Goal: Task Accomplishment & Management: Manage account settings

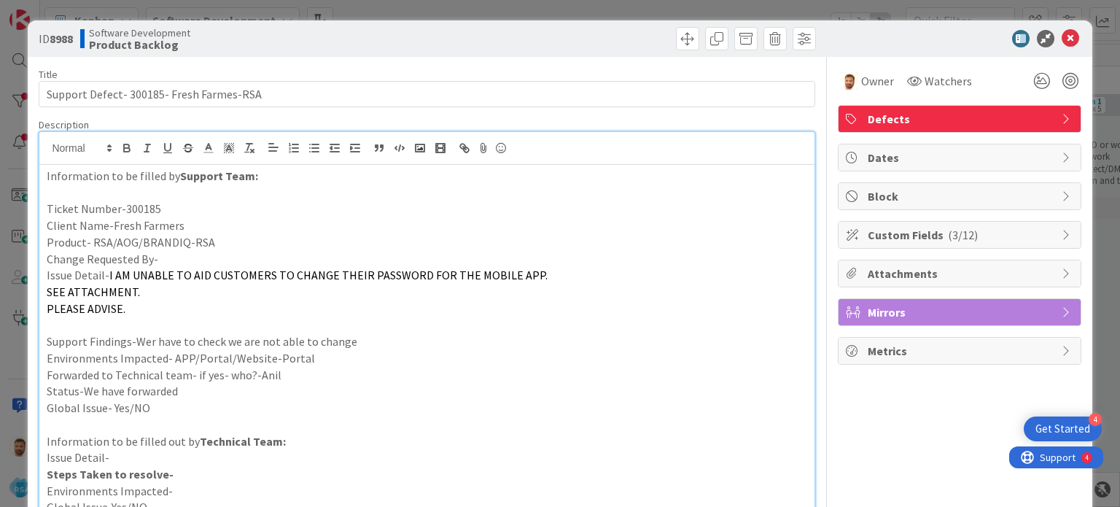
scroll to position [376, 0]
click at [682, 43] on span at bounding box center [687, 38] width 23 height 23
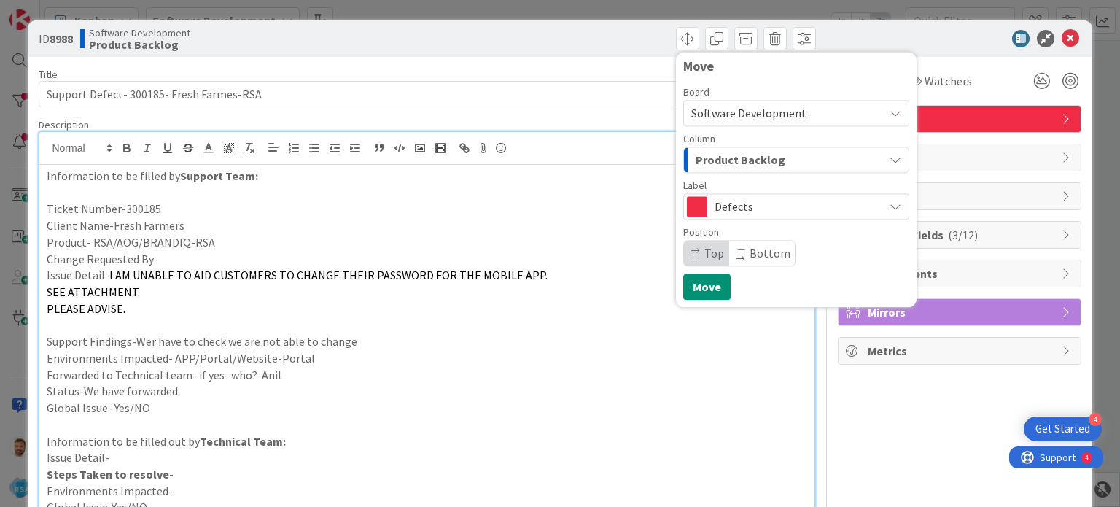
click at [728, 150] on span "Product Backlog" at bounding box center [740, 159] width 90 height 19
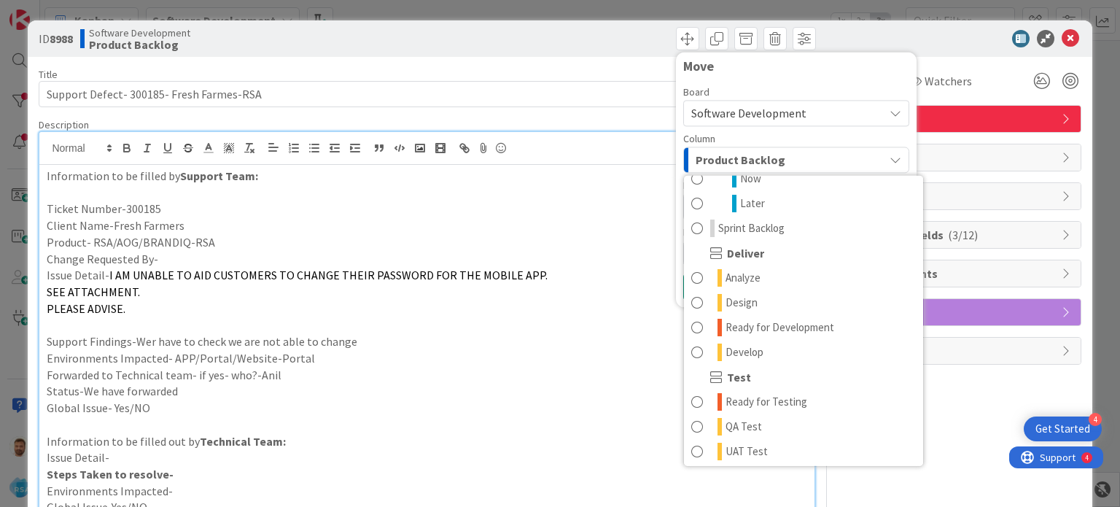
scroll to position [239, 0]
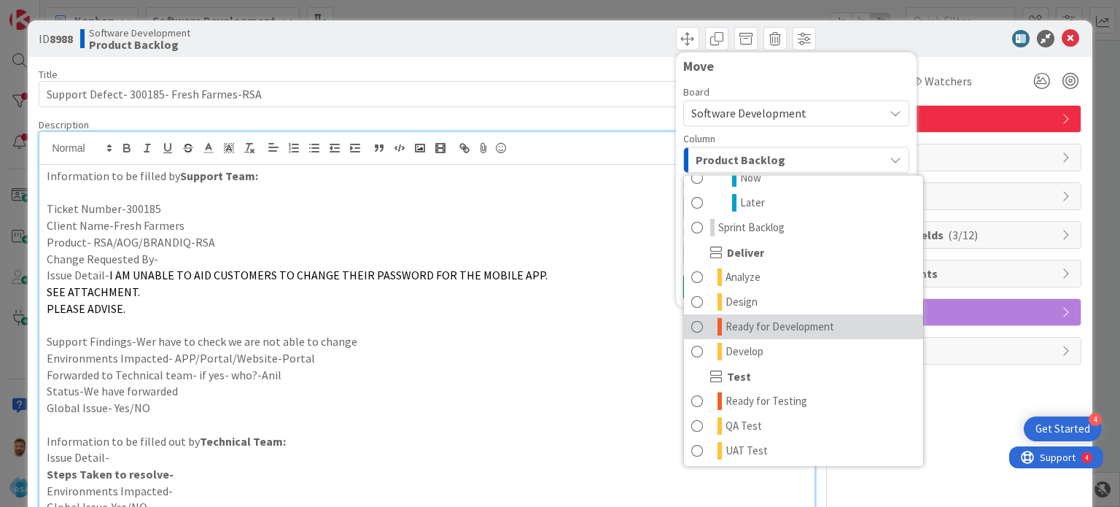
click at [745, 329] on span "Ready for Development" at bounding box center [779, 326] width 109 height 17
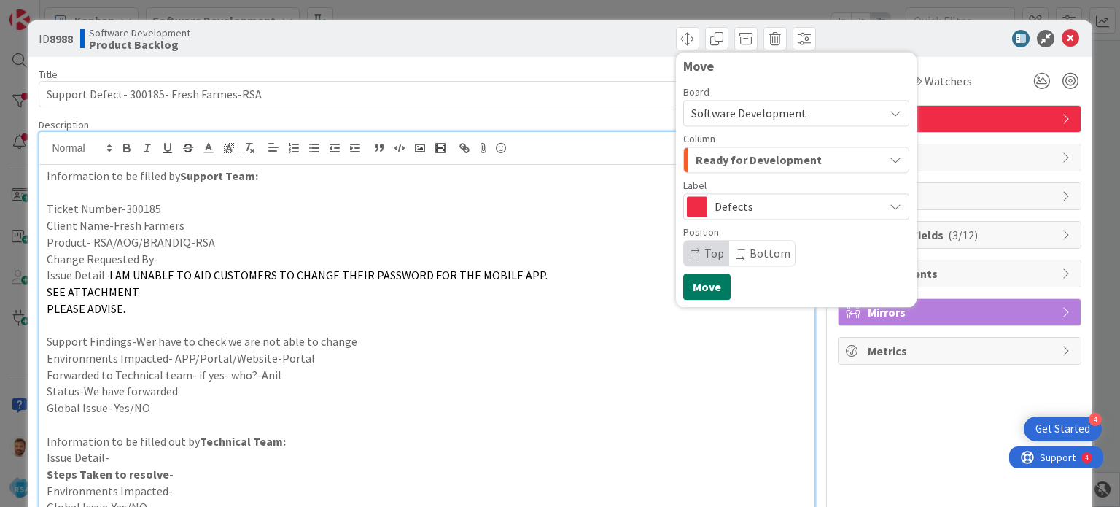
click at [684, 283] on button "Move" at bounding box center [706, 286] width 47 height 26
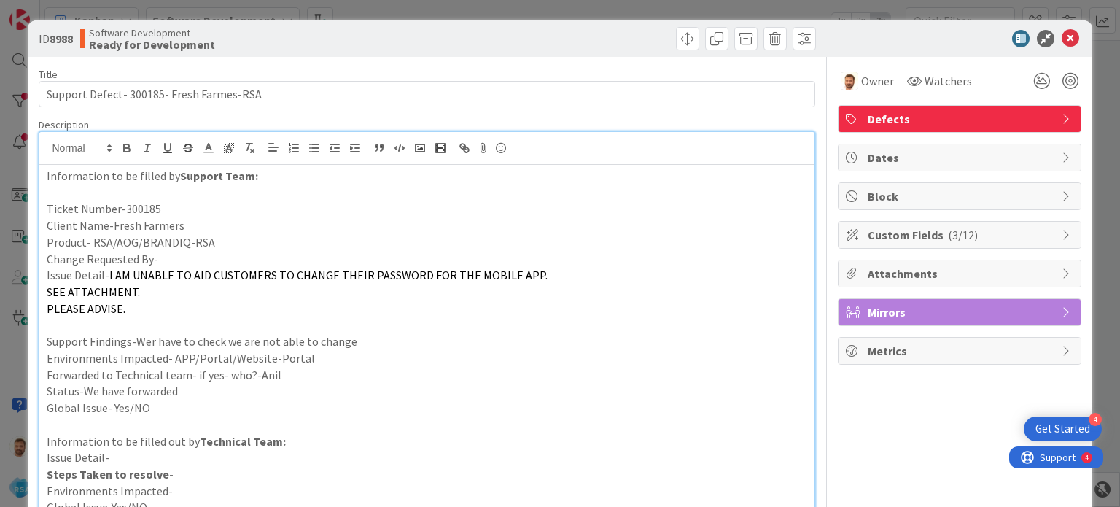
click at [1061, 34] on icon at bounding box center [1069, 38] width 17 height 17
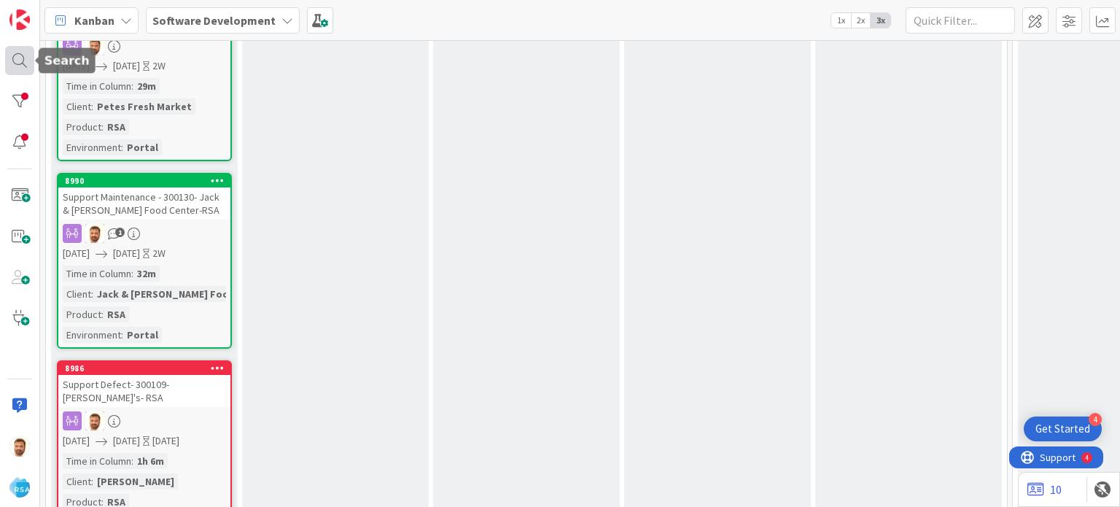
click at [13, 66] on div at bounding box center [19, 60] width 29 height 29
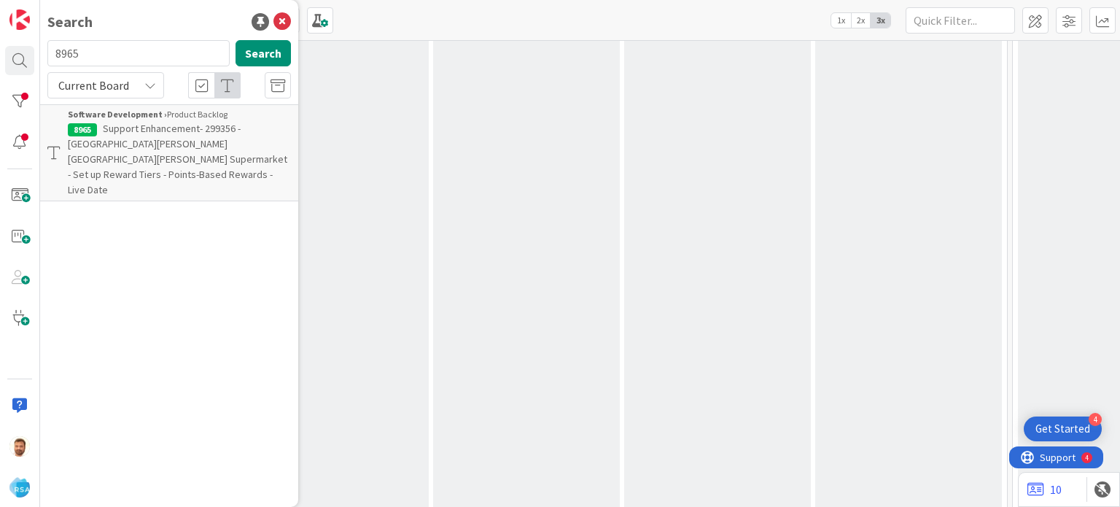
click at [100, 51] on input "8965" at bounding box center [138, 53] width 182 height 26
type input "8984"
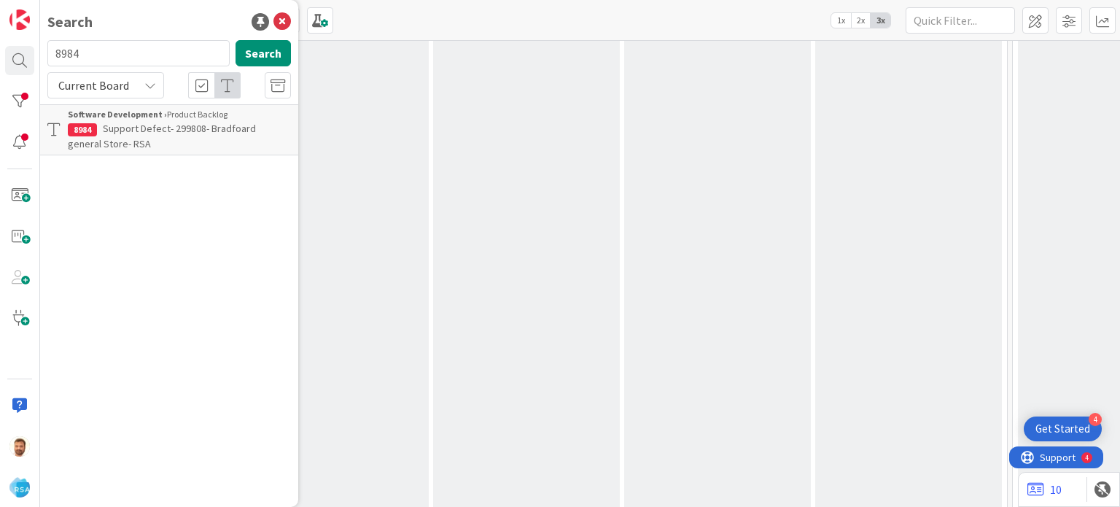
click at [142, 119] on b "Software Development ›" at bounding box center [117, 114] width 99 height 11
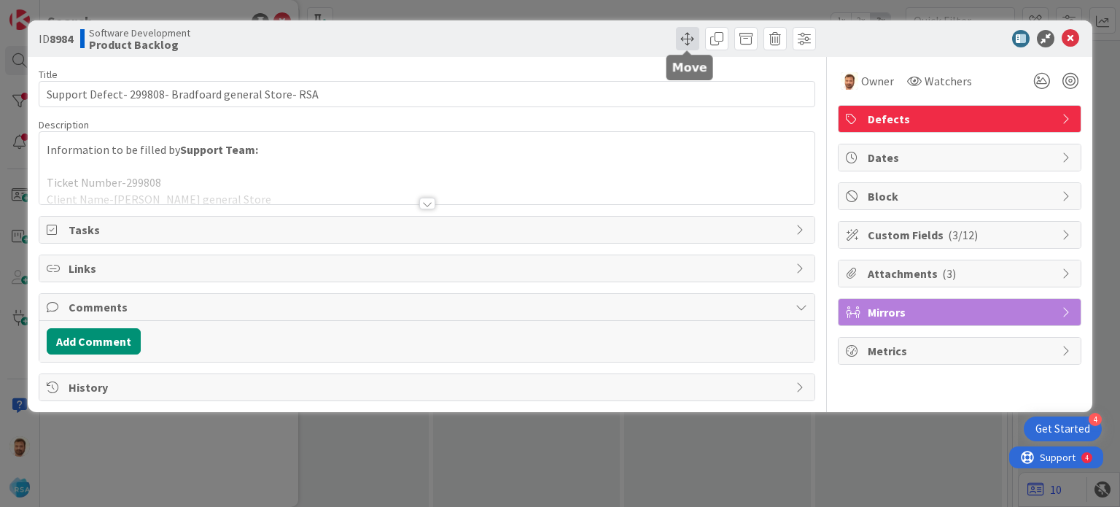
click at [692, 35] on span at bounding box center [687, 38] width 23 height 23
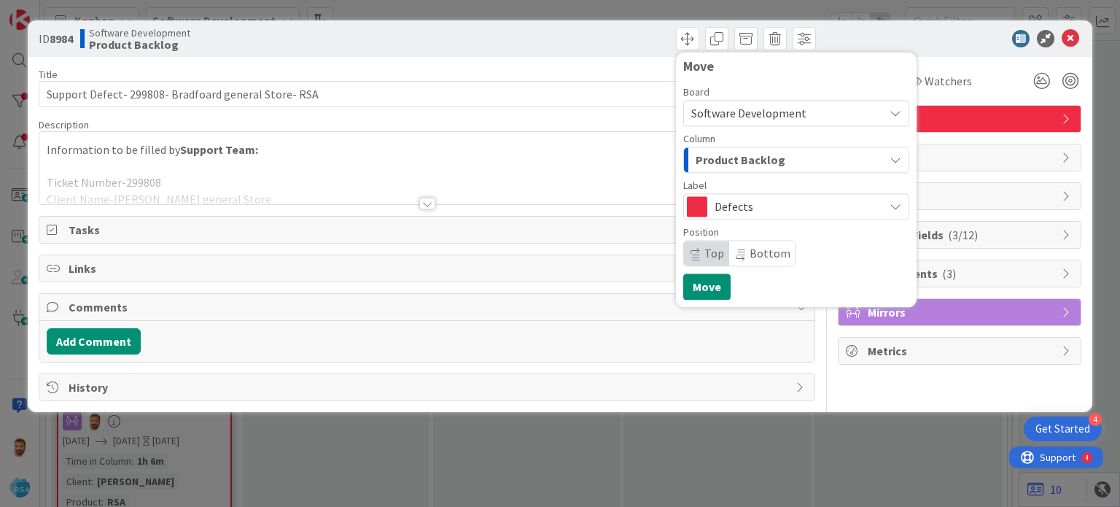
click at [718, 169] on div "Product Backlog" at bounding box center [788, 159] width 192 height 23
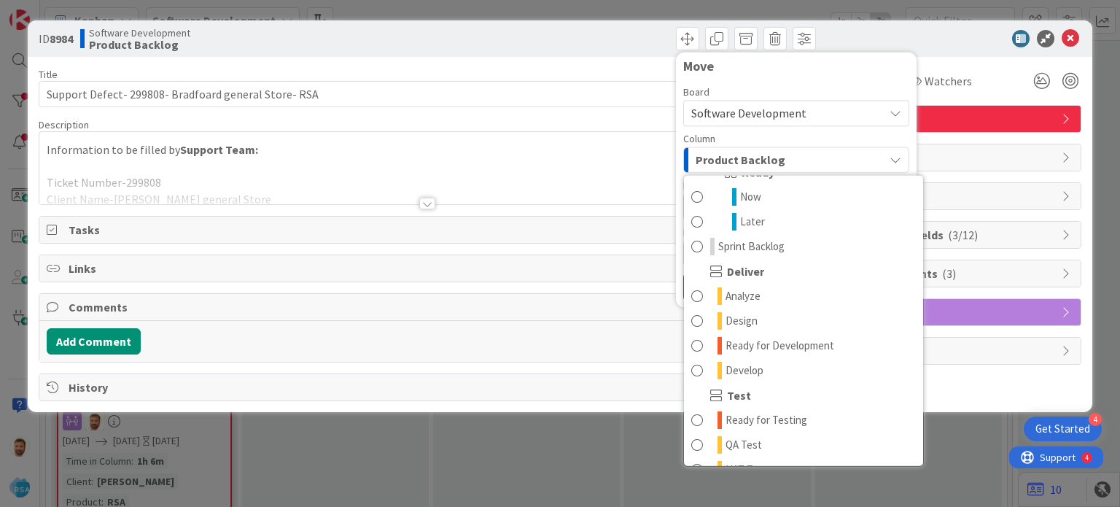
scroll to position [222, 0]
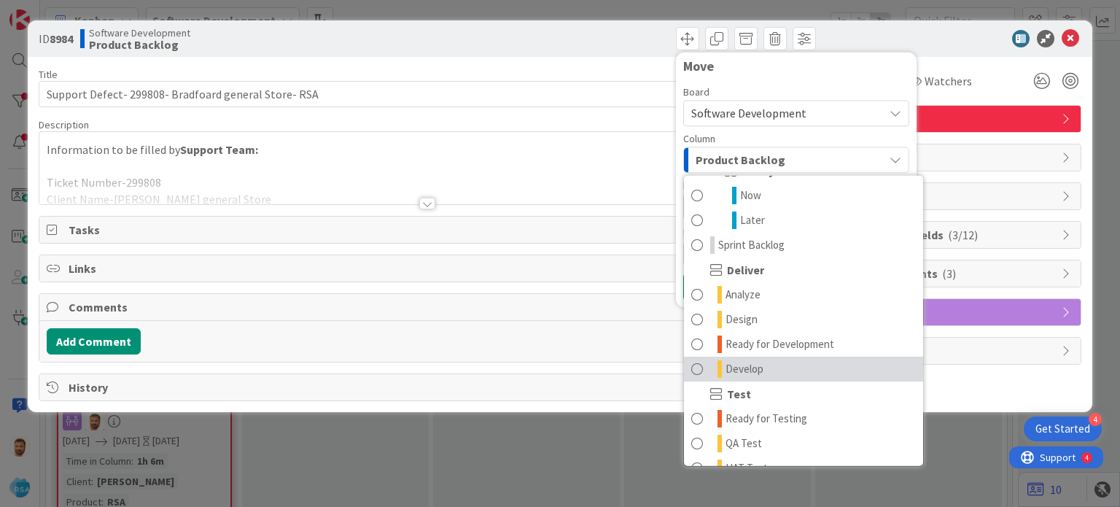
click at [700, 369] on span at bounding box center [697, 368] width 12 height 17
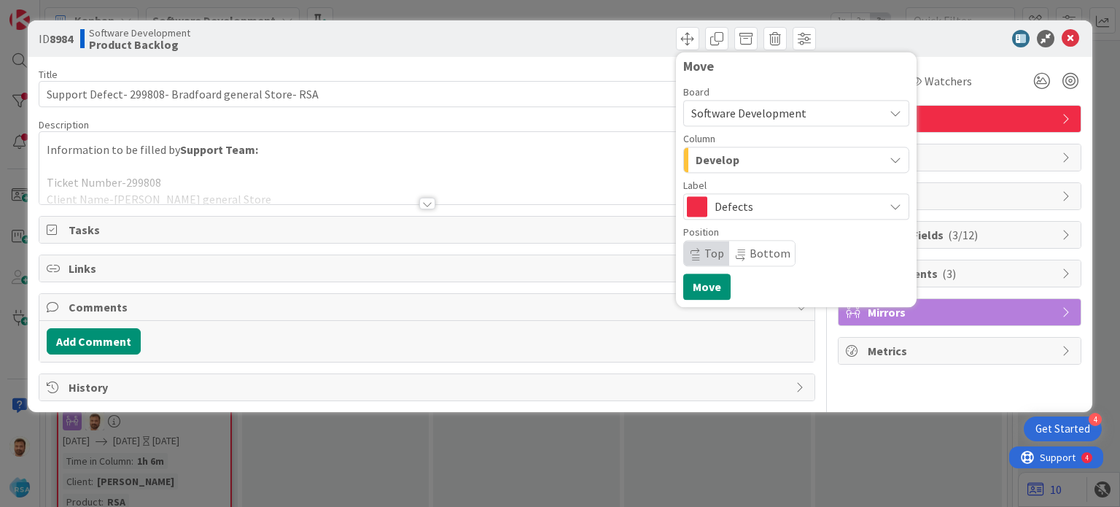
click at [717, 155] on span "Develop" at bounding box center [717, 159] width 44 height 19
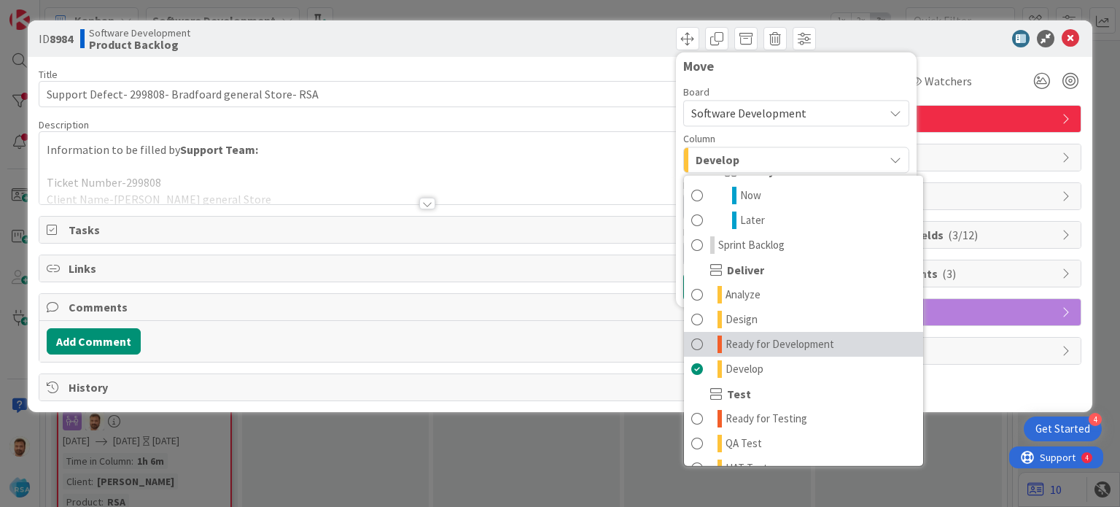
scroll to position [192, 0]
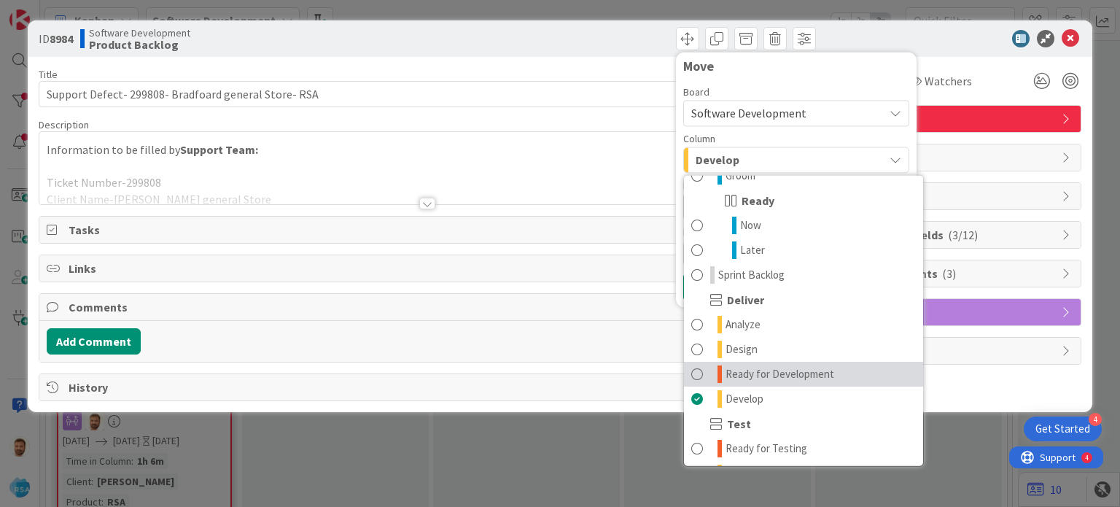
click at [731, 366] on span "Ready for Development" at bounding box center [779, 373] width 109 height 17
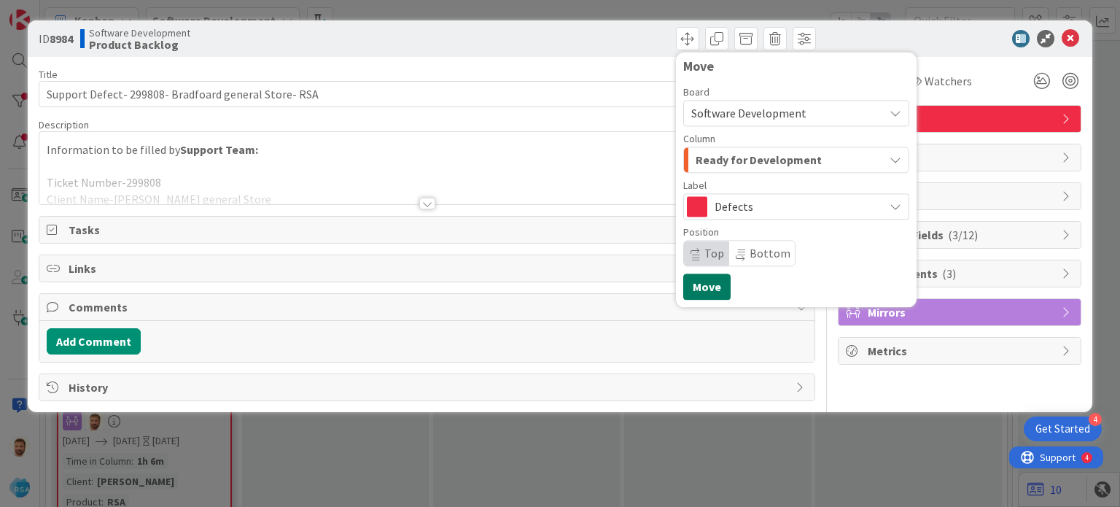
click at [703, 282] on button "Move" at bounding box center [706, 286] width 47 height 26
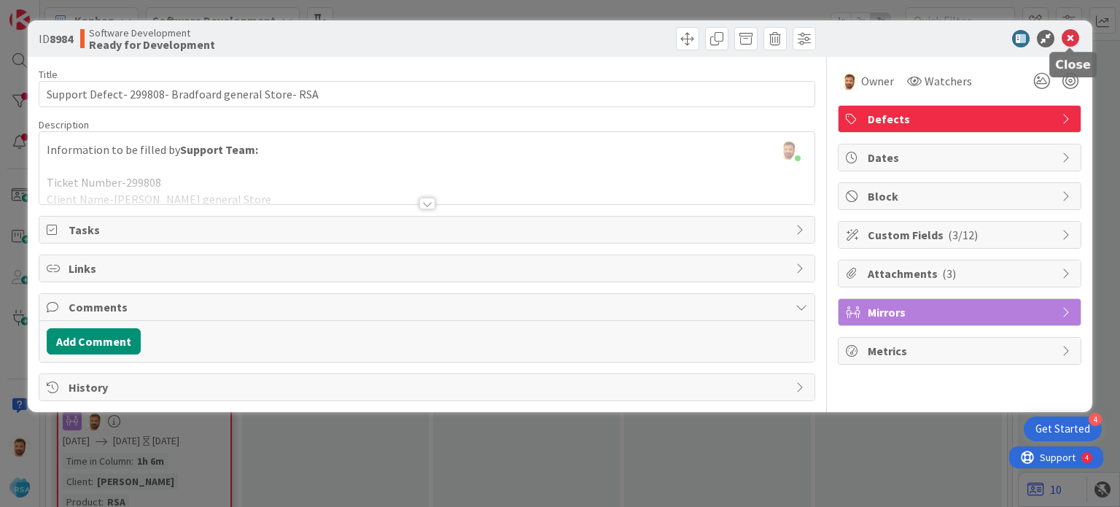
click at [1071, 34] on icon at bounding box center [1069, 38] width 17 height 17
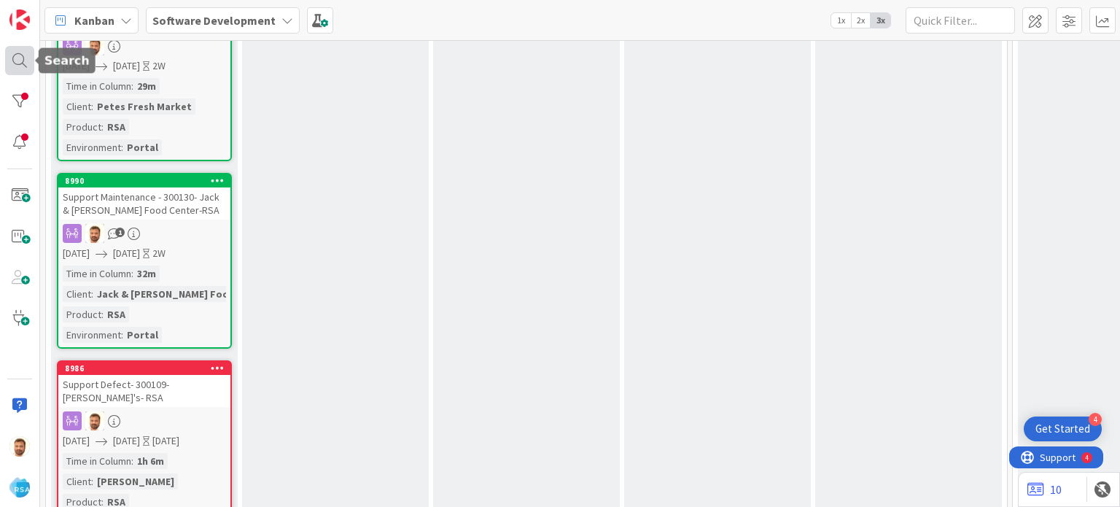
click at [20, 58] on div at bounding box center [19, 60] width 29 height 29
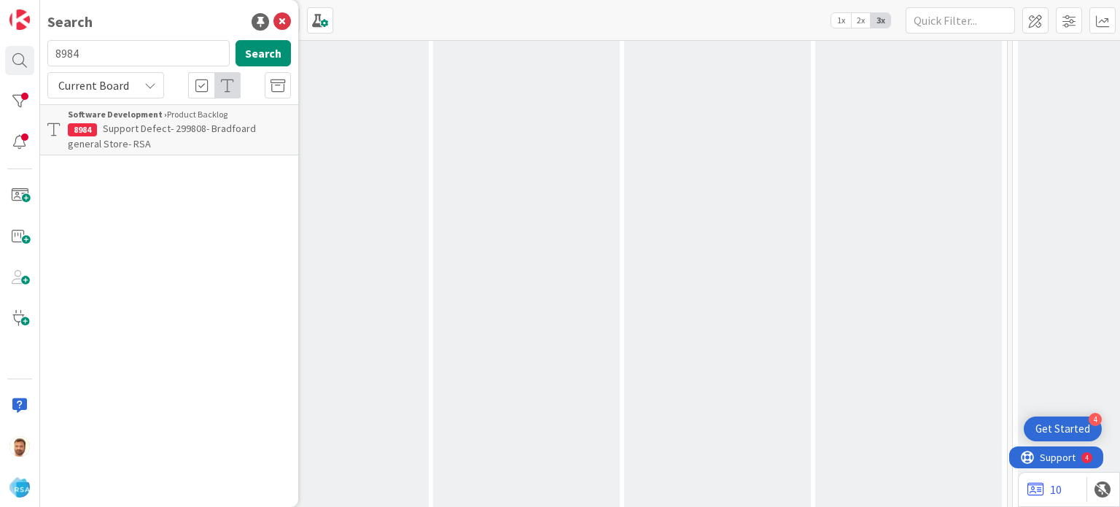
click at [99, 44] on input "8984" at bounding box center [138, 53] width 182 height 26
type input "8985"
click at [134, 136] on p "Support Defect-300094 - Sunshine Foods- RSA" at bounding box center [179, 136] width 223 height 31
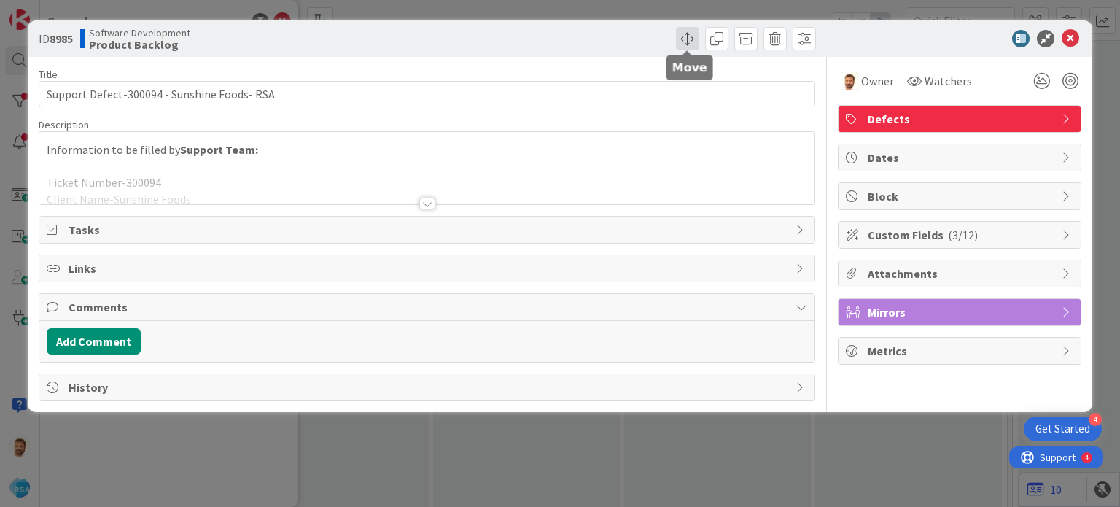
click at [692, 39] on span at bounding box center [687, 38] width 23 height 23
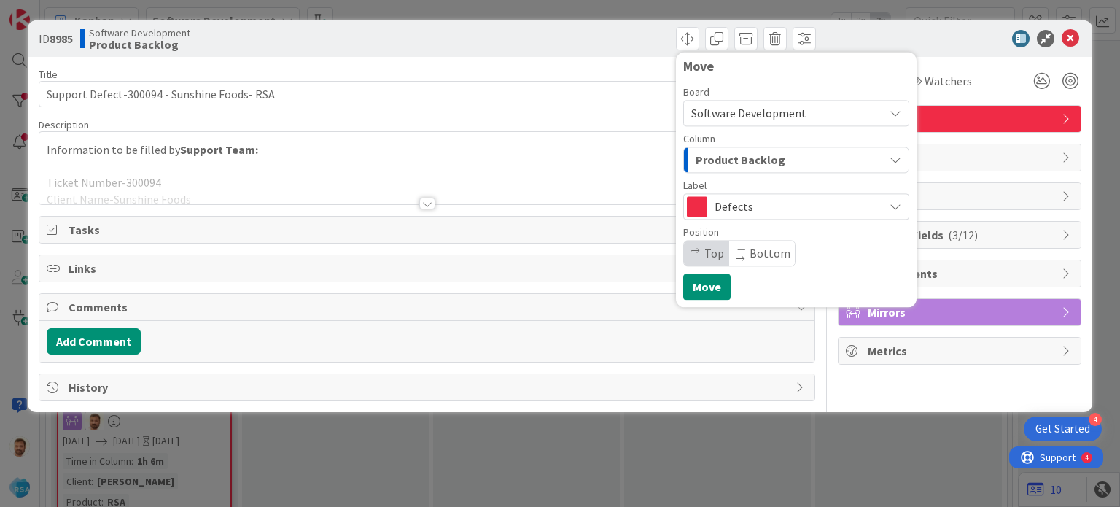
click at [725, 152] on span "Product Backlog" at bounding box center [740, 159] width 90 height 19
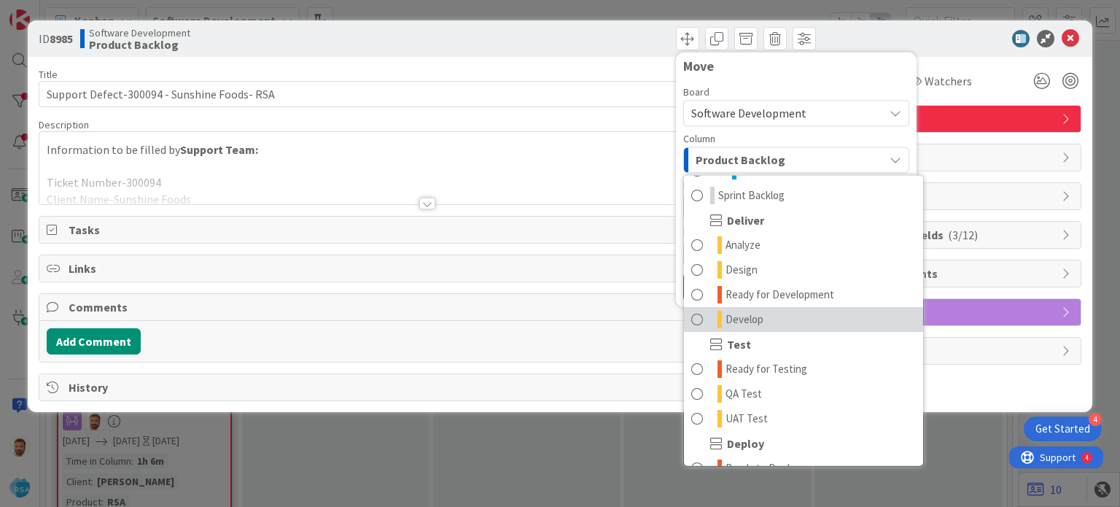
scroll to position [273, 0]
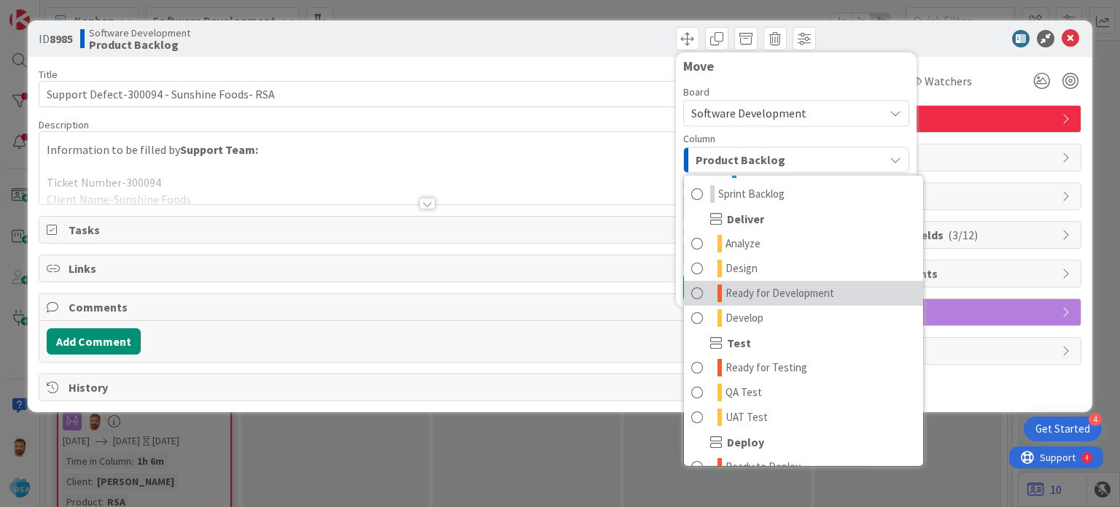
click at [700, 296] on span at bounding box center [697, 292] width 12 height 17
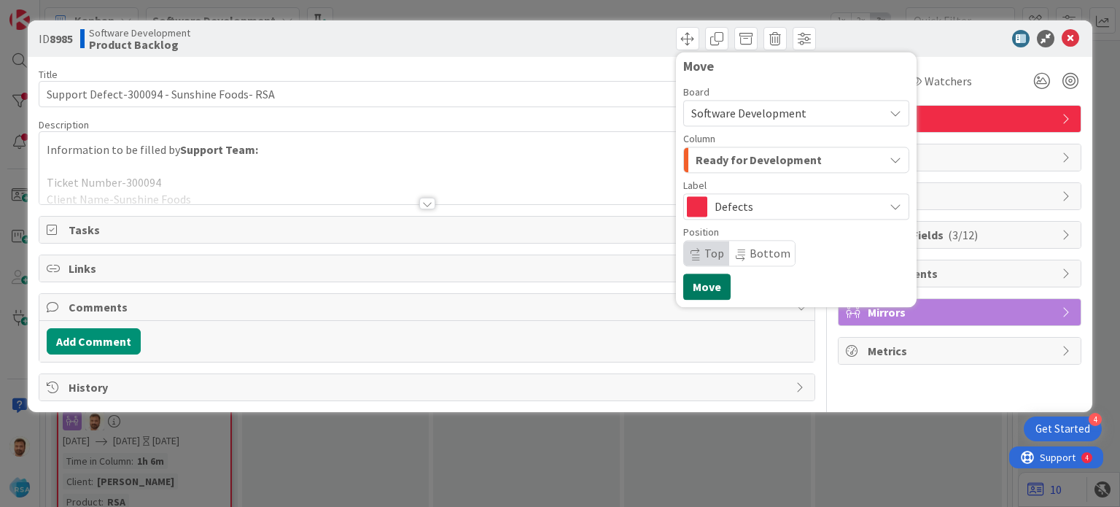
click at [700, 288] on button "Move" at bounding box center [706, 286] width 47 height 26
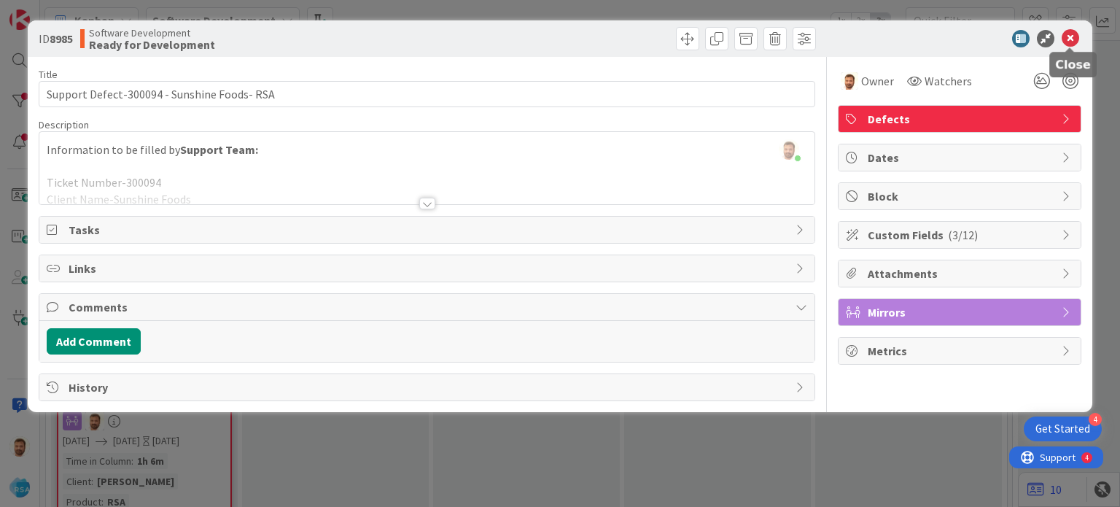
click at [1070, 39] on icon at bounding box center [1069, 38] width 17 height 17
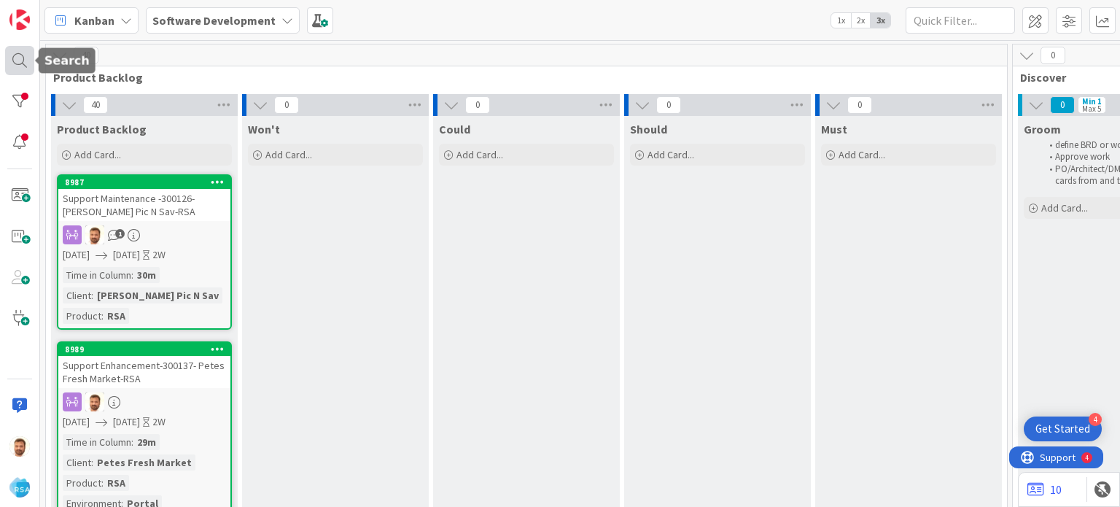
click at [15, 70] on div at bounding box center [19, 60] width 29 height 29
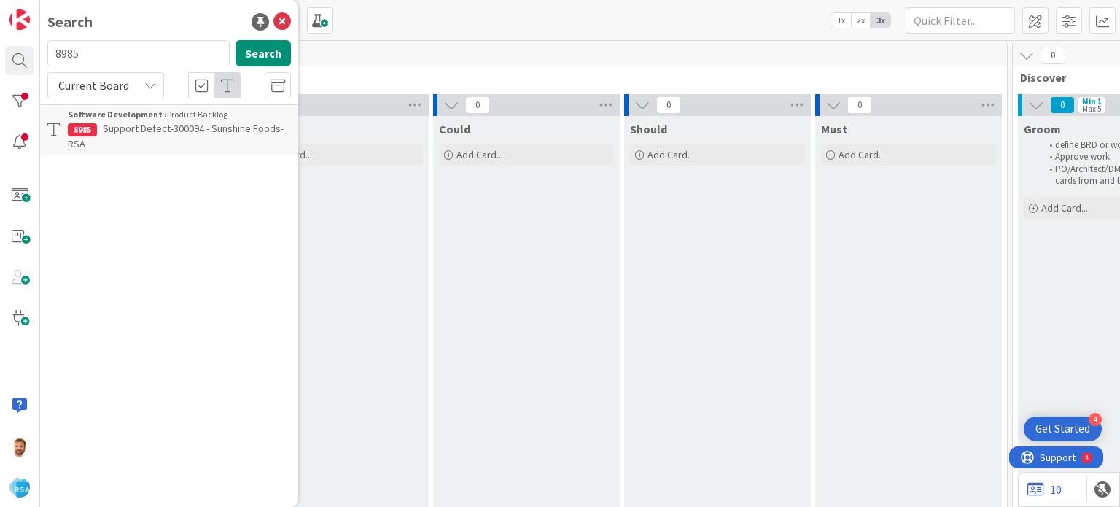
click at [105, 62] on input "8985" at bounding box center [138, 53] width 182 height 26
type input "8989"
click at [125, 139] on p "Support Enhancement-300137- Petes Fresh Market-RSA" at bounding box center [179, 136] width 223 height 31
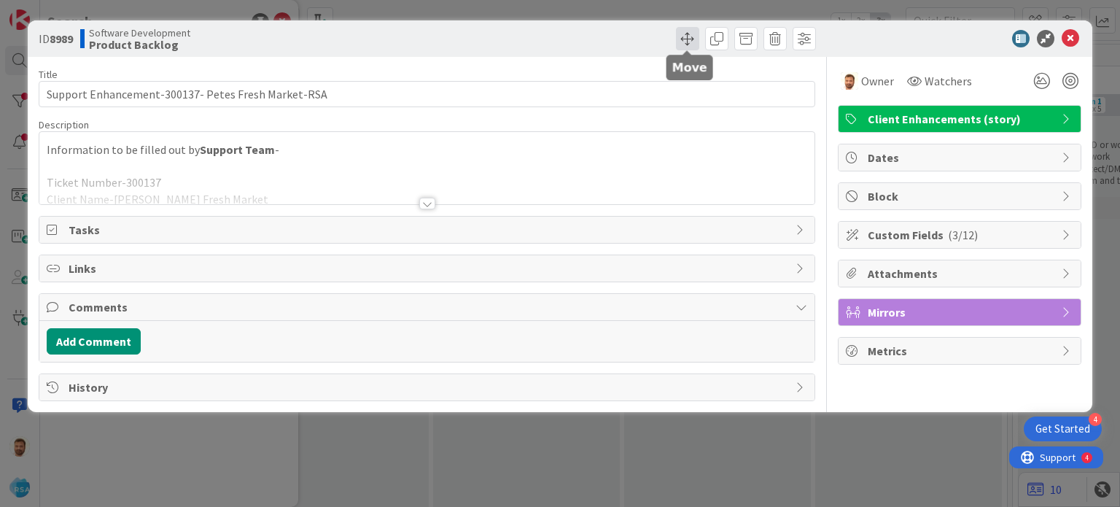
click at [680, 38] on span at bounding box center [687, 38] width 23 height 23
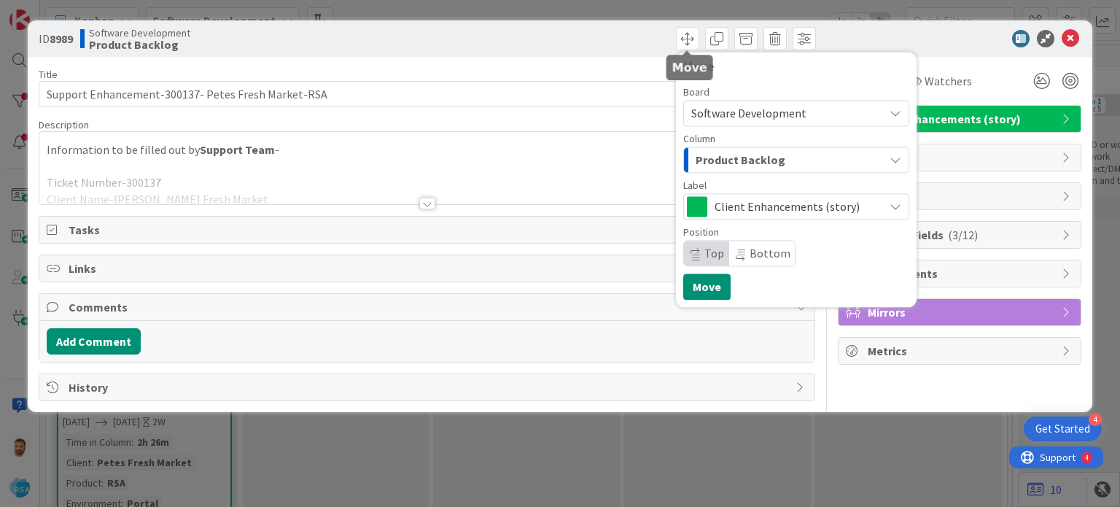
click at [720, 168] on span "Product Backlog" at bounding box center [740, 159] width 90 height 19
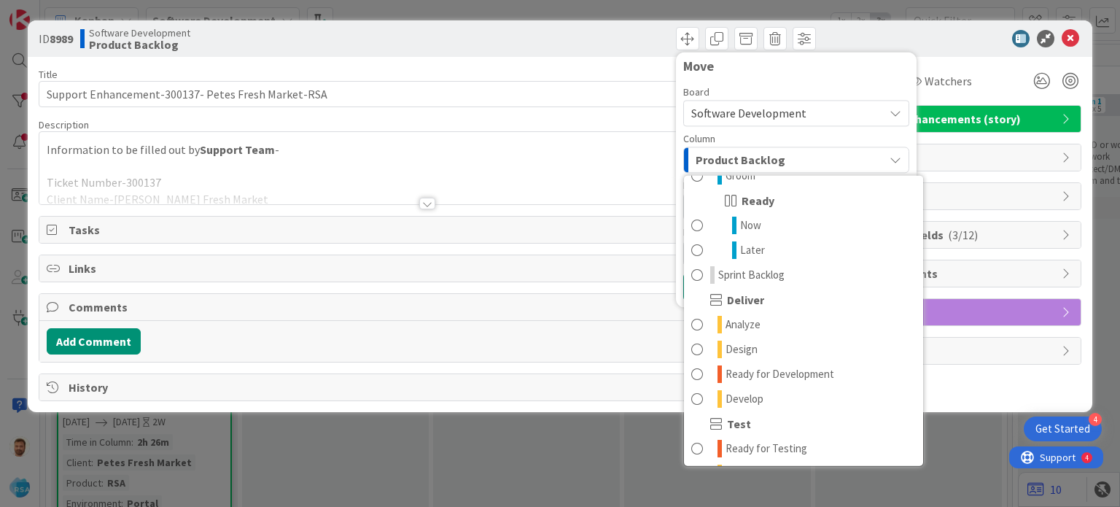
scroll to position [201, 0]
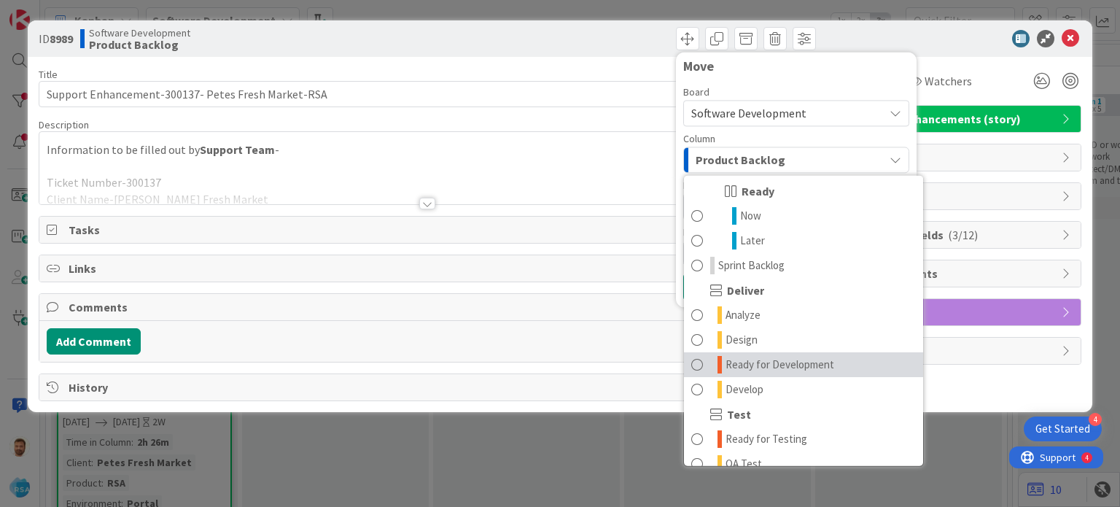
click at [750, 361] on span "Ready for Development" at bounding box center [779, 364] width 109 height 17
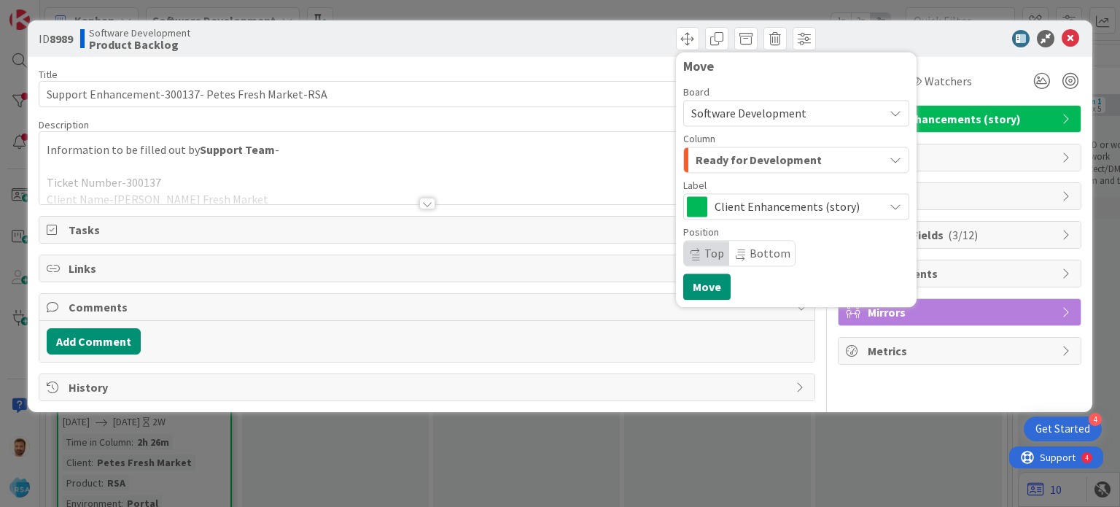
click at [716, 301] on div "Move Board Software Development Column Ready for Development Product Backlog Pr…" at bounding box center [796, 179] width 241 height 255
click at [717, 286] on button "Move" at bounding box center [706, 286] width 47 height 26
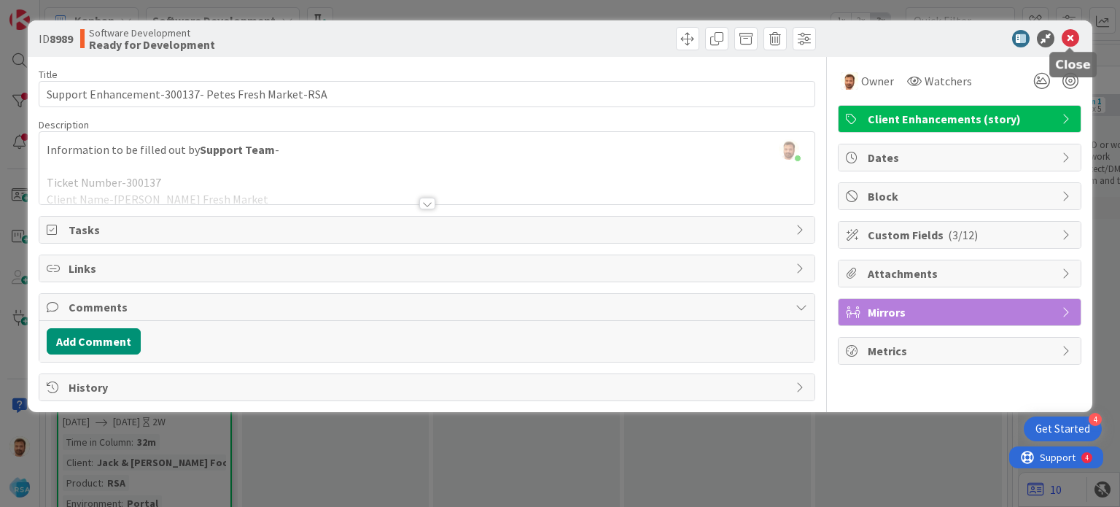
click at [1066, 39] on icon at bounding box center [1069, 38] width 17 height 17
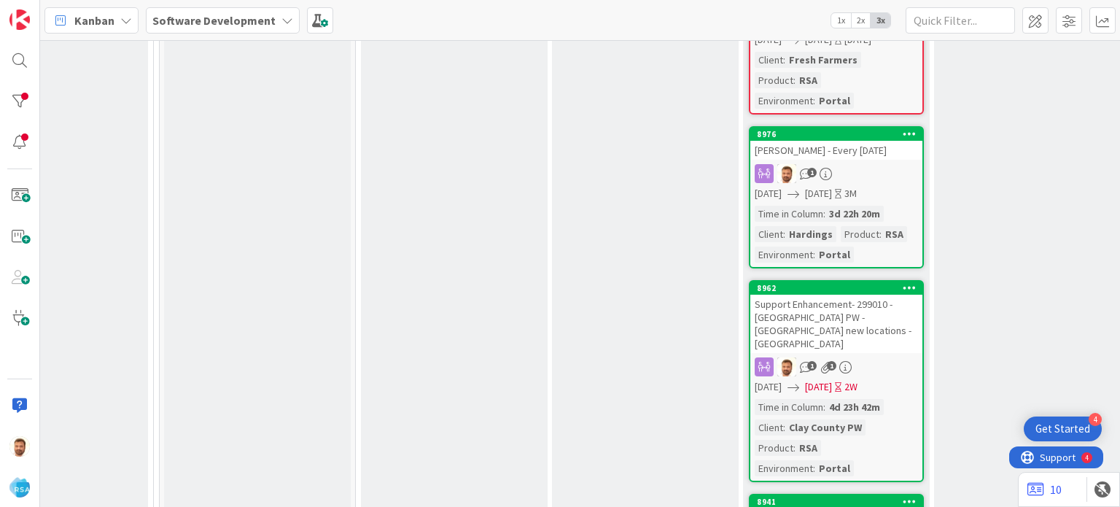
scroll to position [810, 1253]
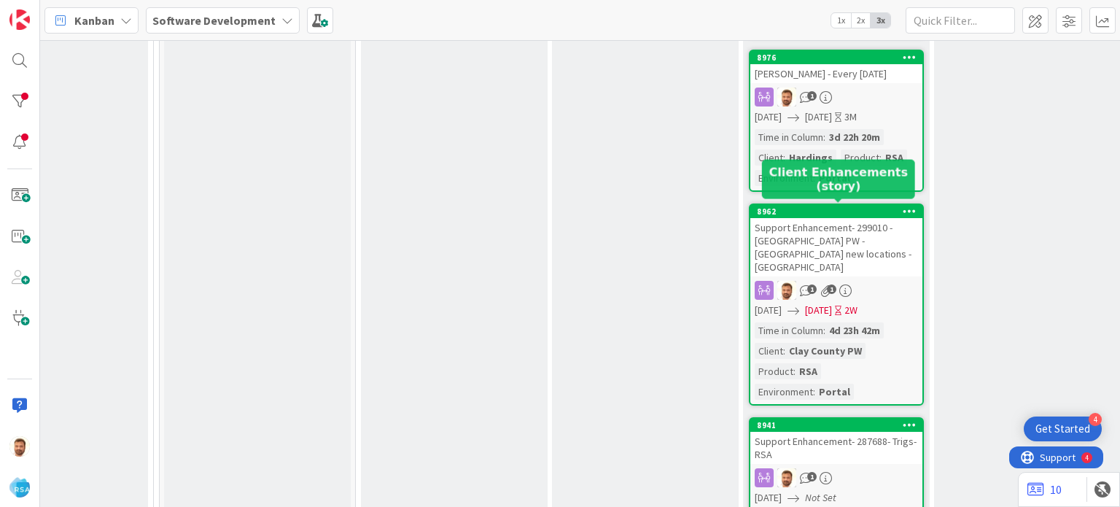
click at [811, 206] on div "8962" at bounding box center [839, 211] width 165 height 10
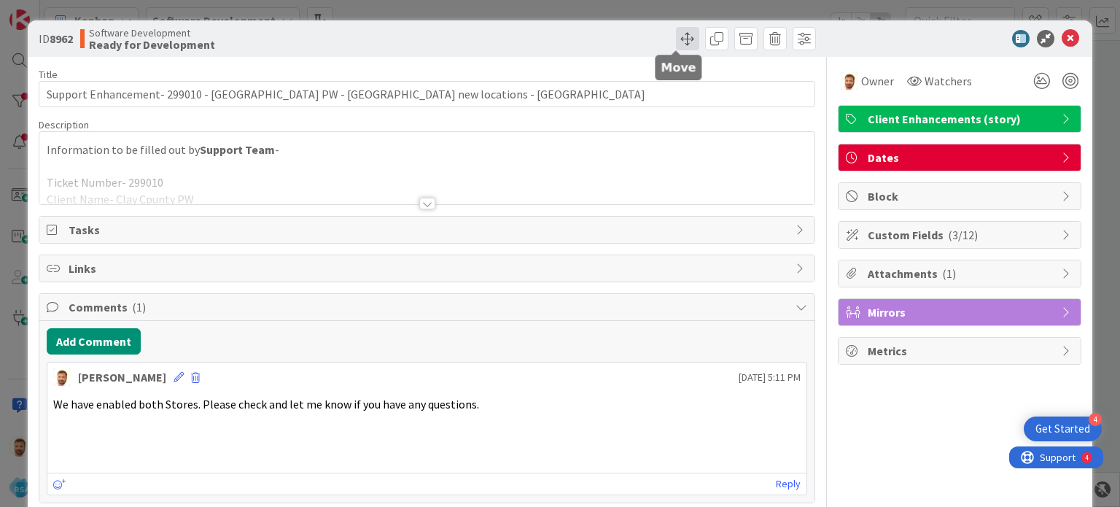
click at [676, 39] on span at bounding box center [687, 38] width 23 height 23
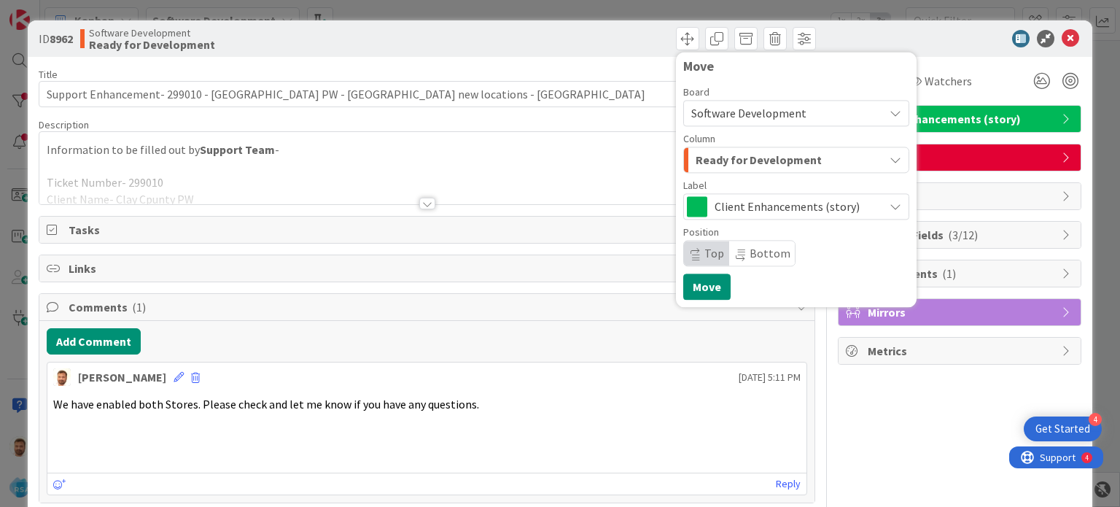
click at [697, 147] on button "Ready for Development" at bounding box center [796, 160] width 226 height 26
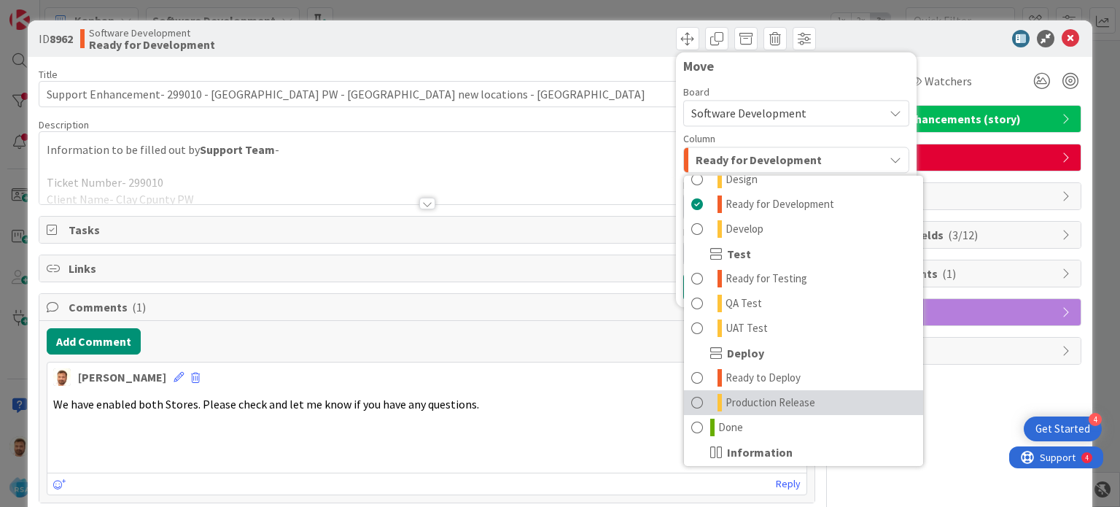
scroll to position [363, 0]
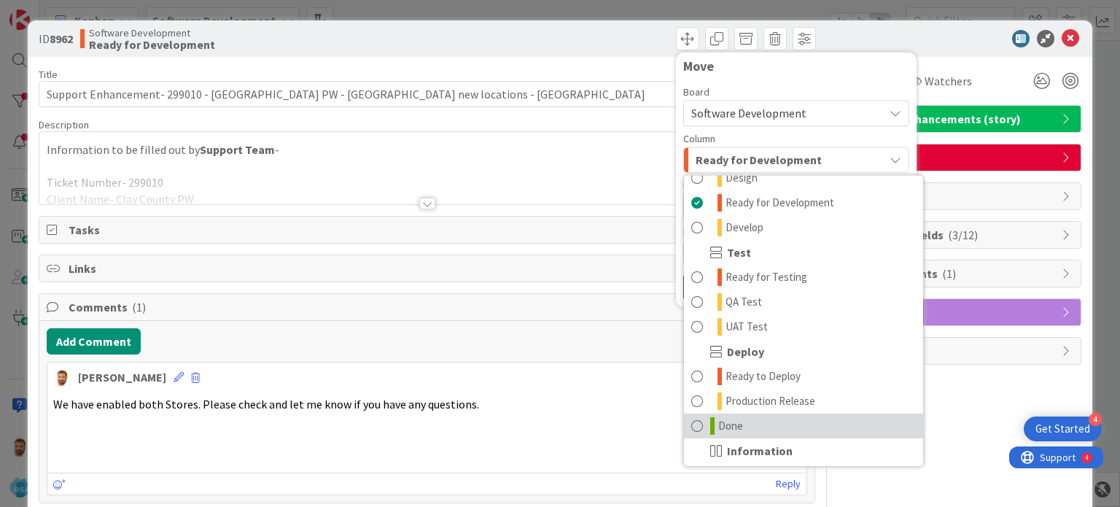
click at [721, 421] on span "Done" at bounding box center [730, 425] width 25 height 17
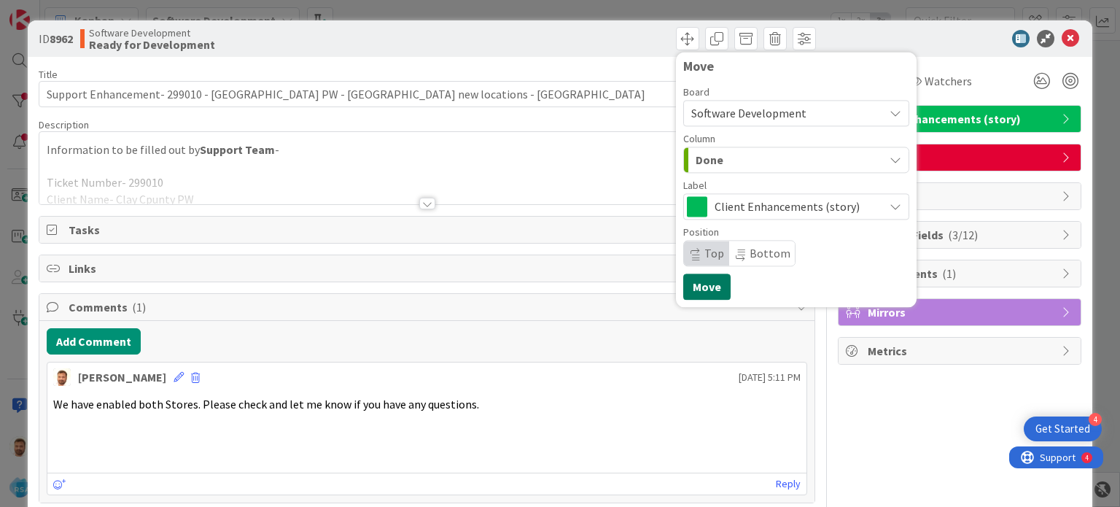
click at [700, 293] on button "Move" at bounding box center [706, 286] width 47 height 26
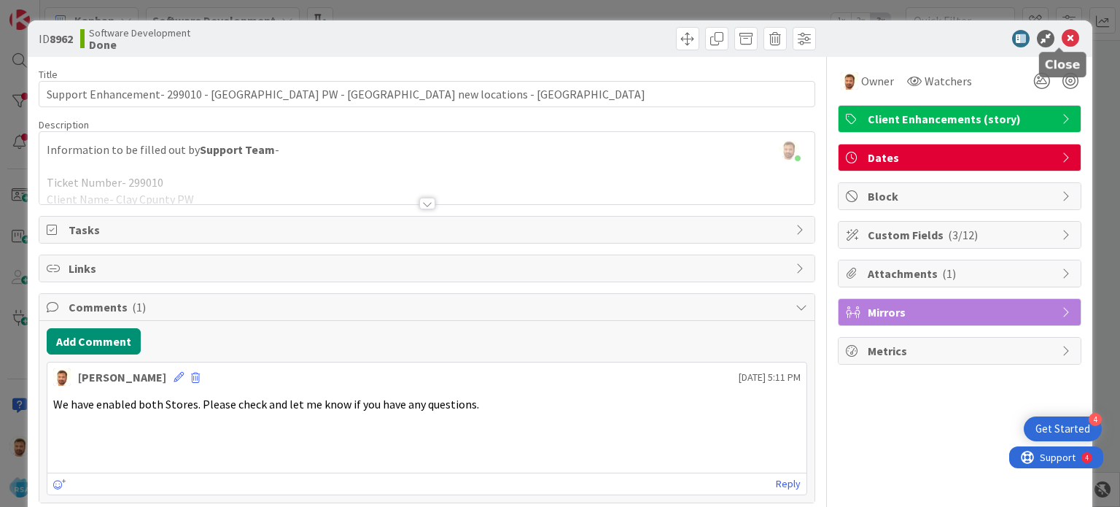
click at [1061, 37] on icon at bounding box center [1069, 38] width 17 height 17
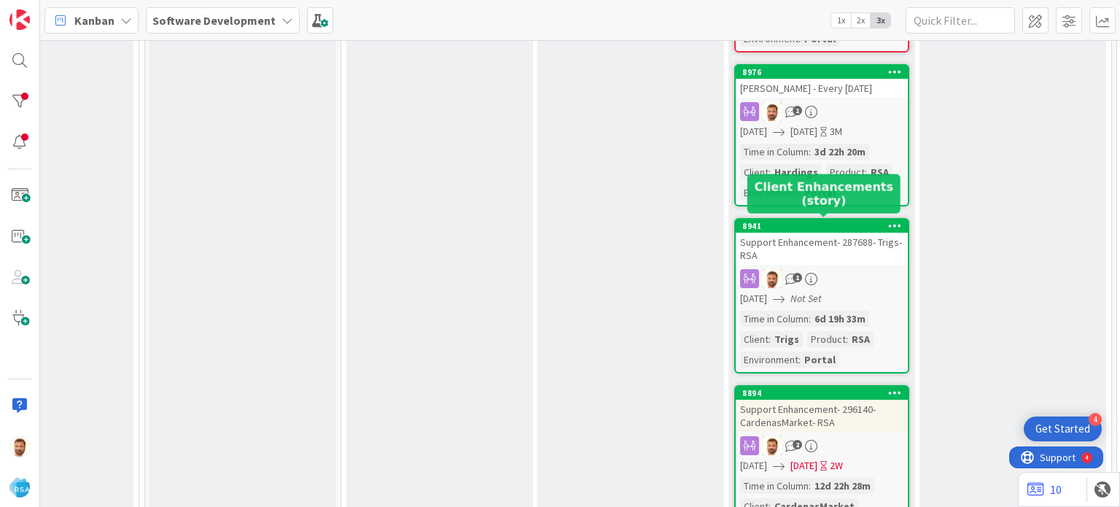
click at [826, 241] on div "Support Enhancement- 287688- Trigs- RSA" at bounding box center [822, 249] width 172 height 32
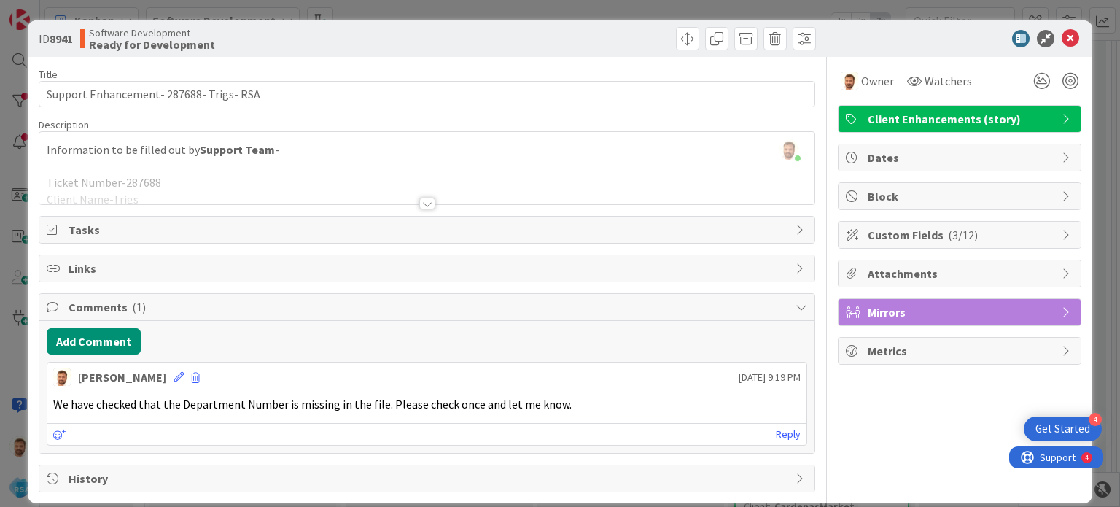
click at [663, 40] on div at bounding box center [623, 38] width 385 height 23
click at [676, 40] on span at bounding box center [687, 38] width 23 height 23
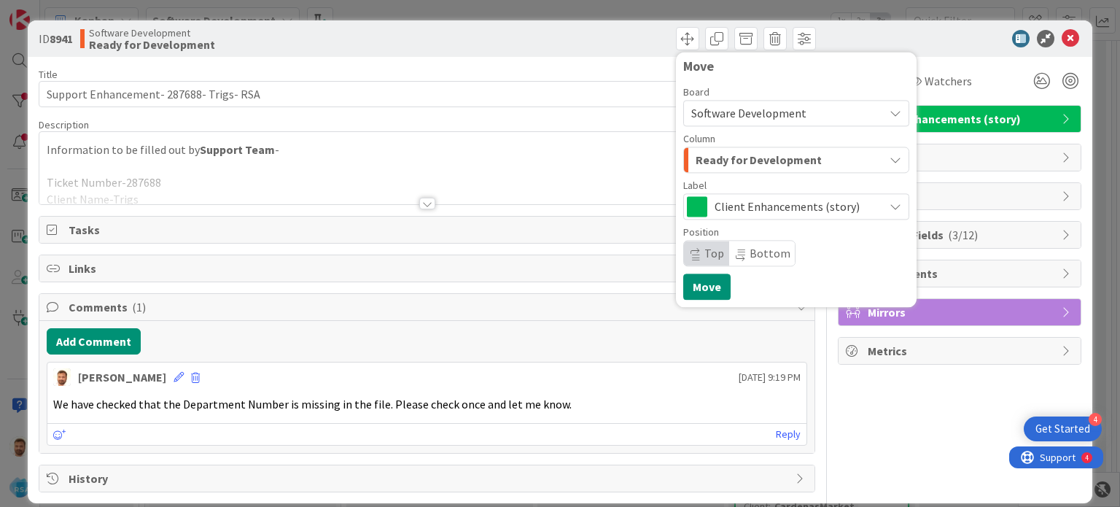
click at [695, 161] on span "Ready for Development" at bounding box center [758, 159] width 126 height 19
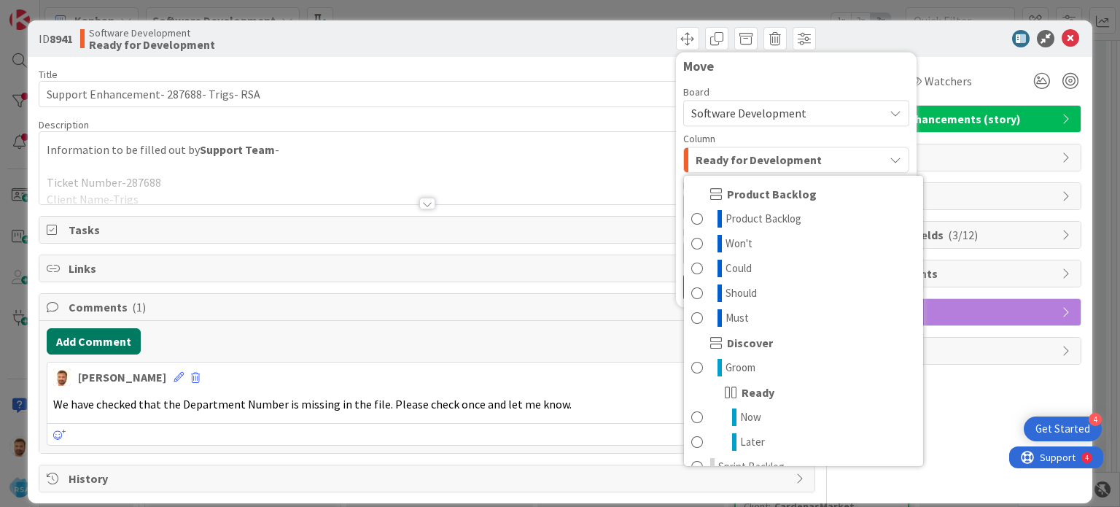
click at [95, 331] on button "Add Comment" at bounding box center [94, 341] width 94 height 26
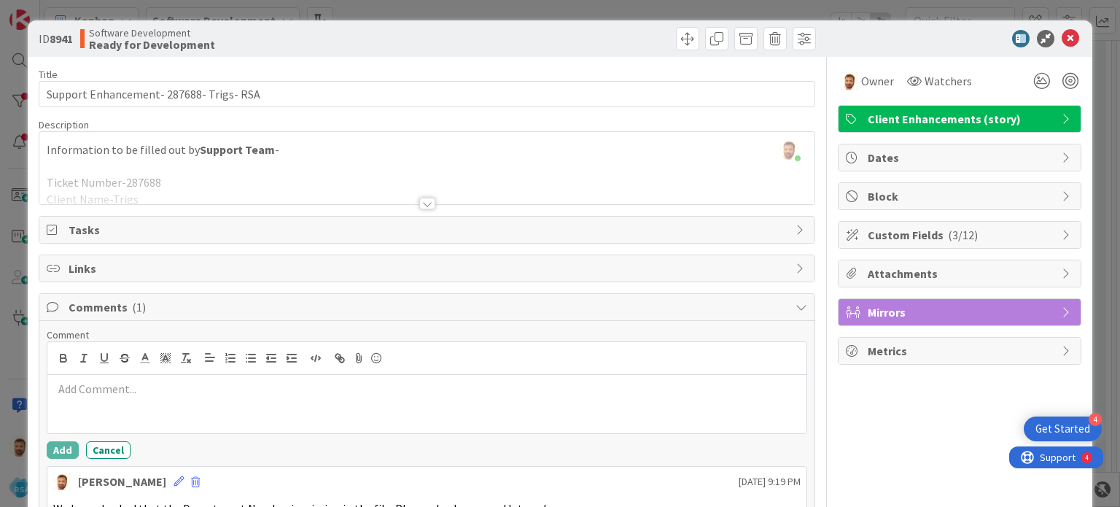
click at [105, 394] on p at bounding box center [426, 389] width 746 height 17
click at [159, 386] on p "We have updated the Itme File" at bounding box center [426, 389] width 746 height 17
click at [166, 386] on p "We have updated the Itme File" at bounding box center [426, 389] width 746 height 17
click at [64, 454] on button "Add" at bounding box center [63, 449] width 32 height 17
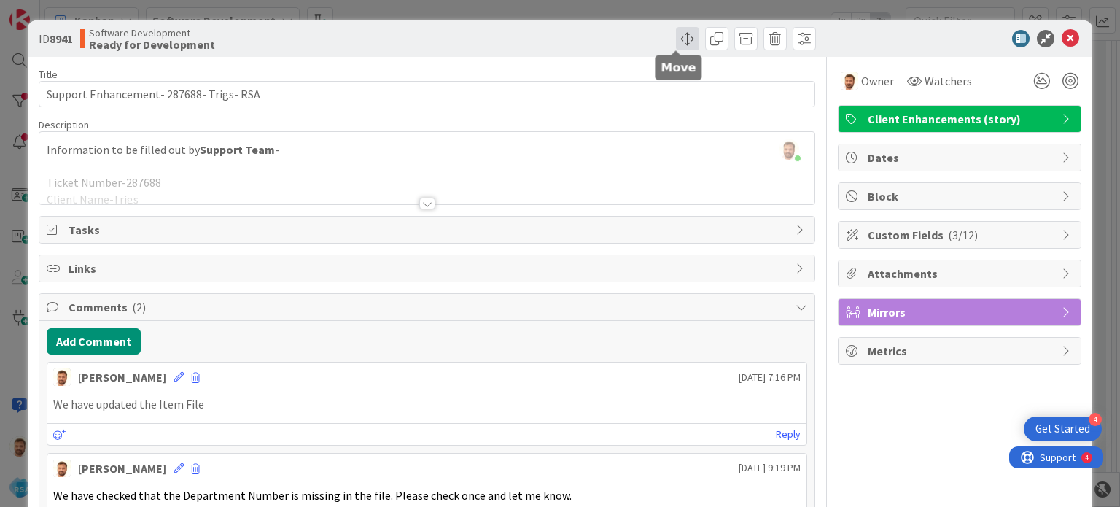
click at [676, 43] on span at bounding box center [687, 38] width 23 height 23
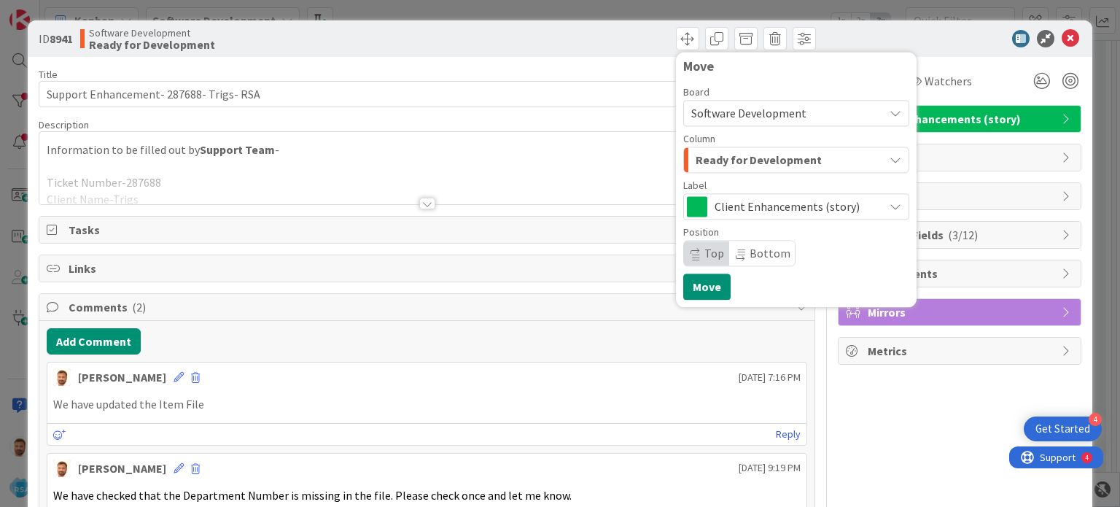
click at [709, 168] on span "Ready for Development" at bounding box center [758, 159] width 126 height 19
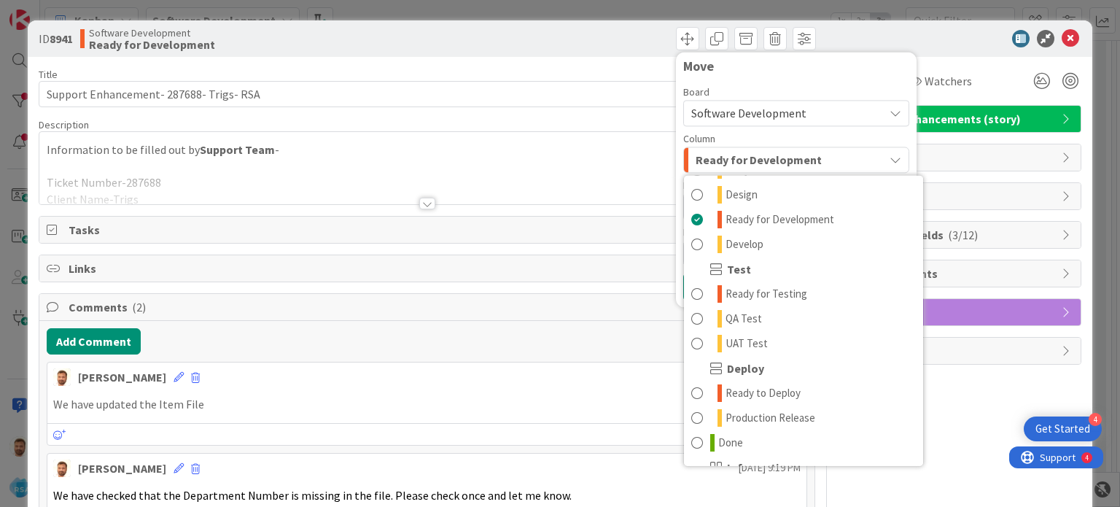
scroll to position [415, 0]
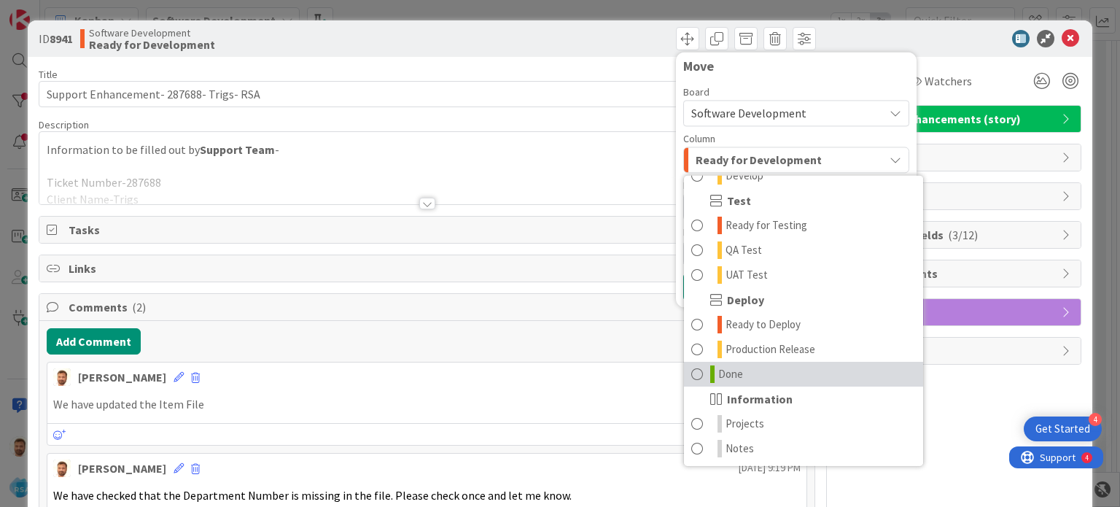
click at [692, 376] on link "Done" at bounding box center [803, 374] width 239 height 25
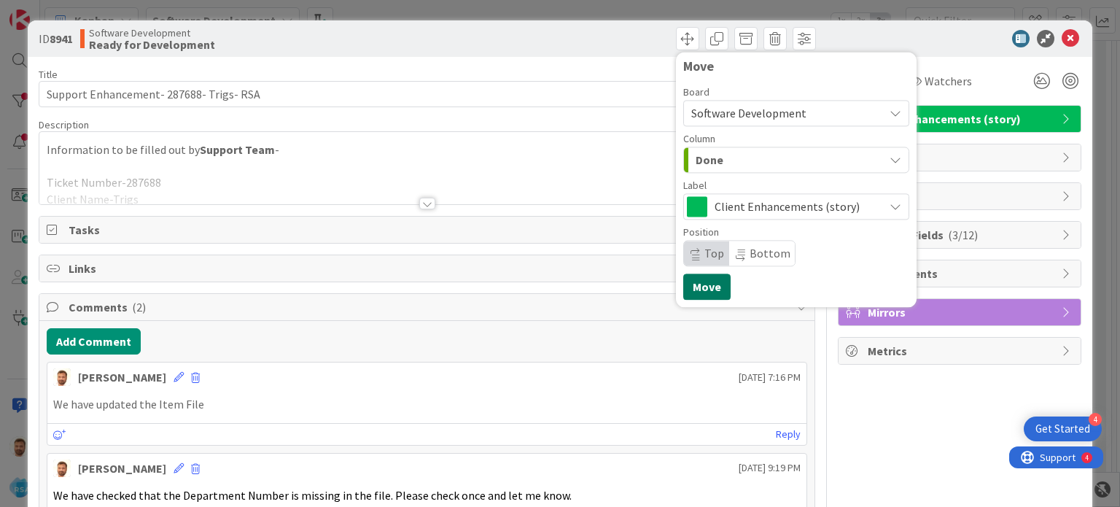
click at [695, 286] on button "Move" at bounding box center [706, 286] width 47 height 26
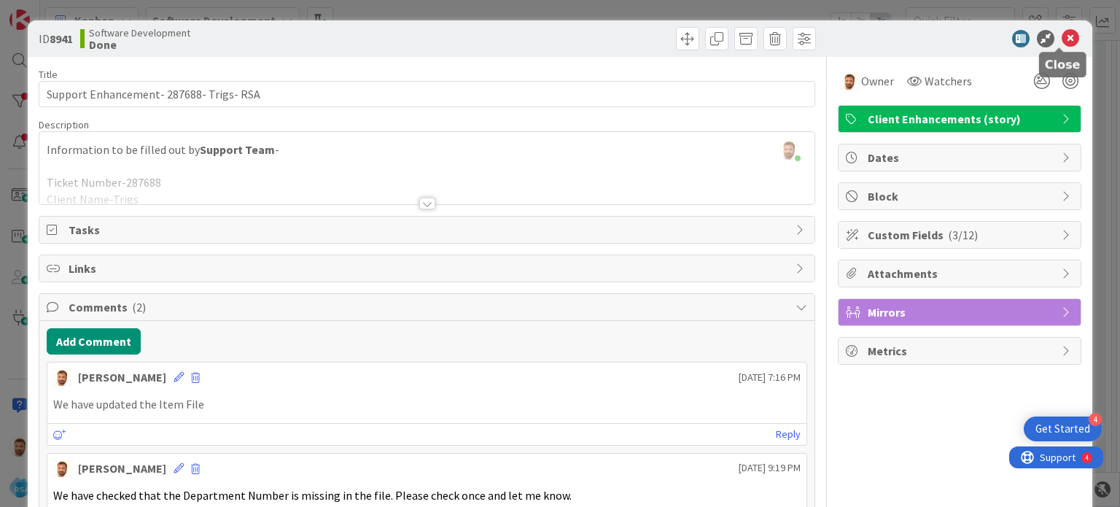
click at [1066, 44] on icon at bounding box center [1069, 38] width 17 height 17
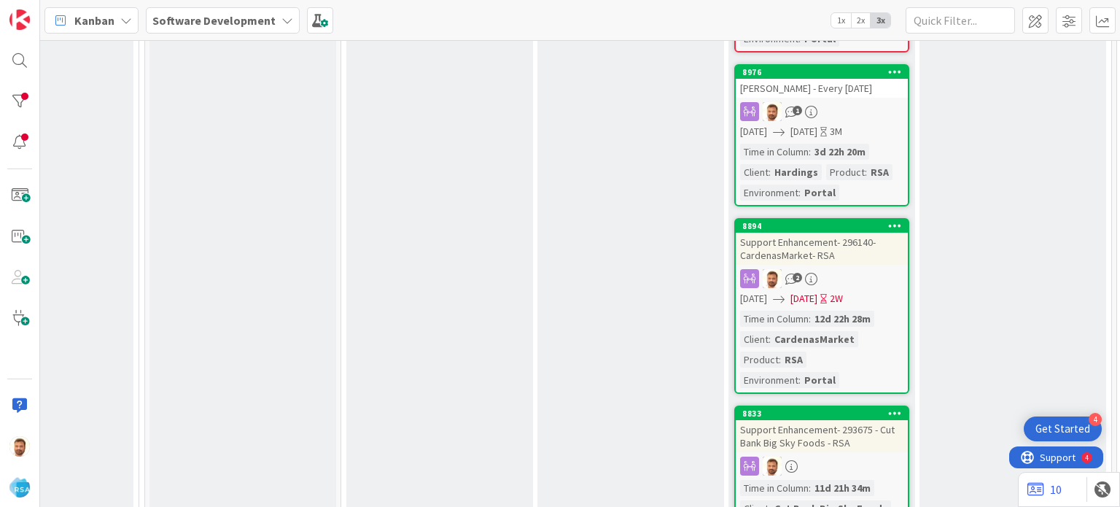
click at [829, 245] on div "Support Enhancement- 296140- CardenasMarket- RSA" at bounding box center [822, 249] width 172 height 32
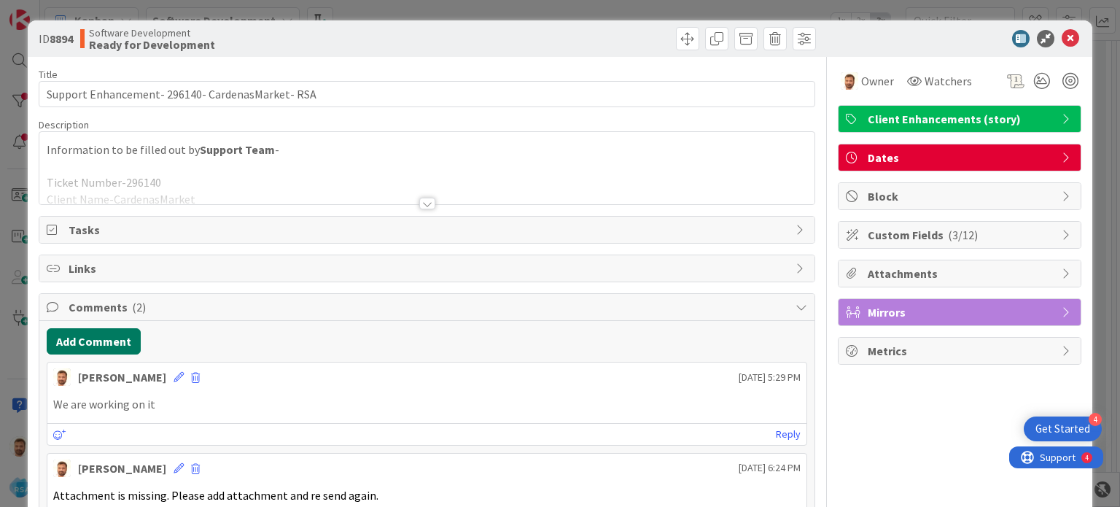
click at [92, 343] on button "Add Comment" at bounding box center [94, 341] width 94 height 26
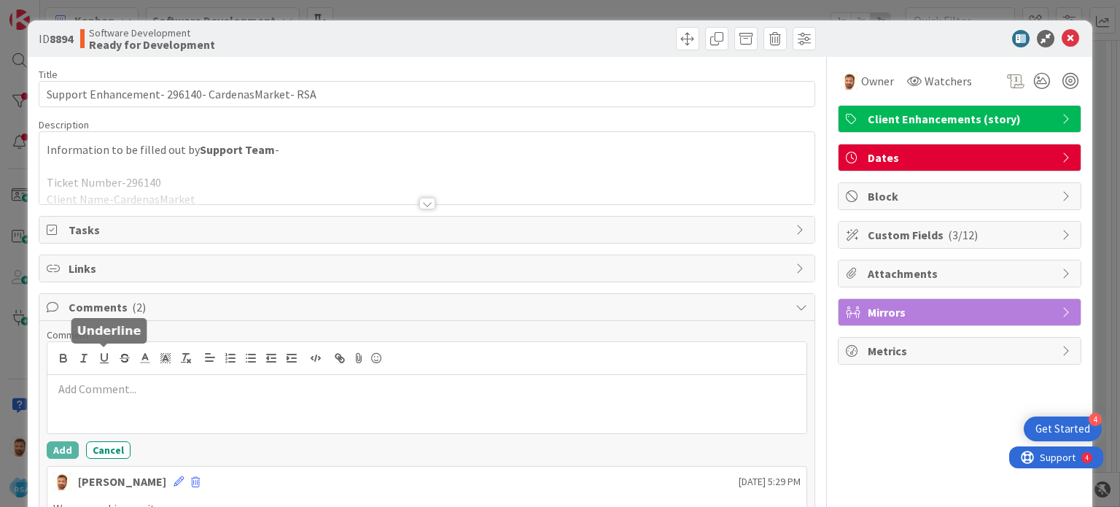
click at [117, 404] on div at bounding box center [426, 404] width 758 height 58
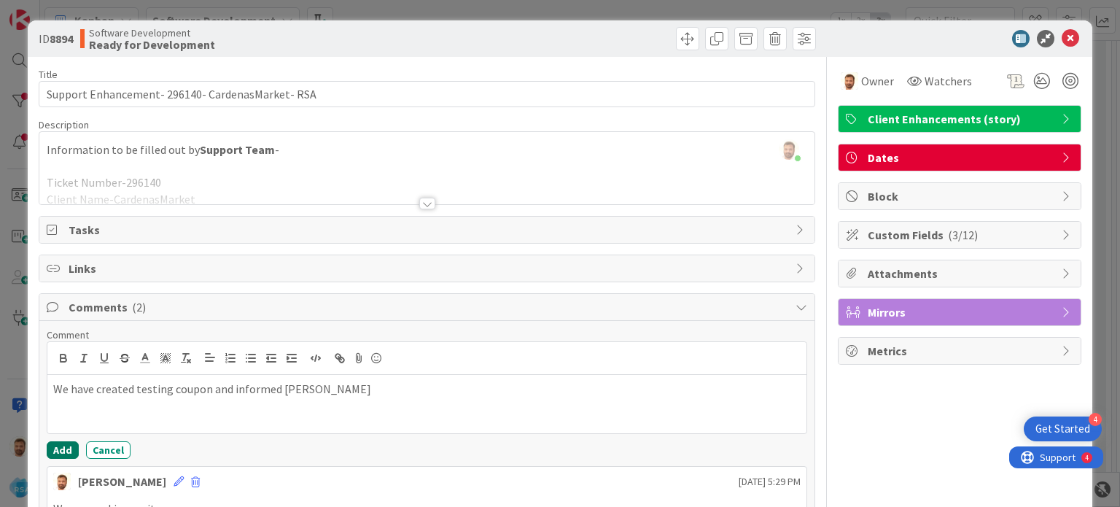
click at [62, 449] on button "Add" at bounding box center [63, 449] width 32 height 17
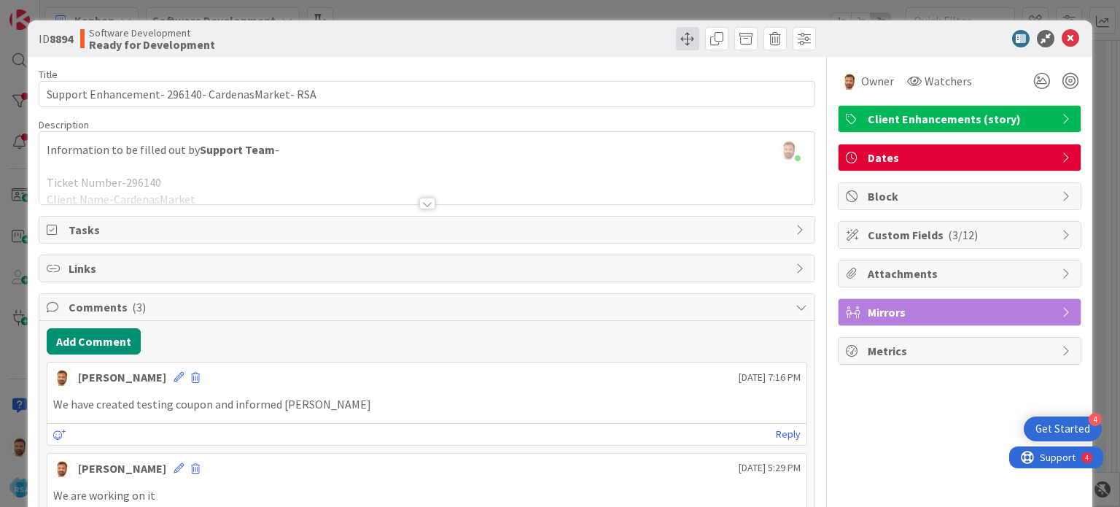
click at [680, 42] on span at bounding box center [687, 38] width 23 height 23
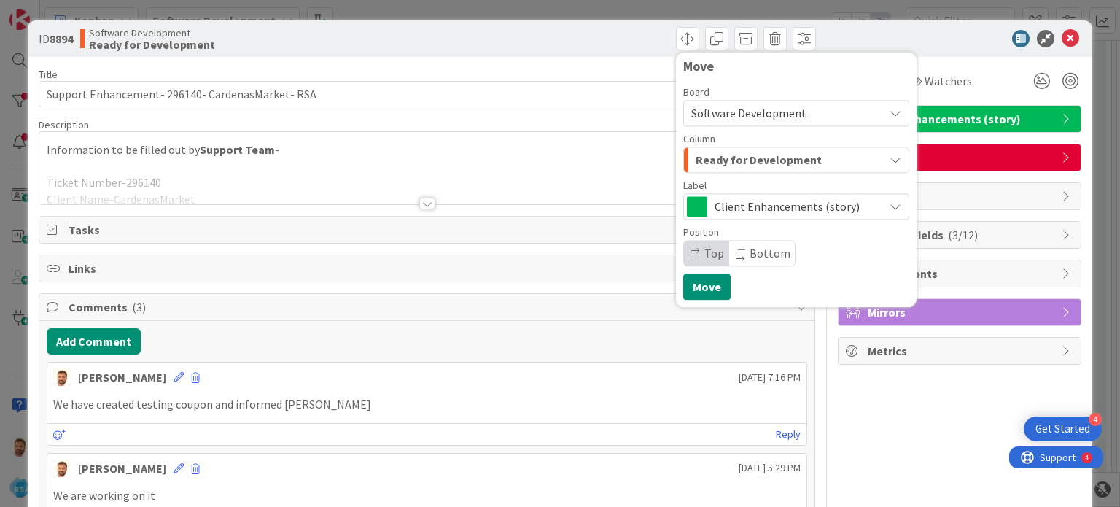
click at [701, 165] on span "Ready for Development" at bounding box center [758, 159] width 126 height 19
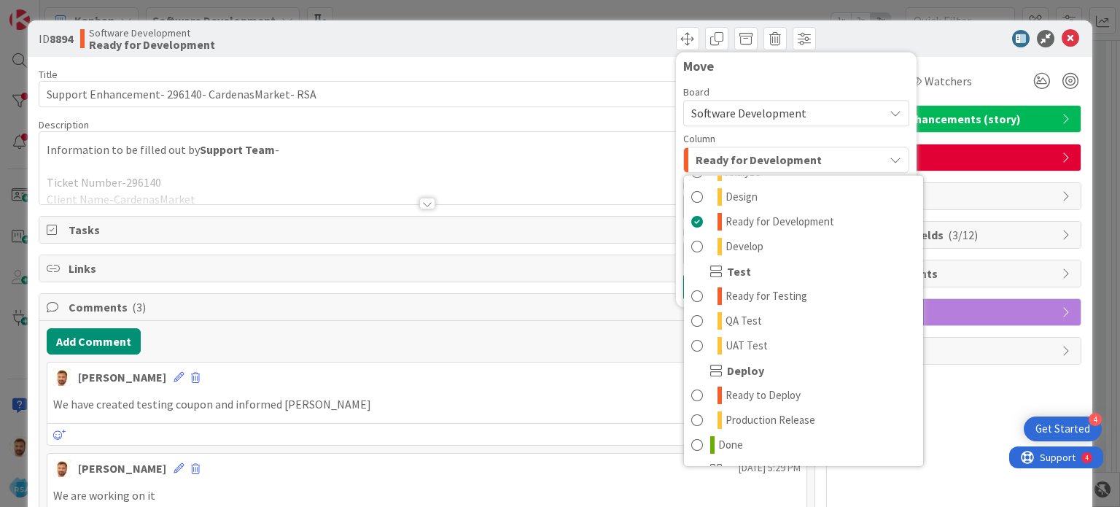
scroll to position [415, 0]
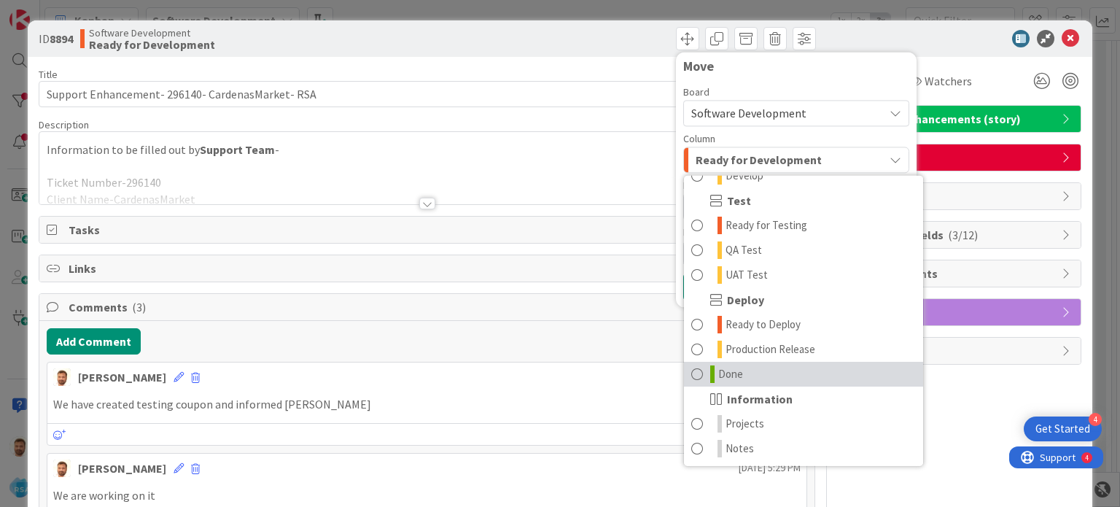
click at [691, 375] on span at bounding box center [697, 373] width 12 height 17
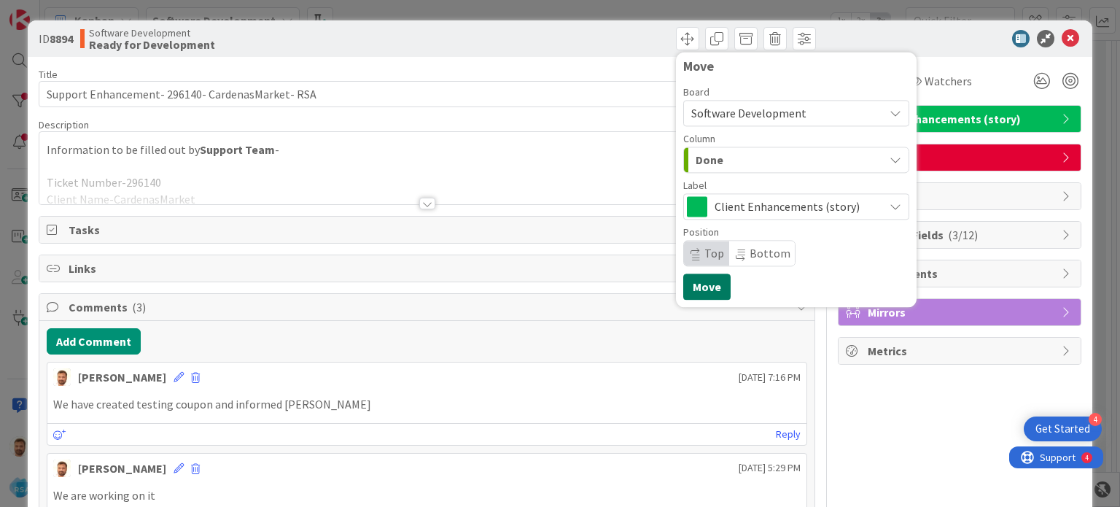
click at [694, 276] on button "Move" at bounding box center [706, 286] width 47 height 26
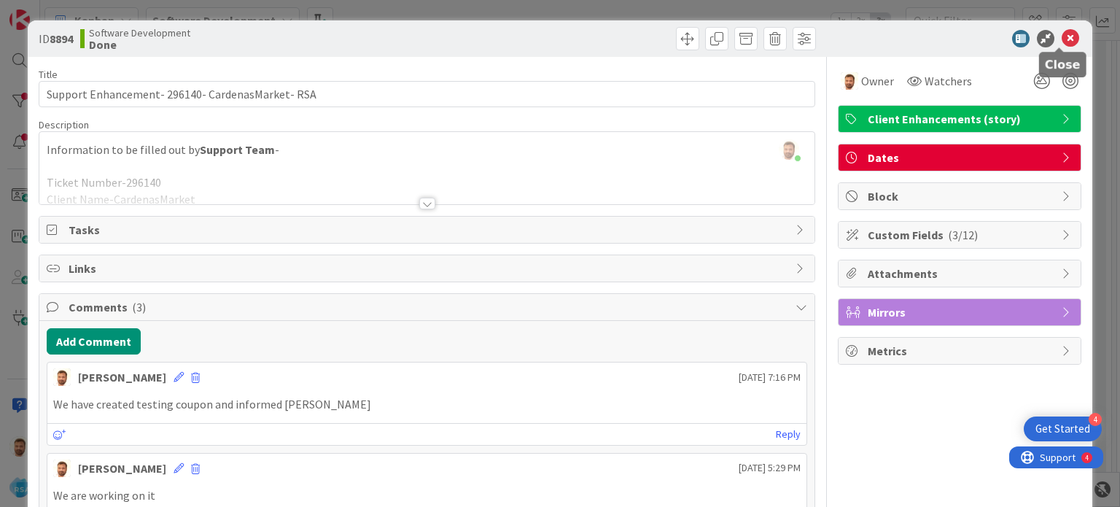
click at [1061, 35] on icon at bounding box center [1069, 38] width 17 height 17
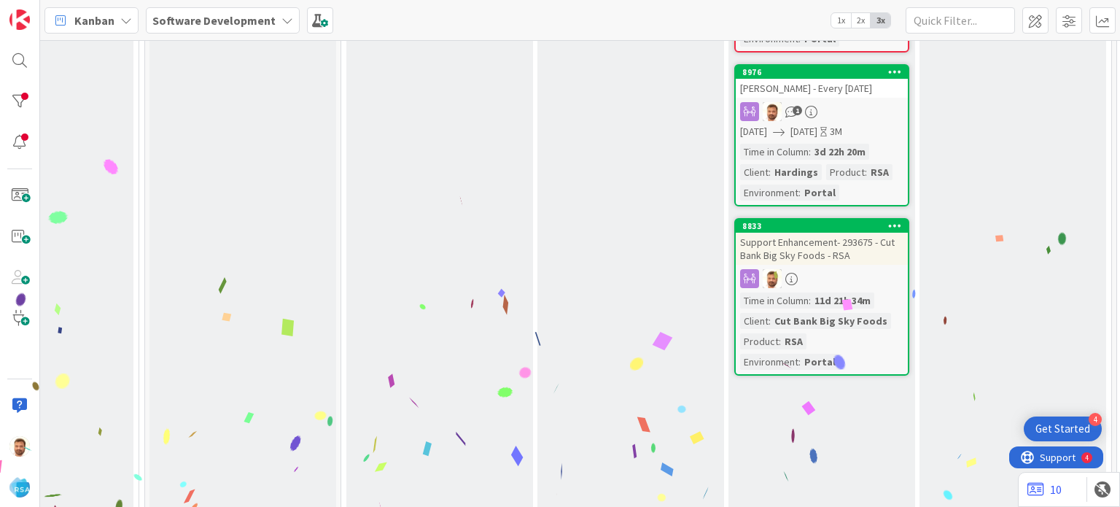
click at [803, 241] on div "Support Enhancement- 293675 - Cut Bank Big Sky Foods - RSA" at bounding box center [822, 249] width 172 height 32
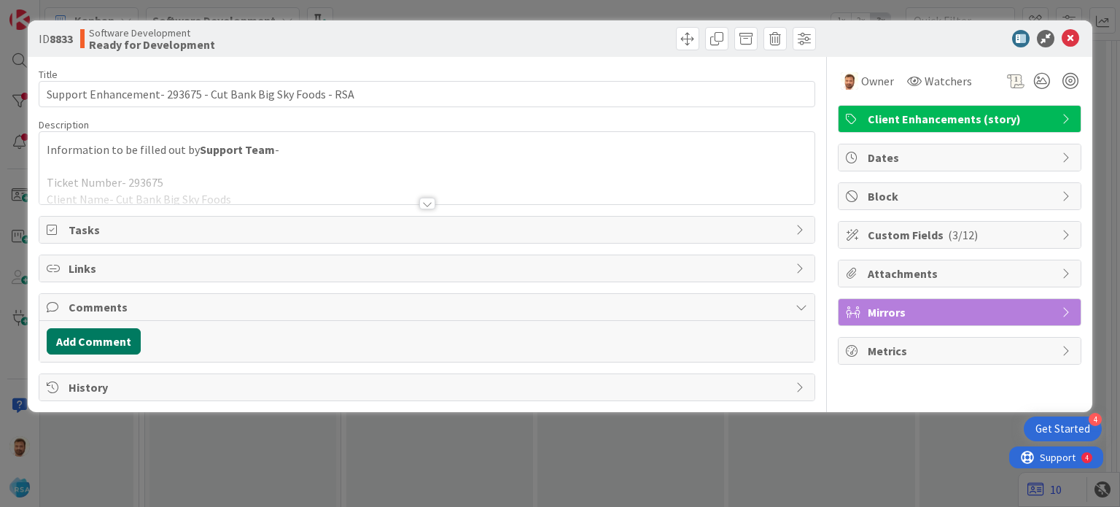
click at [90, 344] on button "Add Comment" at bounding box center [94, 341] width 94 height 26
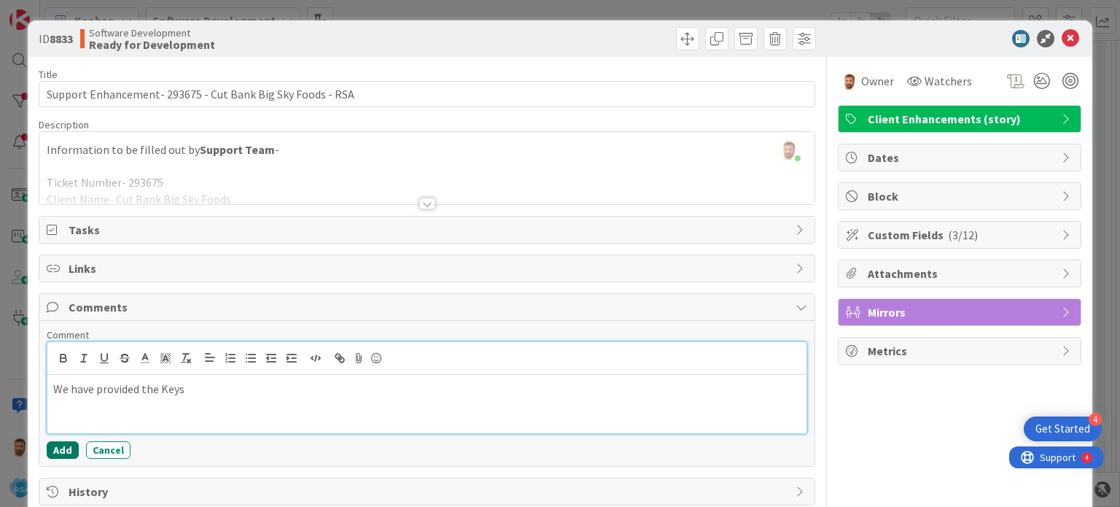
click at [69, 442] on button "Add" at bounding box center [63, 449] width 32 height 17
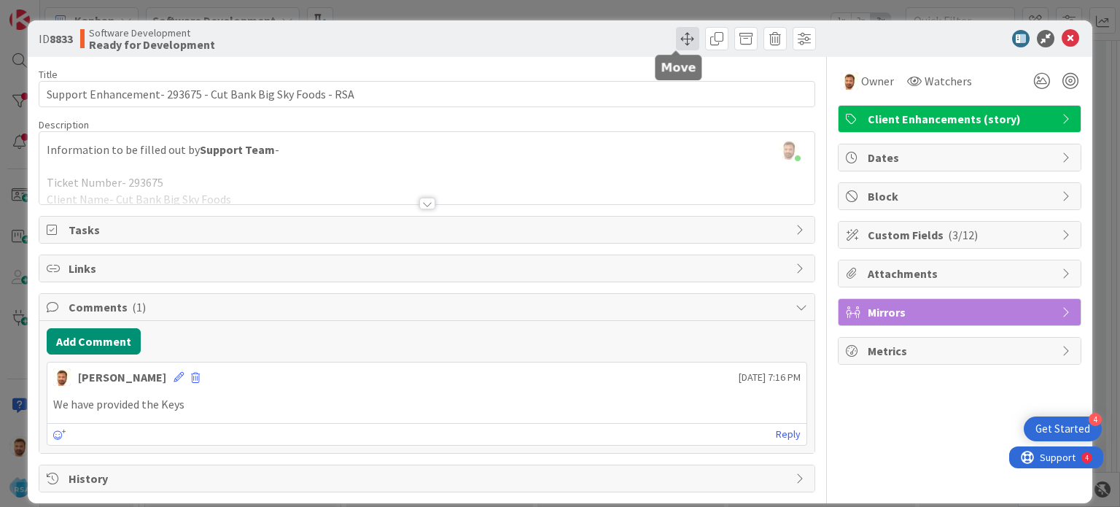
click at [676, 35] on span at bounding box center [687, 38] width 23 height 23
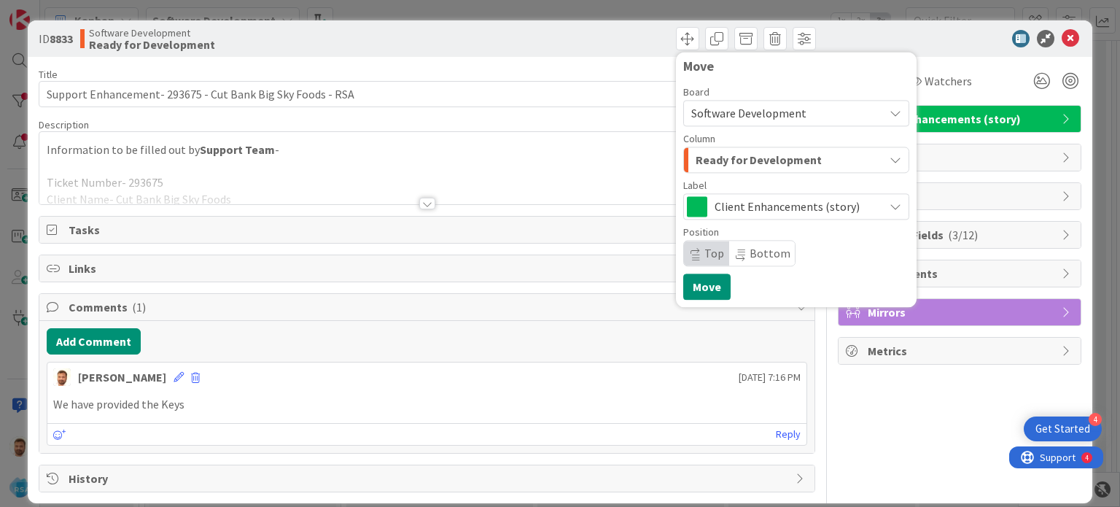
click at [711, 157] on span "Ready for Development" at bounding box center [758, 159] width 126 height 19
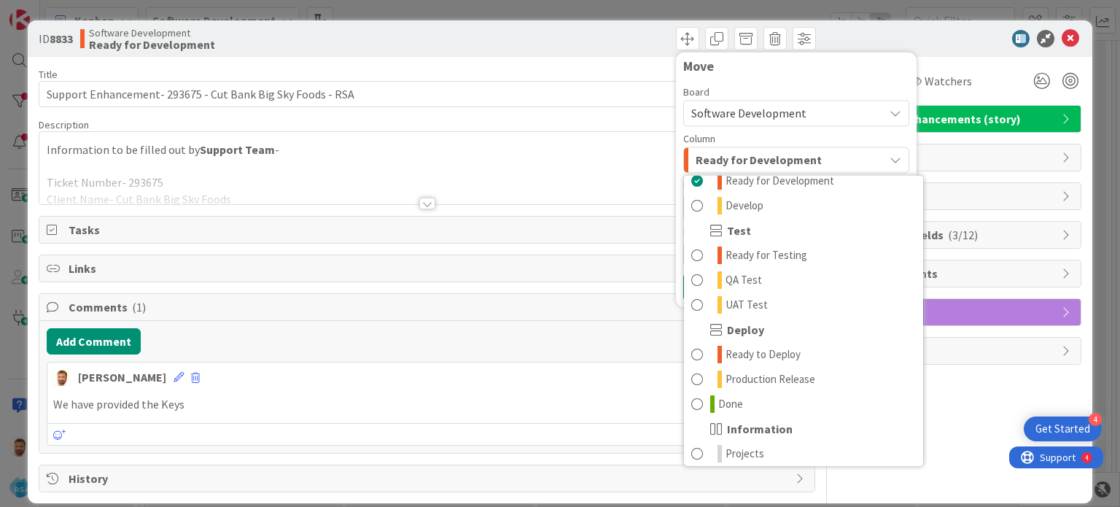
scroll to position [415, 0]
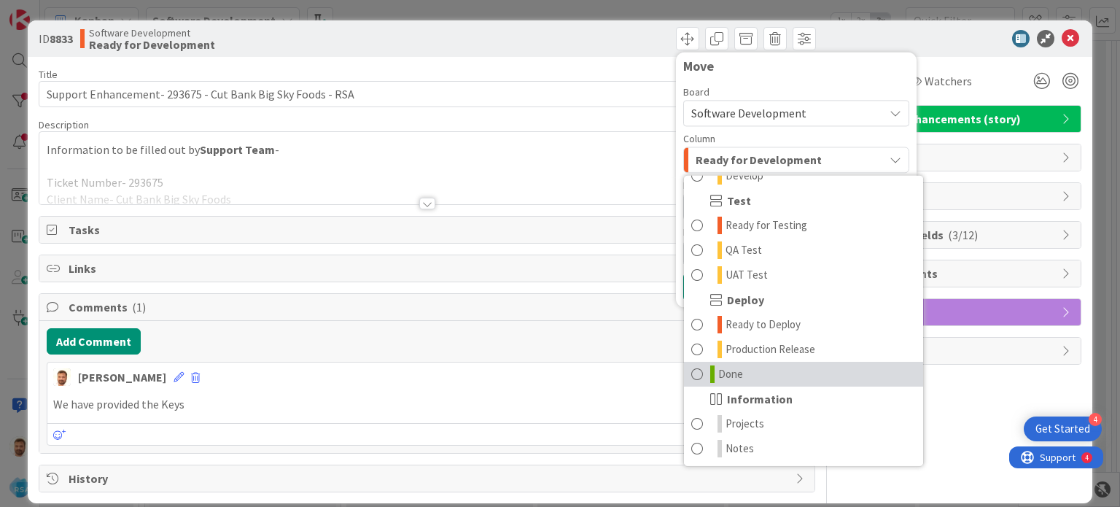
click at [691, 378] on span at bounding box center [697, 373] width 12 height 17
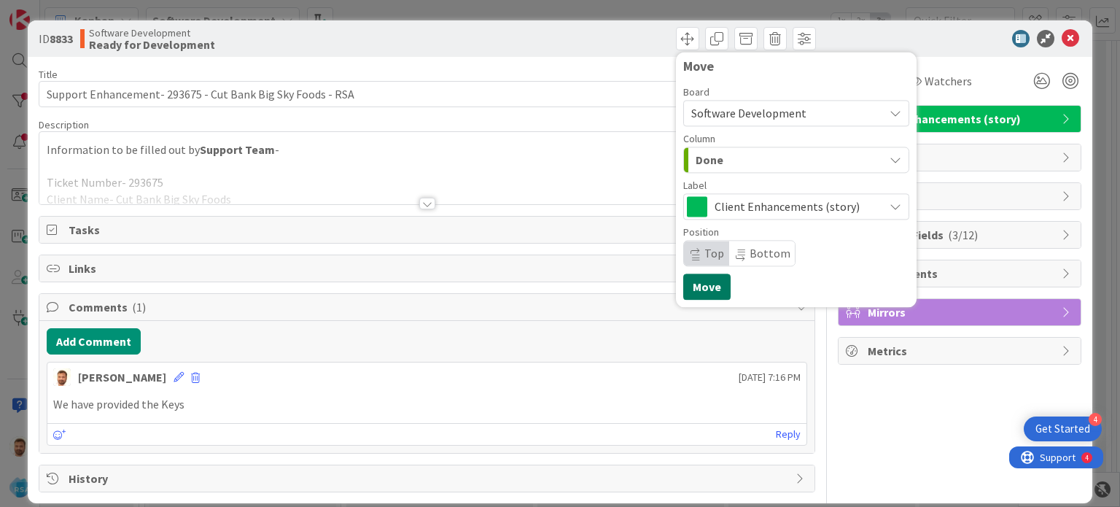
click at [693, 287] on button "Move" at bounding box center [706, 286] width 47 height 26
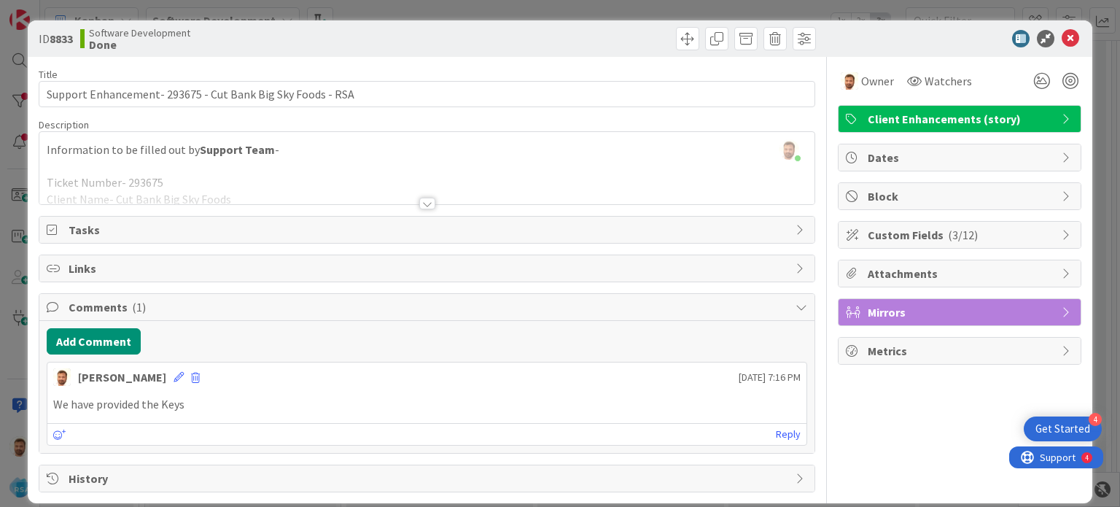
click at [1048, 42] on div at bounding box center [952, 38] width 258 height 17
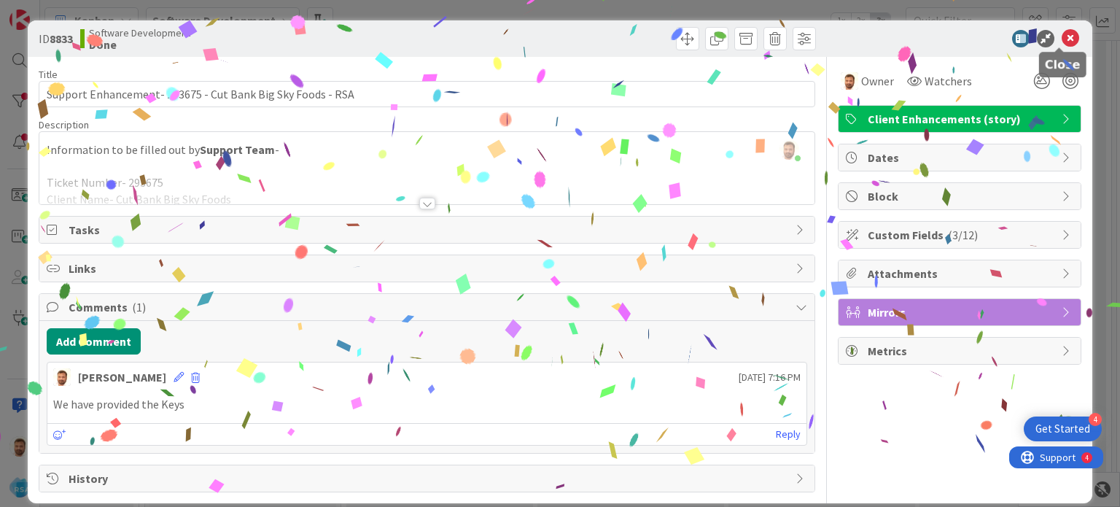
click at [1061, 42] on icon at bounding box center [1069, 38] width 17 height 17
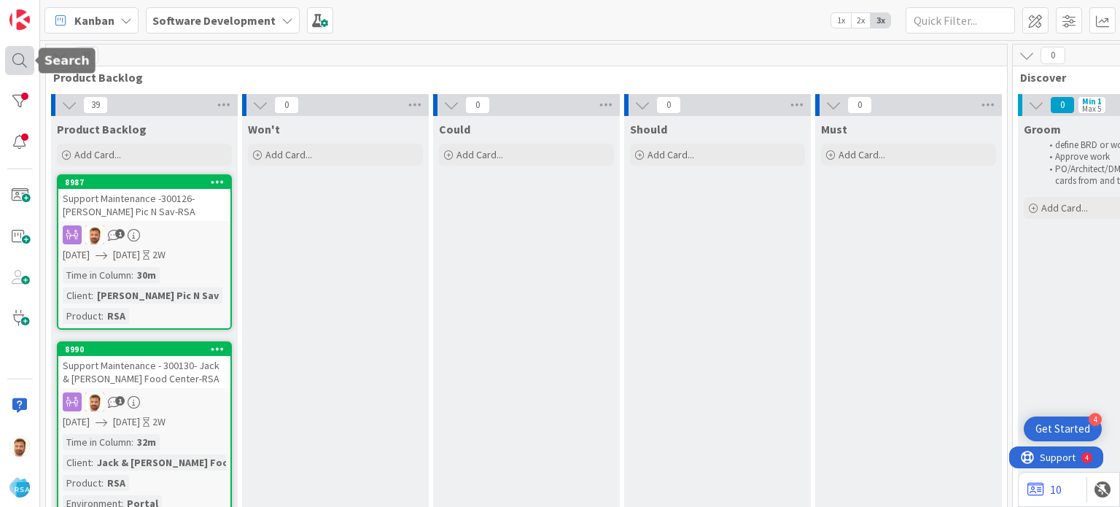
click at [12, 58] on div at bounding box center [19, 60] width 29 height 29
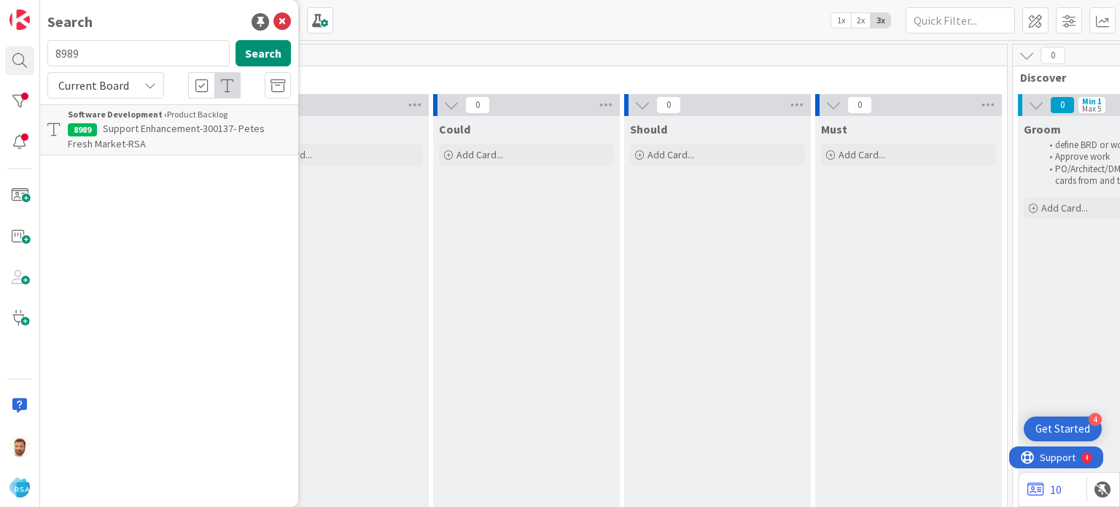
click at [66, 50] on input "8989" at bounding box center [138, 53] width 182 height 26
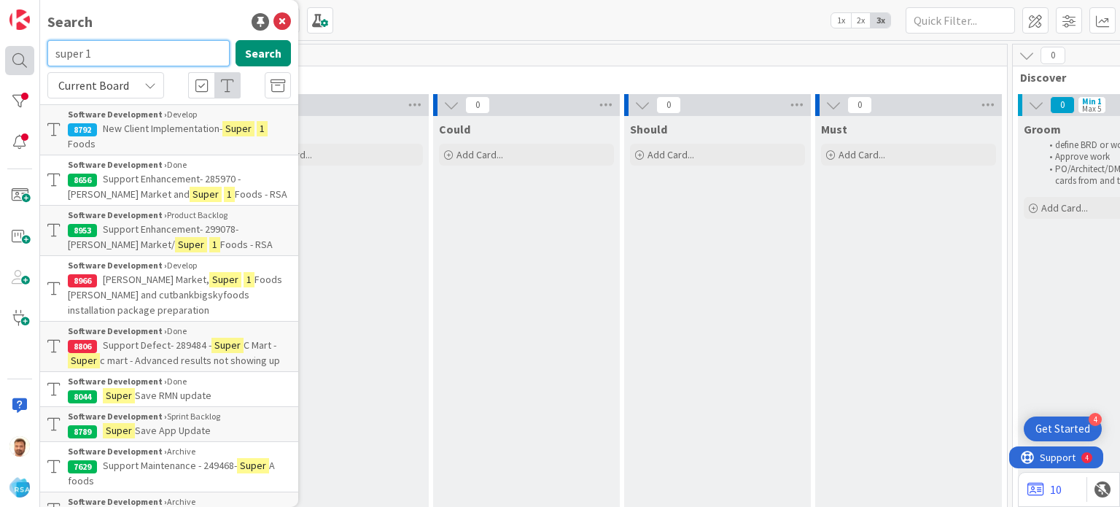
drag, startPoint x: 114, startPoint y: 52, endPoint x: 31, endPoint y: 67, distance: 85.2
click at [31, 67] on div "Search super 1 Search Current Board Software Development › Develop 8792 New Cli…" at bounding box center [20, 253] width 40 height 507
click at [31, 67] on div at bounding box center [19, 60] width 29 height 29
click at [136, 41] on input "super 1" at bounding box center [138, 53] width 182 height 26
drag, startPoint x: 123, startPoint y: 49, endPoint x: 31, endPoint y: 48, distance: 91.9
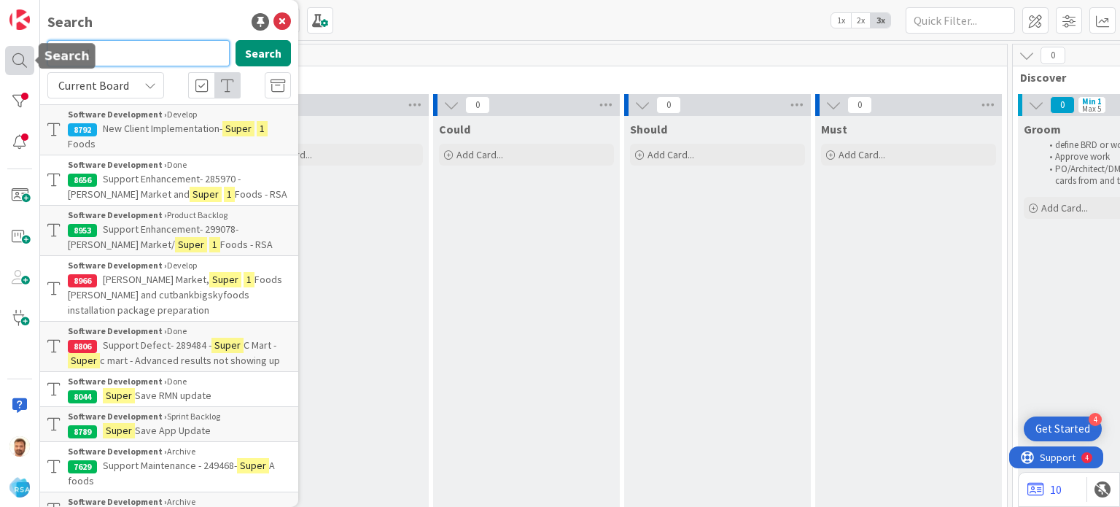
click at [31, 48] on div "Search super 1 Search Current Board Software Development › Develop 8792 New Cli…" at bounding box center [20, 253] width 40 height 507
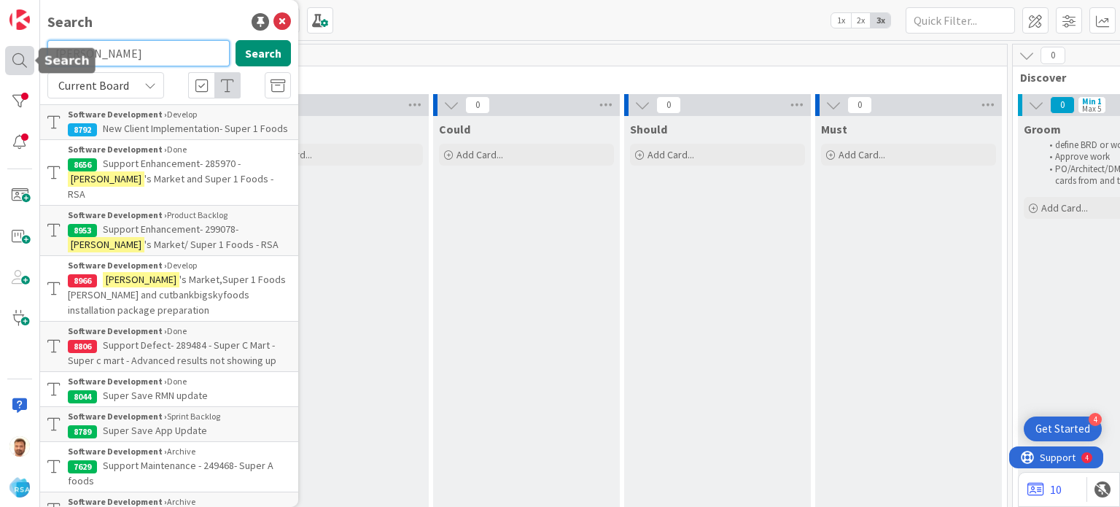
type input "[PERSON_NAME]"
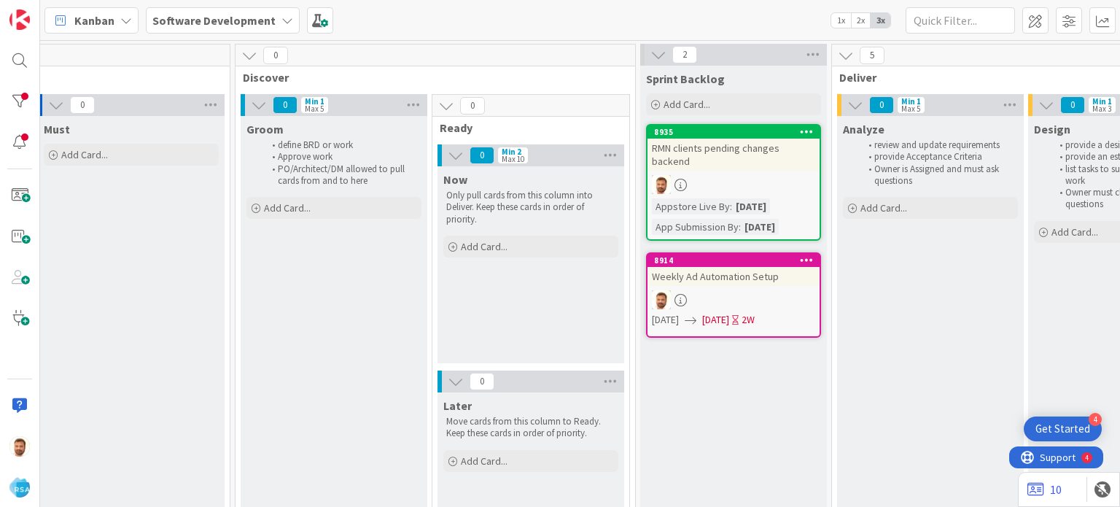
scroll to position [0, 790]
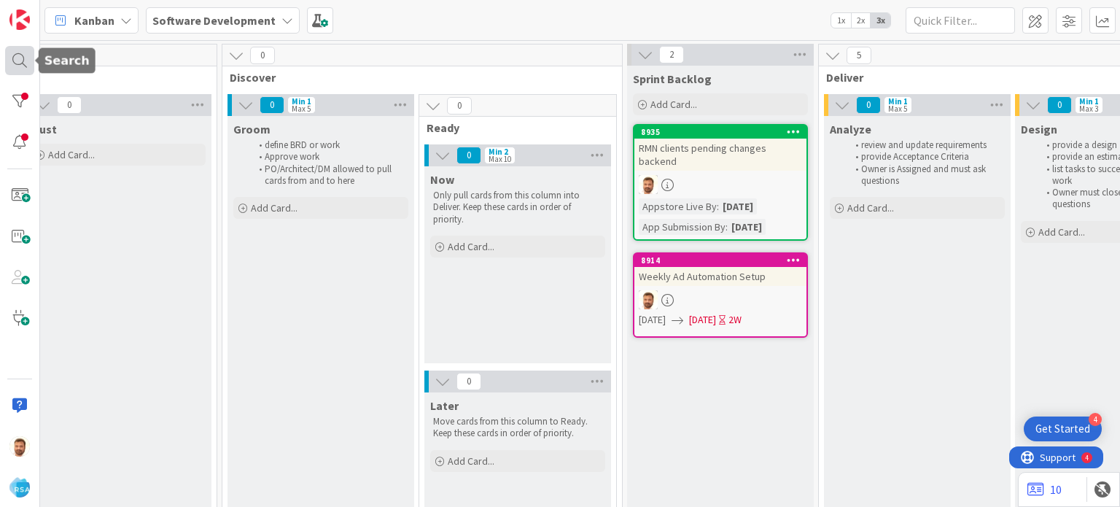
click at [20, 61] on div at bounding box center [19, 60] width 29 height 29
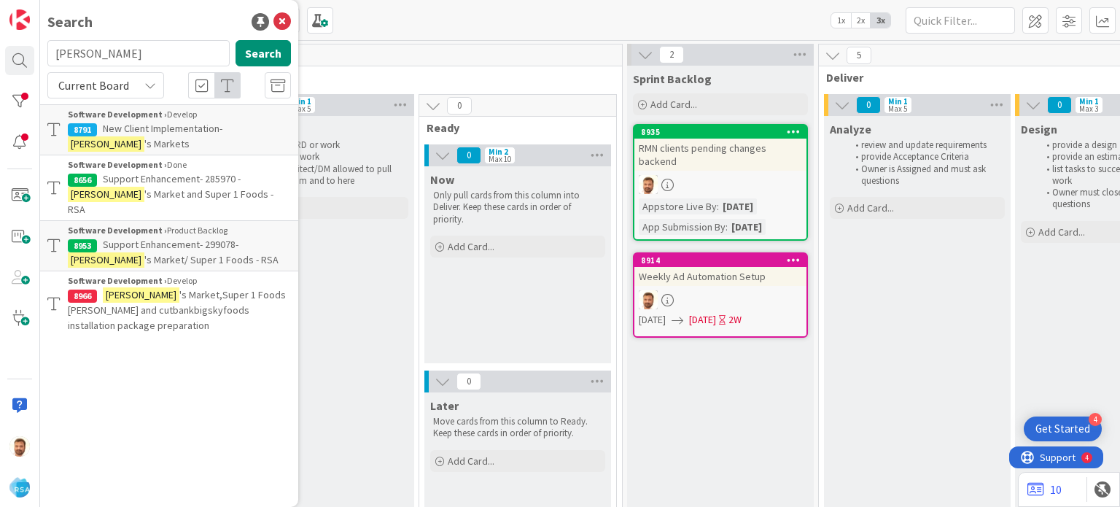
click at [104, 58] on input "[PERSON_NAME]" at bounding box center [138, 53] width 182 height 26
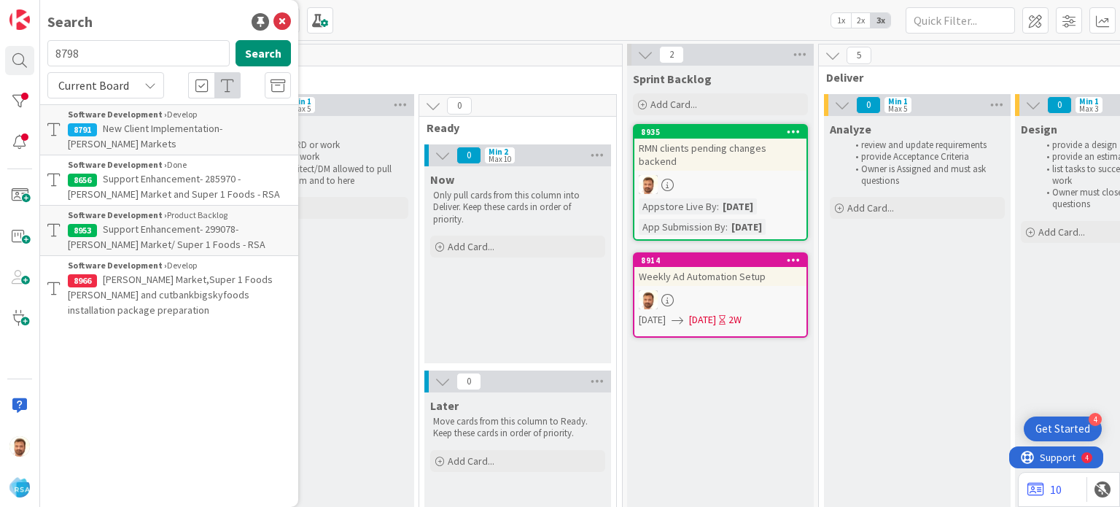
type input "8798"
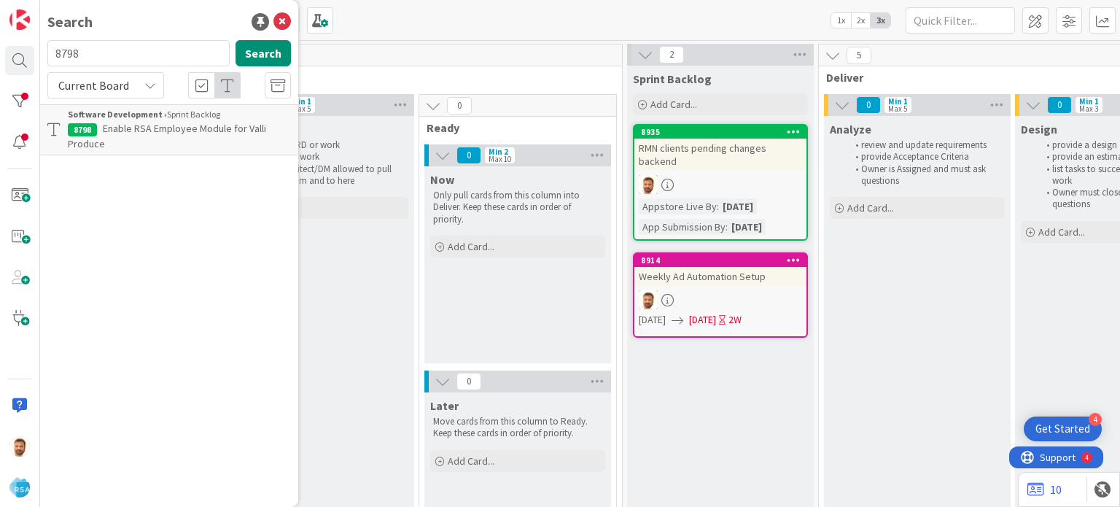
click at [157, 144] on p "Enable RSA Employee Module for Valli Produce" at bounding box center [179, 136] width 223 height 31
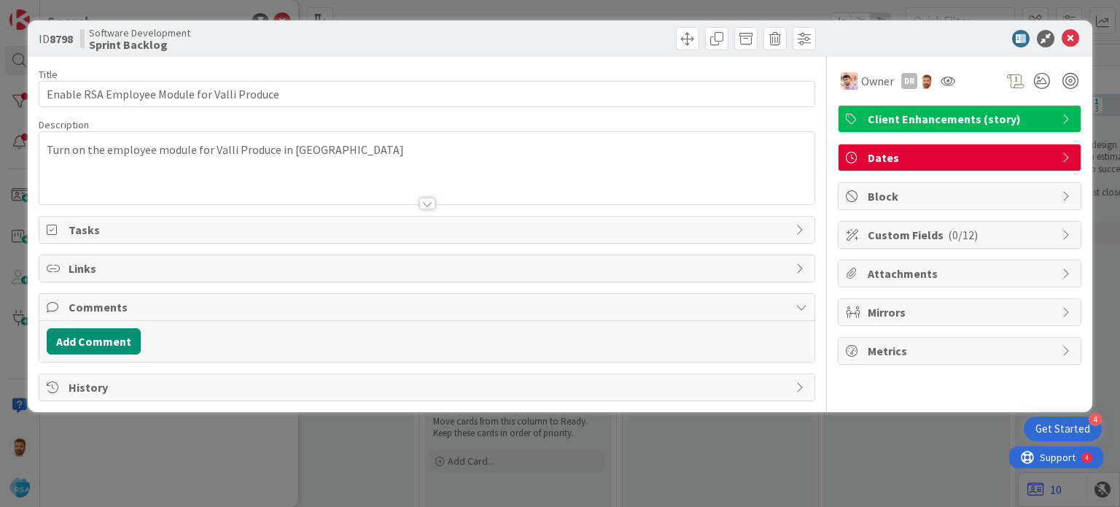
click at [1060, 36] on div at bounding box center [952, 38] width 258 height 17
click at [1073, 43] on icon at bounding box center [1069, 38] width 17 height 17
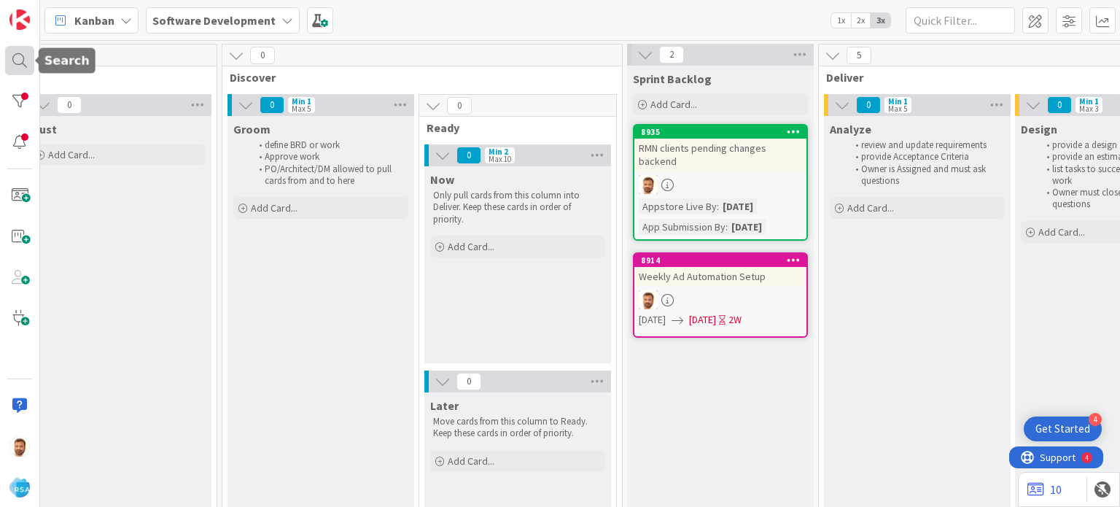
click at [15, 61] on div at bounding box center [19, 60] width 29 height 29
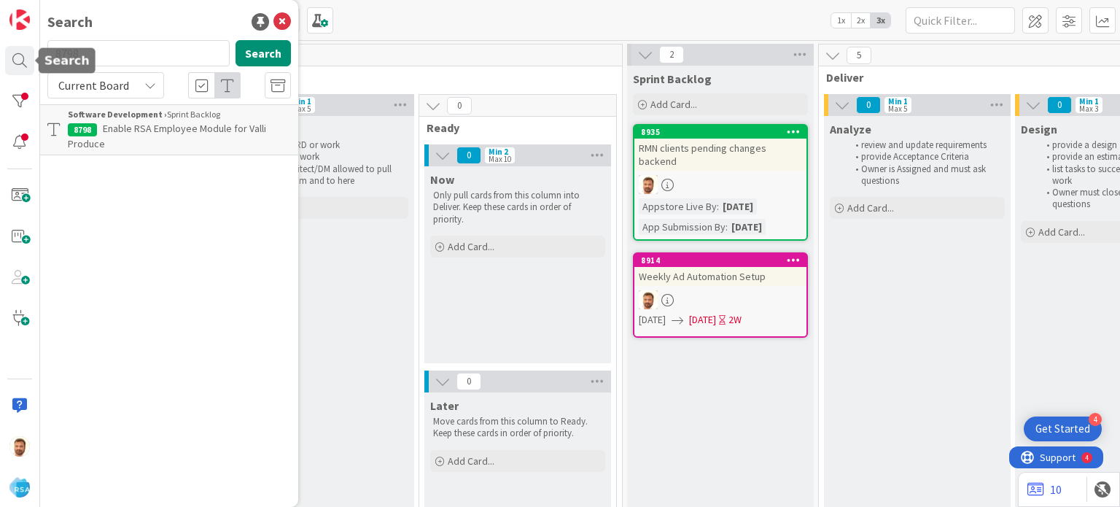
click at [98, 49] on input "8798" at bounding box center [138, 53] width 182 height 26
type input "8912"
click at [152, 119] on b "Software Development ›" at bounding box center [117, 114] width 99 height 11
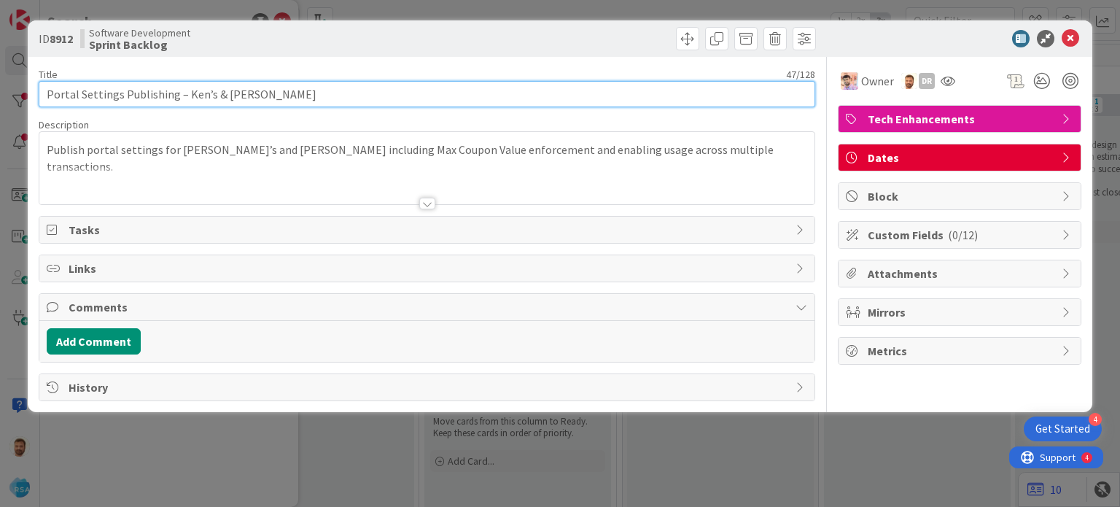
click at [303, 90] on input "Portal Settings Publishing – Ken’s & [PERSON_NAME]" at bounding box center [427, 94] width 776 height 26
click at [222, 98] on input "Portal Settings Publishing – Ken’s & [PERSON_NAME]" at bounding box center [427, 94] width 776 height 26
type input "Portal Settings Publishing – [PERSON_NAME]"
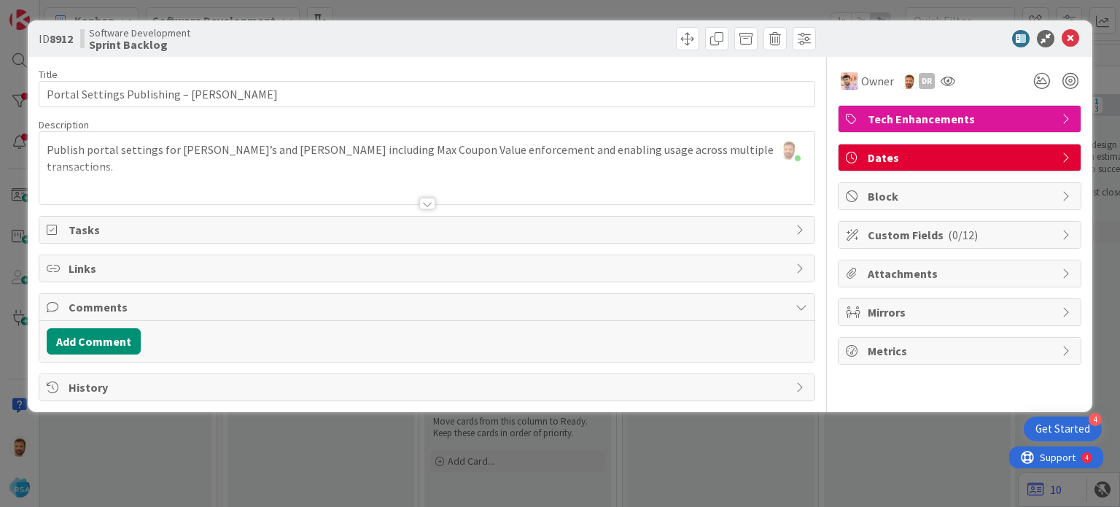
click at [225, 149] on div "[PERSON_NAME] just joined Publish portal settings for Ken’s and [PERSON_NAME] i…" at bounding box center [426, 168] width 774 height 72
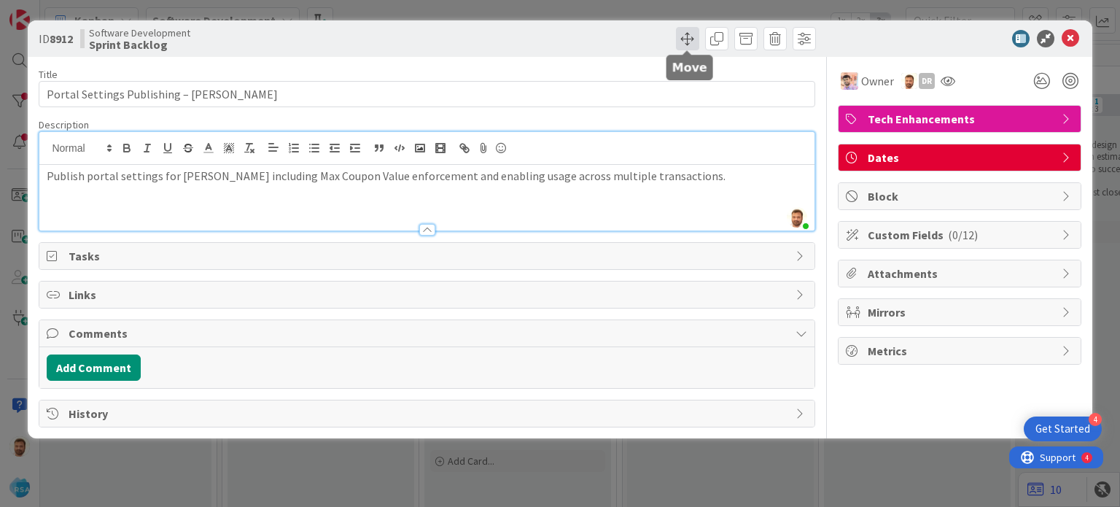
click at [686, 40] on span at bounding box center [687, 38] width 23 height 23
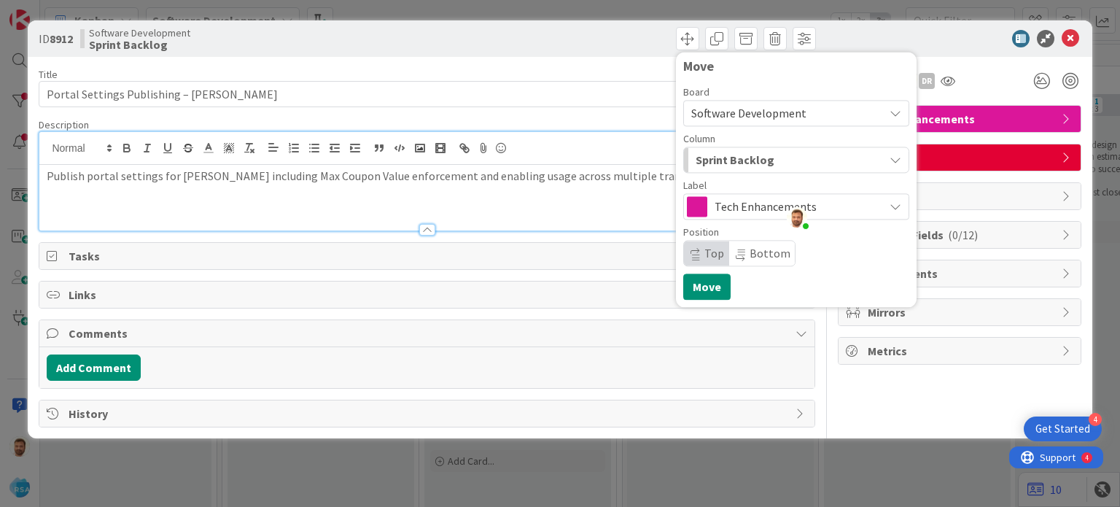
click at [727, 163] on span "Sprint Backlog" at bounding box center [734, 159] width 79 height 19
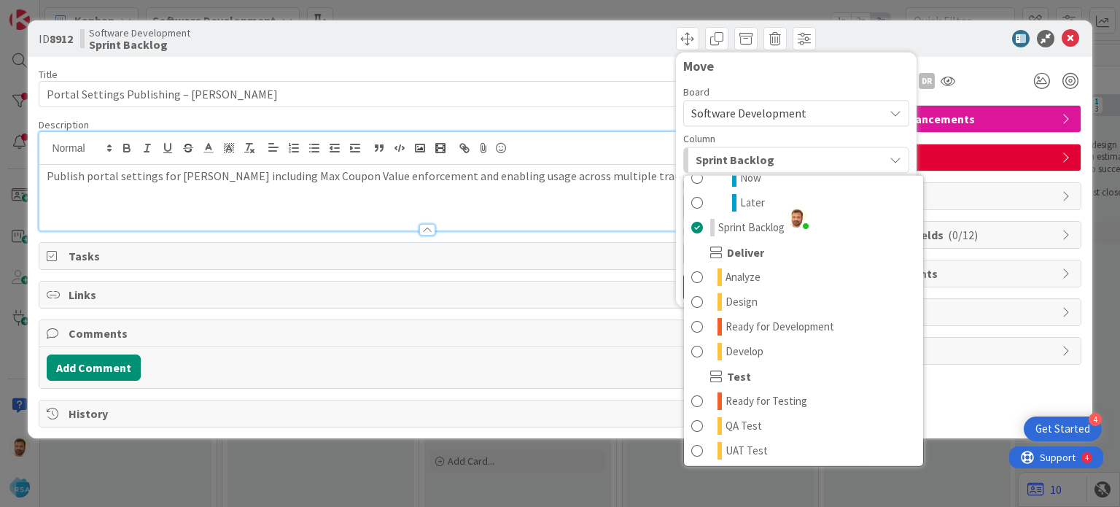
scroll to position [238, 0]
click at [104, 366] on button "Add Comment" at bounding box center [94, 367] width 94 height 26
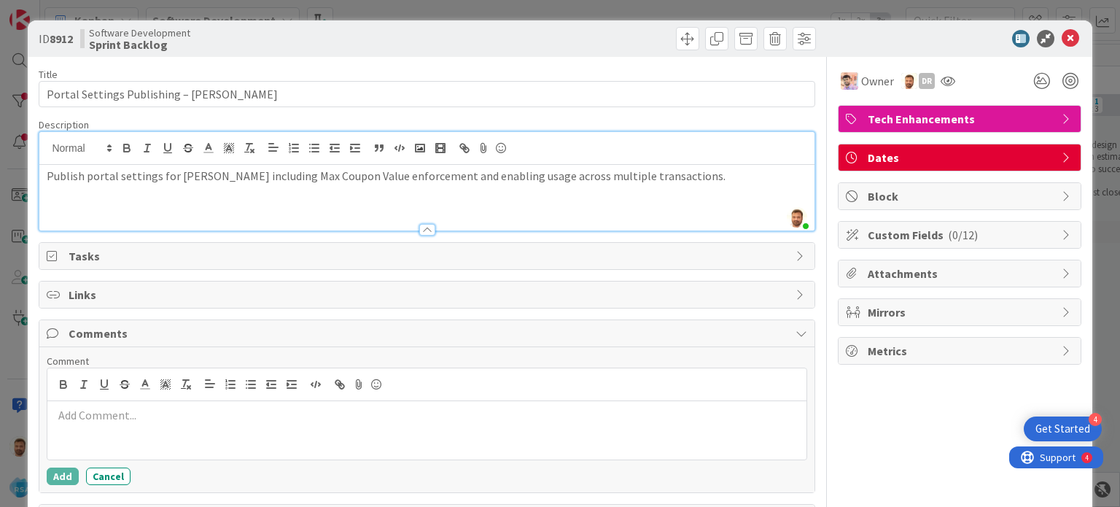
click at [117, 423] on div at bounding box center [426, 430] width 758 height 58
click at [47, 464] on div "Comment Published Portal for Terteegs Add Cancel" at bounding box center [427, 419] width 760 height 130
click at [50, 469] on button "Add" at bounding box center [63, 475] width 32 height 17
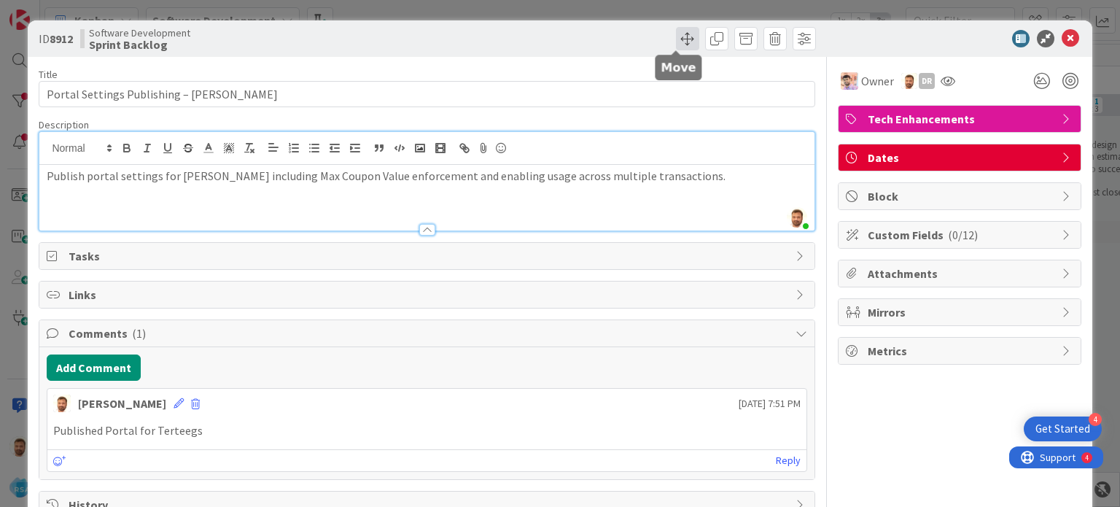
click at [676, 45] on span at bounding box center [687, 38] width 23 height 23
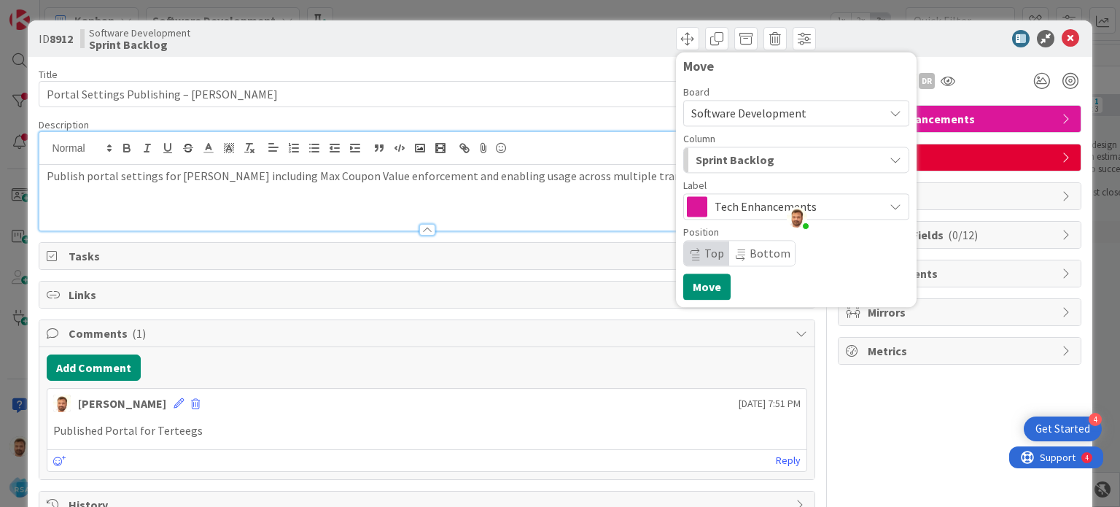
click at [695, 163] on span "Sprint Backlog" at bounding box center [734, 159] width 79 height 19
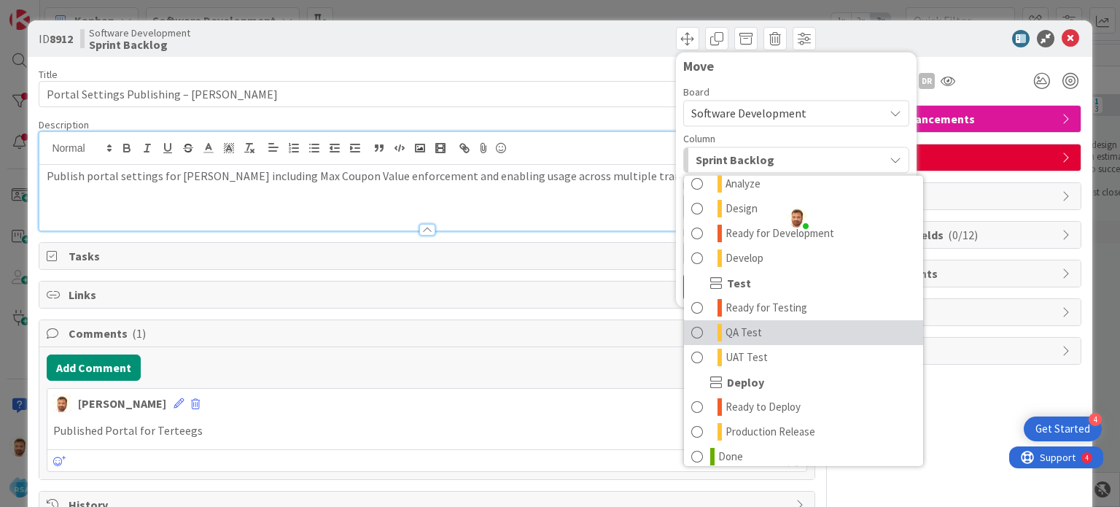
scroll to position [332, 0]
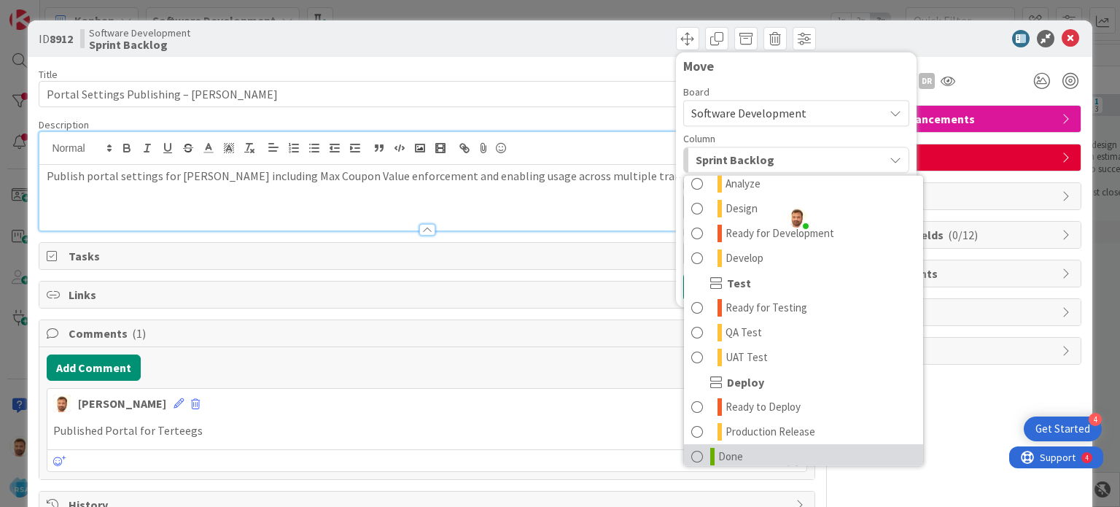
click at [710, 458] on icon at bounding box center [712, 456] width 4 height 17
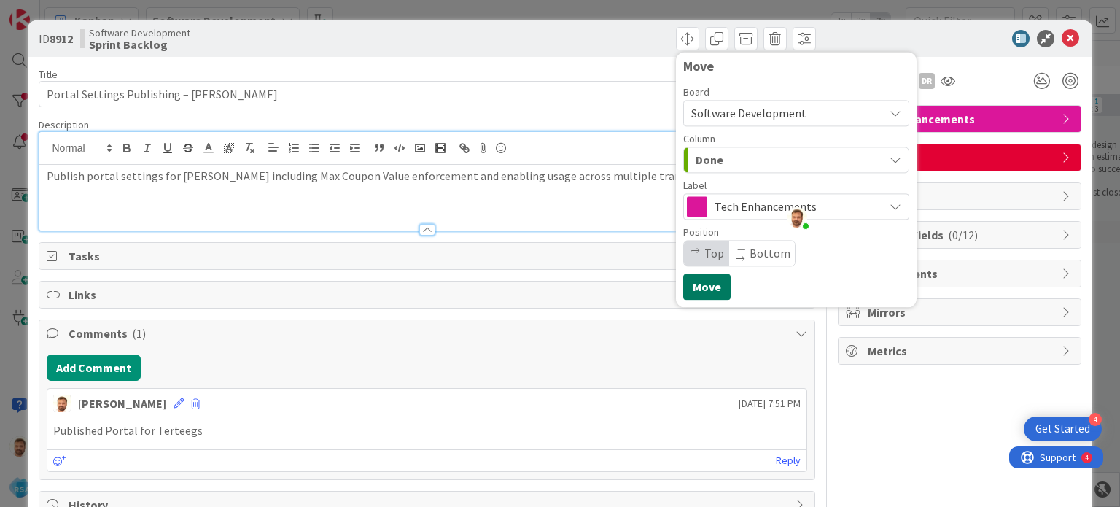
click at [685, 278] on button "Move" at bounding box center [706, 286] width 47 height 26
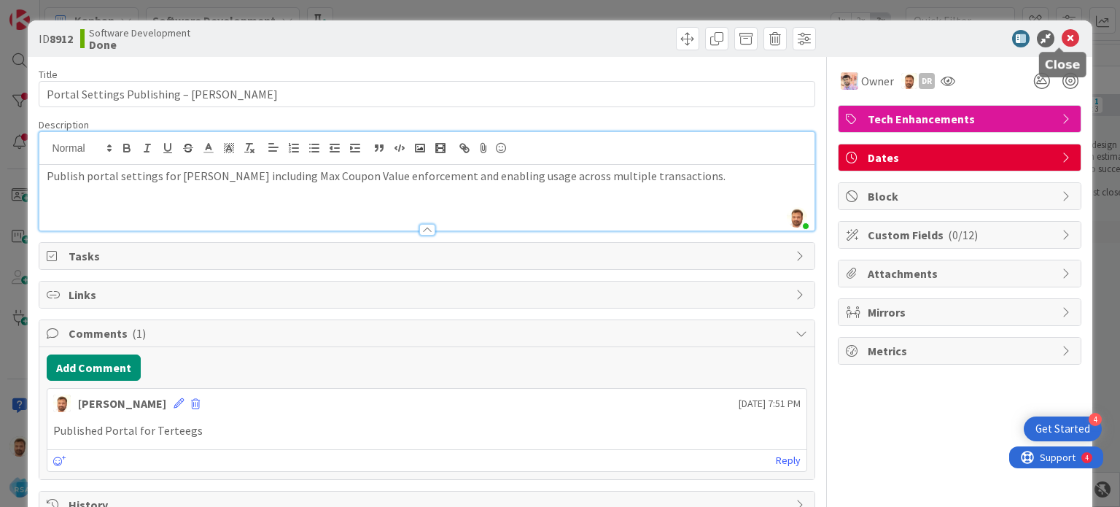
click at [1061, 34] on icon at bounding box center [1069, 38] width 17 height 17
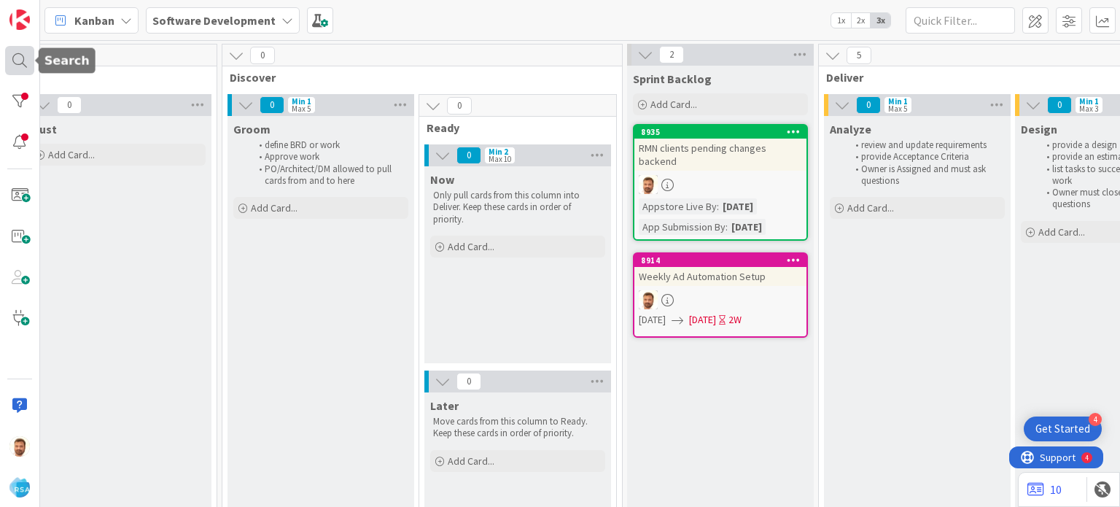
click at [17, 69] on div at bounding box center [19, 60] width 29 height 29
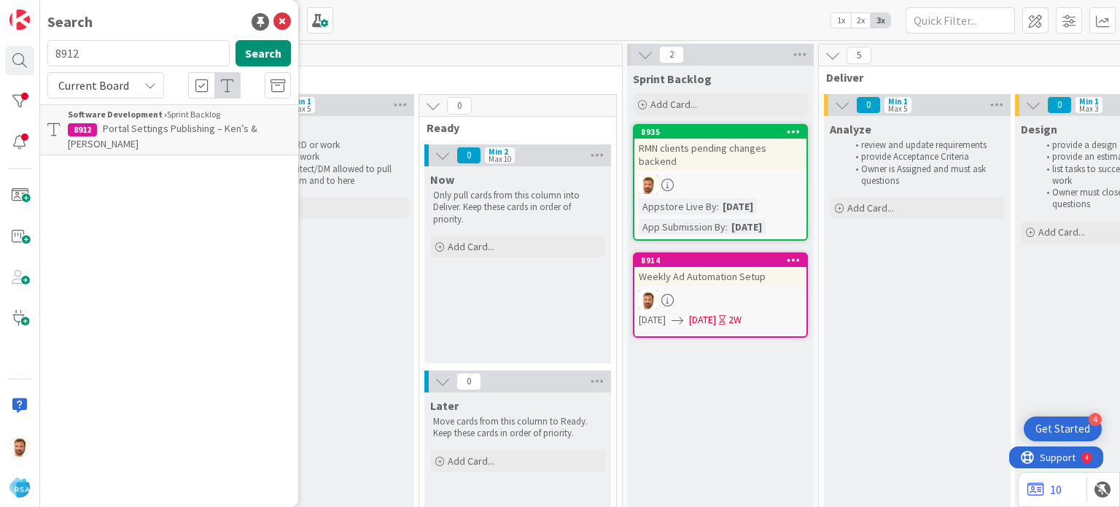
click at [101, 36] on div "Search 8912 Search Current Board Software Development › Sprint Backlog 8912 Por…" at bounding box center [169, 253] width 258 height 507
click at [94, 51] on input "8912" at bounding box center [138, 53] width 182 height 26
type input "8585"
click at [180, 136] on p "Placement Reset Issue on Marking Offer as Featured (RMN Apps)" at bounding box center [179, 136] width 223 height 31
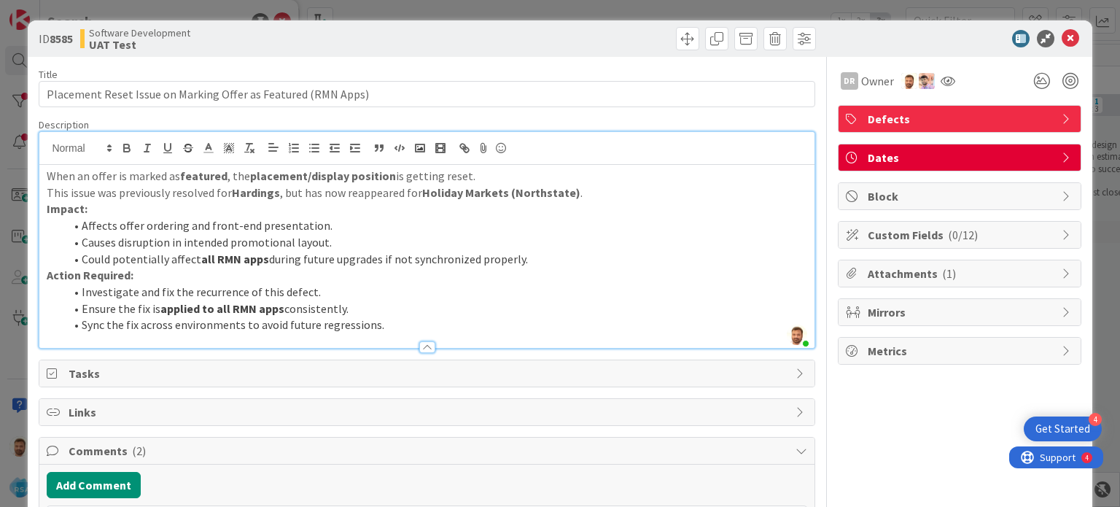
click at [341, 156] on div "[PERSON_NAME] just joined When an offer is marked as featured , the placement/d…" at bounding box center [426, 240] width 774 height 216
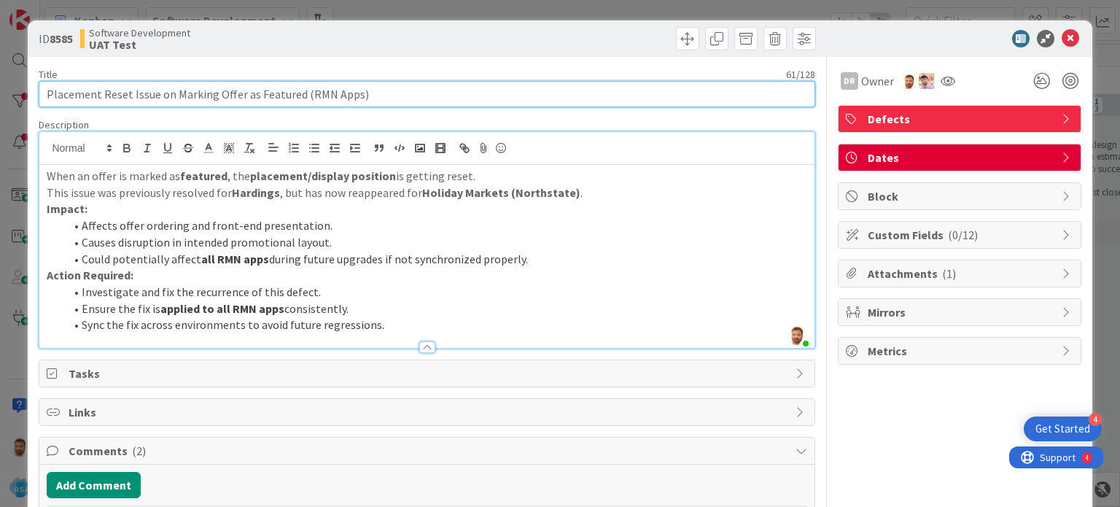
click at [47, 95] on input "Placement Reset Issue on Marking Offer as Featured (RMN Apps)" at bounding box center [427, 94] width 776 height 26
type input "Piggly Wiggly JTM - Placement Reset Issue on Marking Offer as Featured (RMN App…"
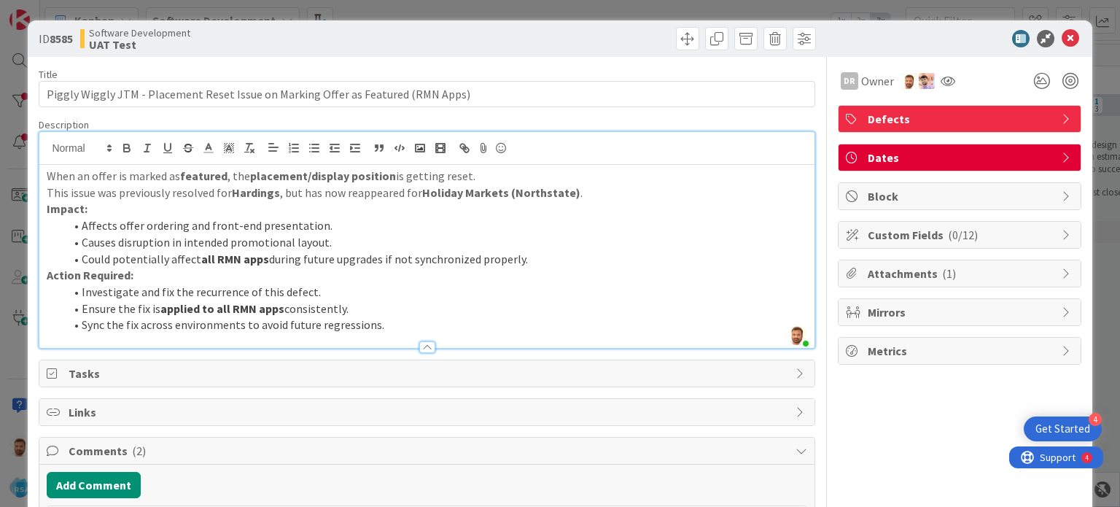
click at [297, 243] on li "Causes disruption in intended promotional layout." at bounding box center [435, 242] width 742 height 17
click at [676, 35] on span at bounding box center [687, 38] width 23 height 23
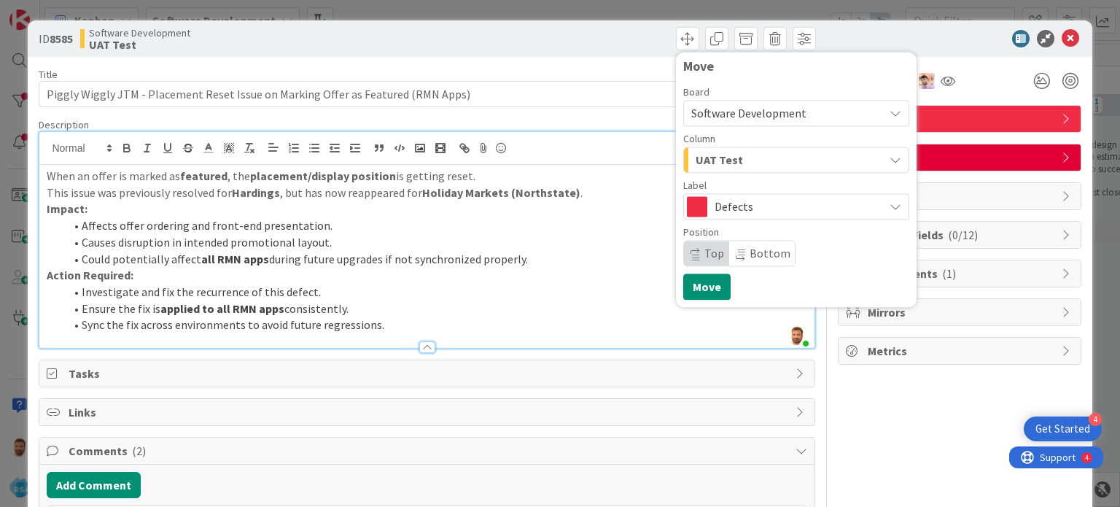
click at [709, 161] on span "UAT Test" at bounding box center [718, 159] width 47 height 19
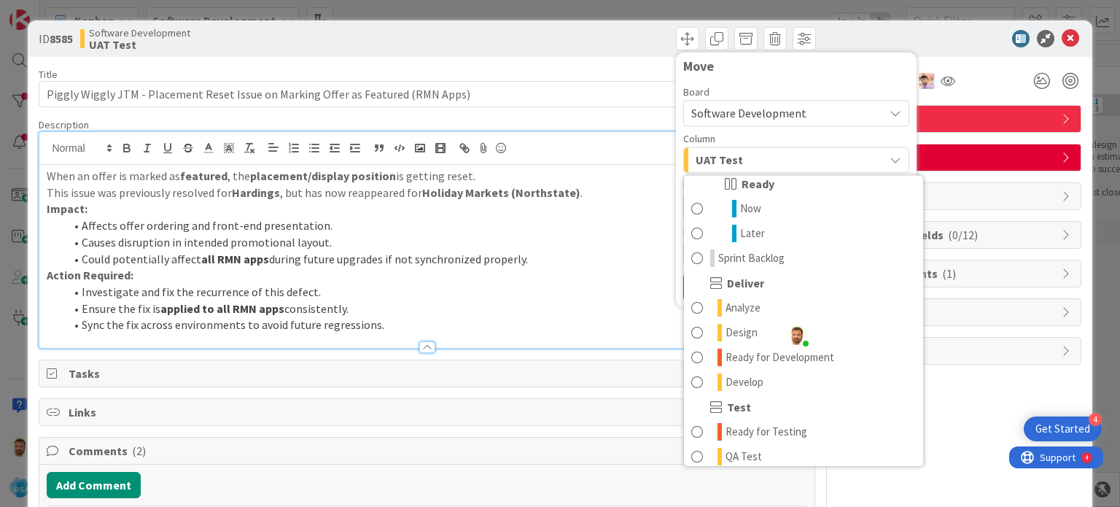
scroll to position [209, 0]
click at [1061, 41] on icon at bounding box center [1069, 38] width 17 height 17
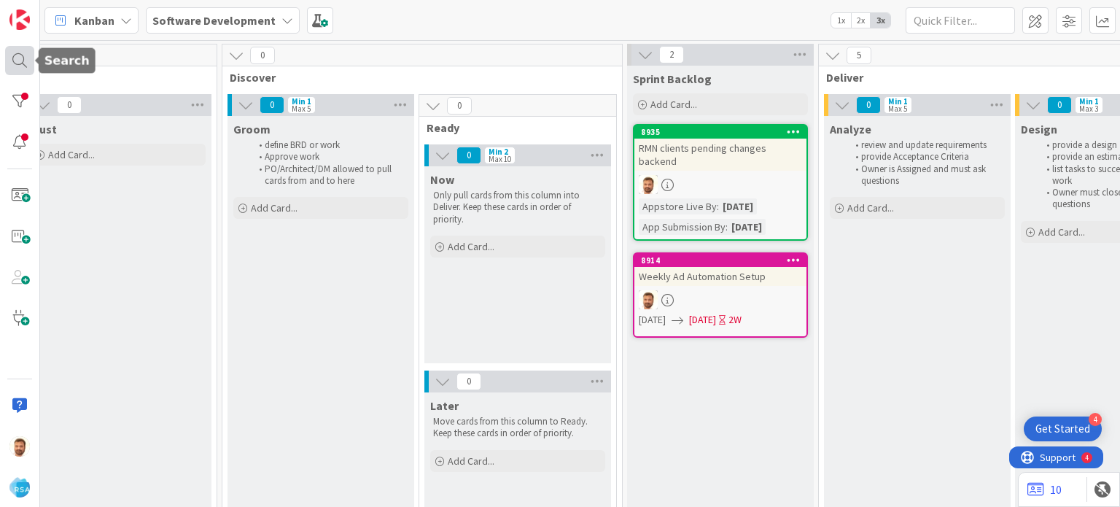
click at [20, 59] on div at bounding box center [19, 60] width 29 height 29
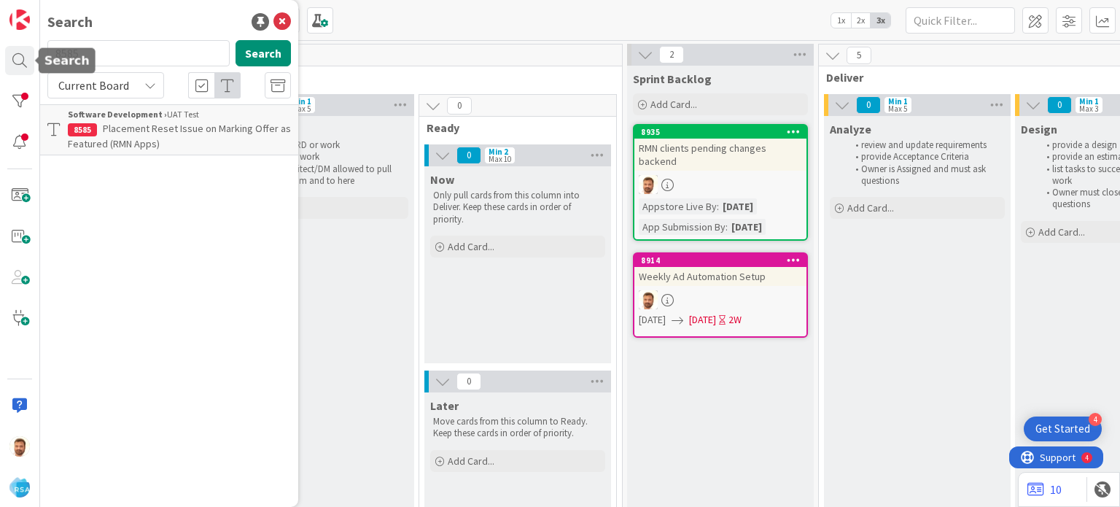
click at [108, 62] on input "8585" at bounding box center [138, 53] width 182 height 26
type input "8310"
click at [169, 137] on span "Food Bazaar SMS -Users can subscribe to the SMS using profile screen." at bounding box center [176, 136] width 216 height 28
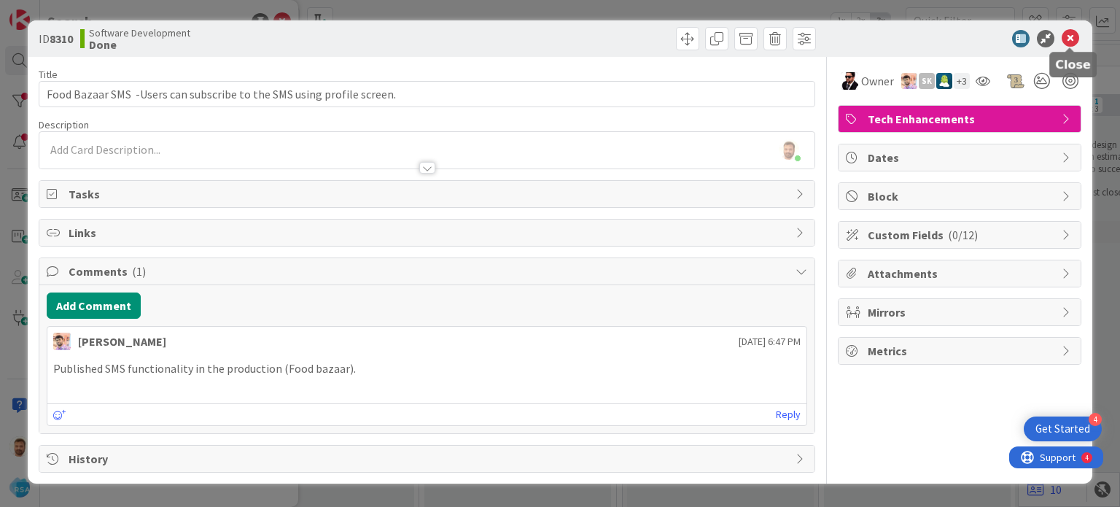
click at [1064, 36] on icon at bounding box center [1069, 38] width 17 height 17
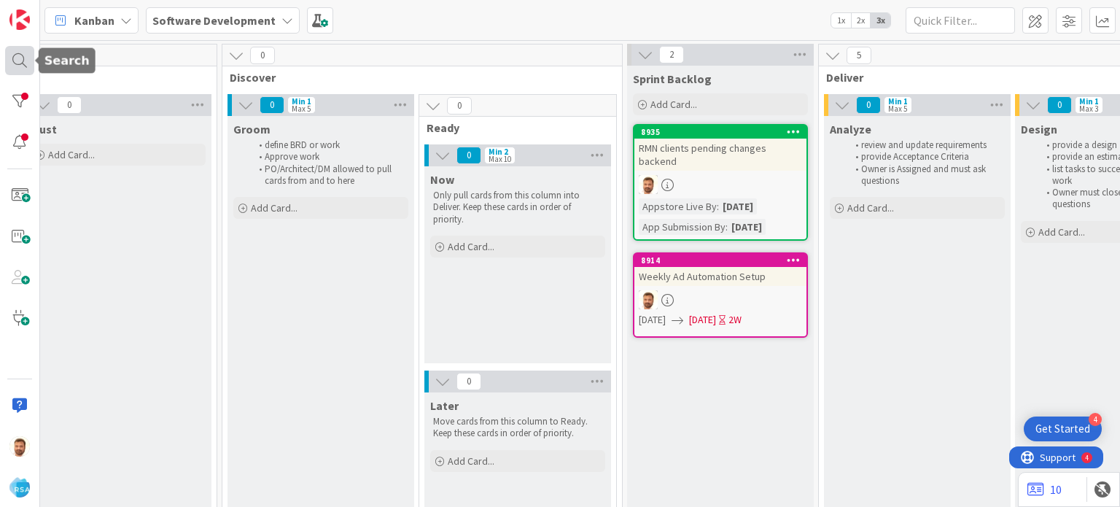
click at [17, 59] on div at bounding box center [19, 60] width 29 height 29
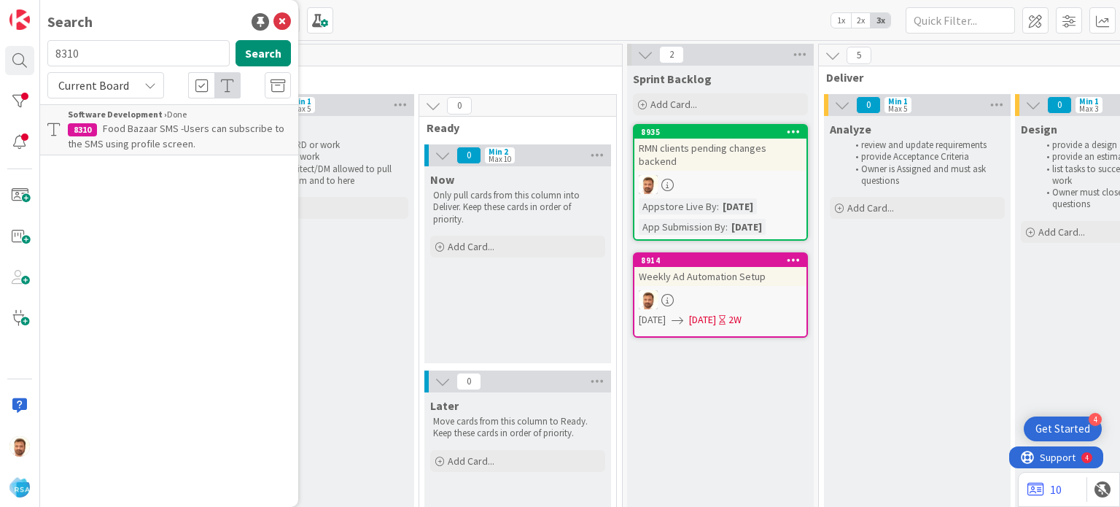
click at [115, 53] on input "8310" at bounding box center [138, 53] width 182 height 26
type input "8775"
click at [160, 146] on span "Support Enhancement- 290390 - Buche Foods - Buche Foods - Enable RSA employee m…" at bounding box center [169, 144] width 202 height 44
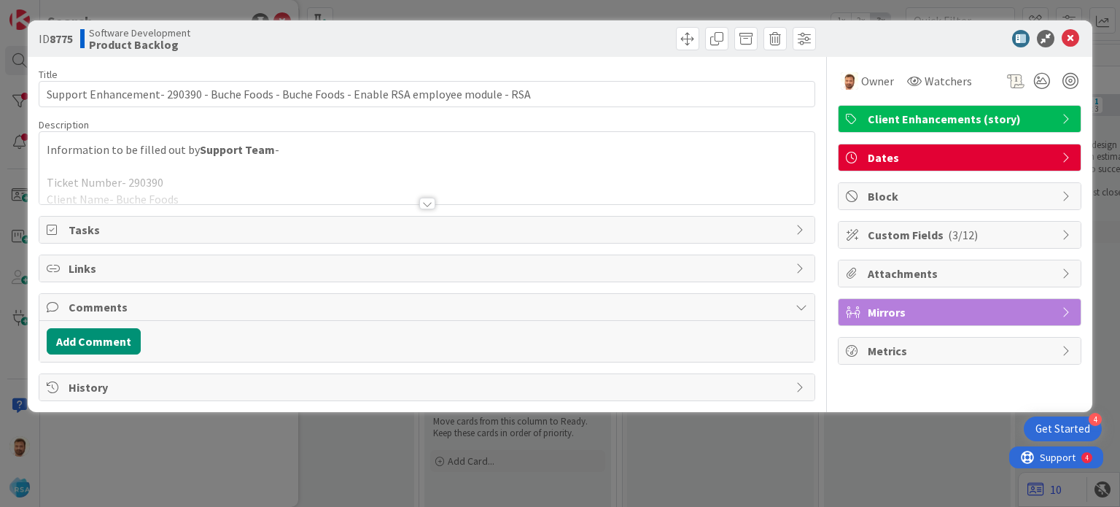
click at [424, 202] on div at bounding box center [427, 204] width 16 height 12
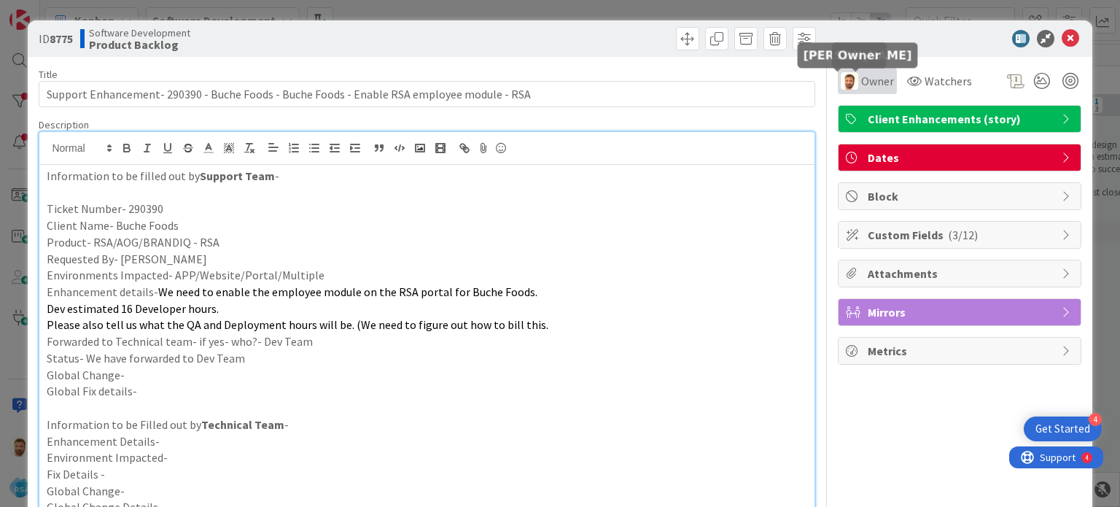
click at [846, 93] on div "Owner" at bounding box center [867, 81] width 59 height 26
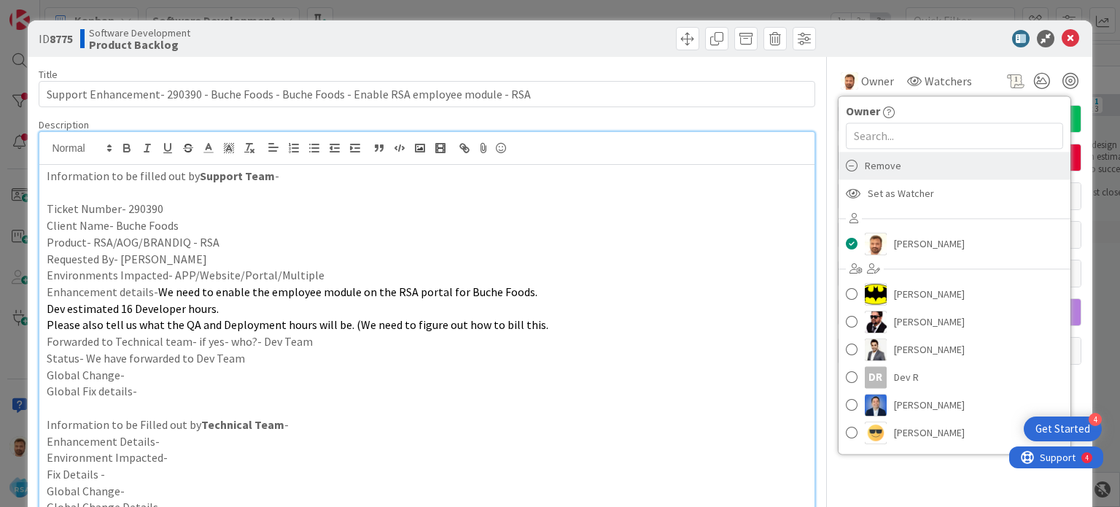
click at [872, 163] on span "Remove" at bounding box center [883, 166] width 36 height 22
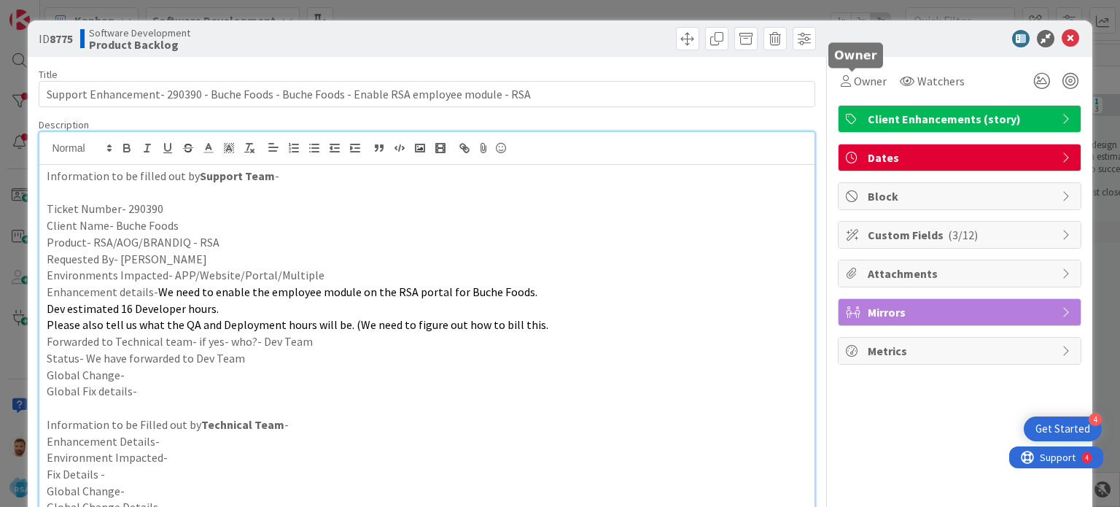
click at [851, 71] on div "Owner" at bounding box center [864, 81] width 52 height 26
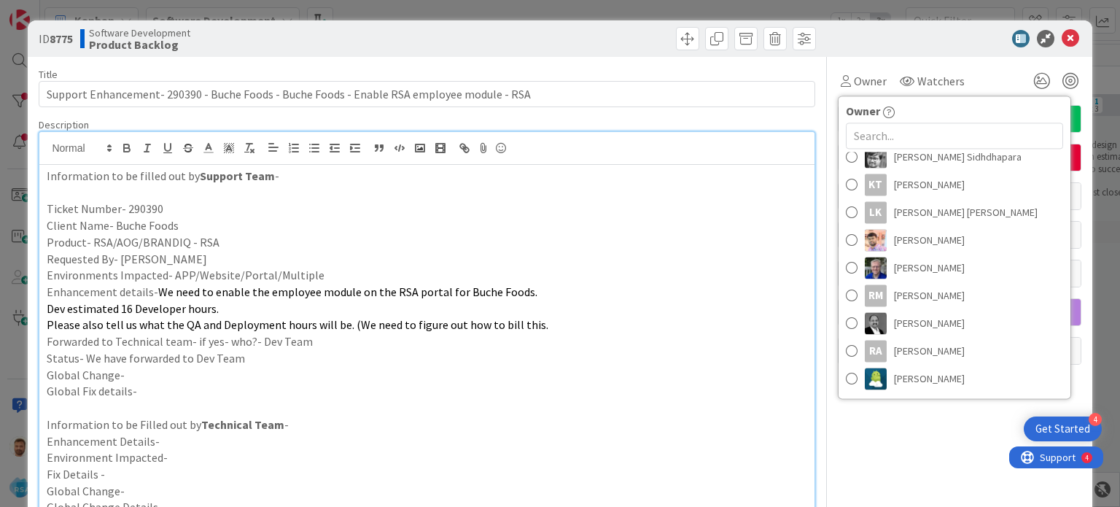
scroll to position [279, 0]
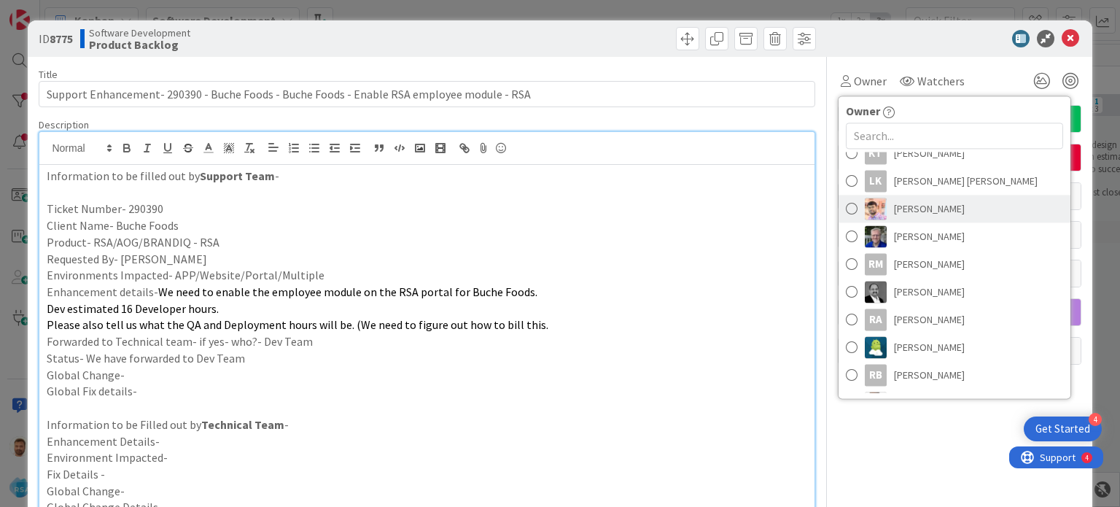
click at [894, 212] on span "[PERSON_NAME]" at bounding box center [929, 209] width 71 height 22
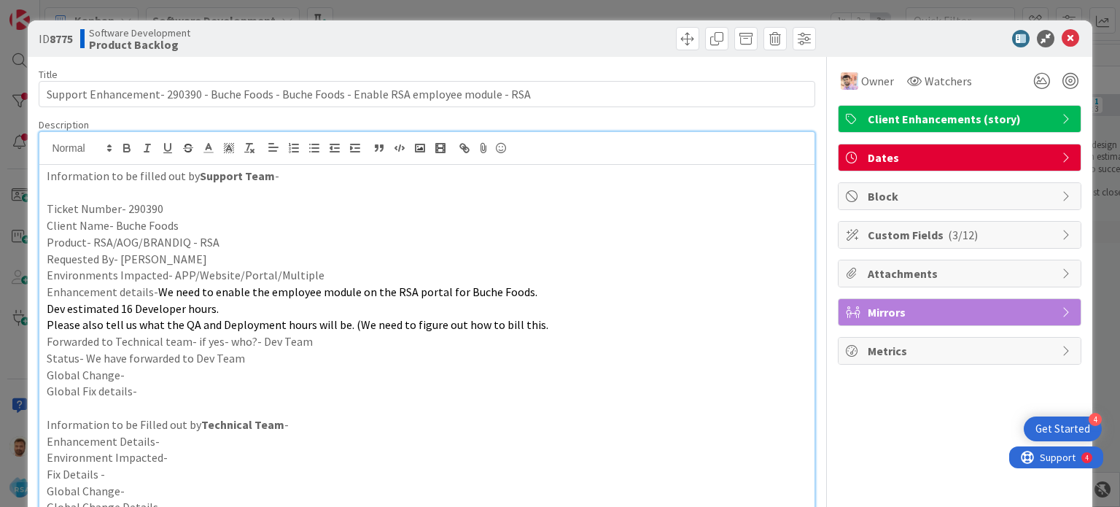
click at [407, 302] on p "Dev estimated 16 Developer hours." at bounding box center [427, 308] width 760 height 17
click at [1061, 45] on icon at bounding box center [1069, 38] width 17 height 17
